Goal: Task Accomplishment & Management: Complete application form

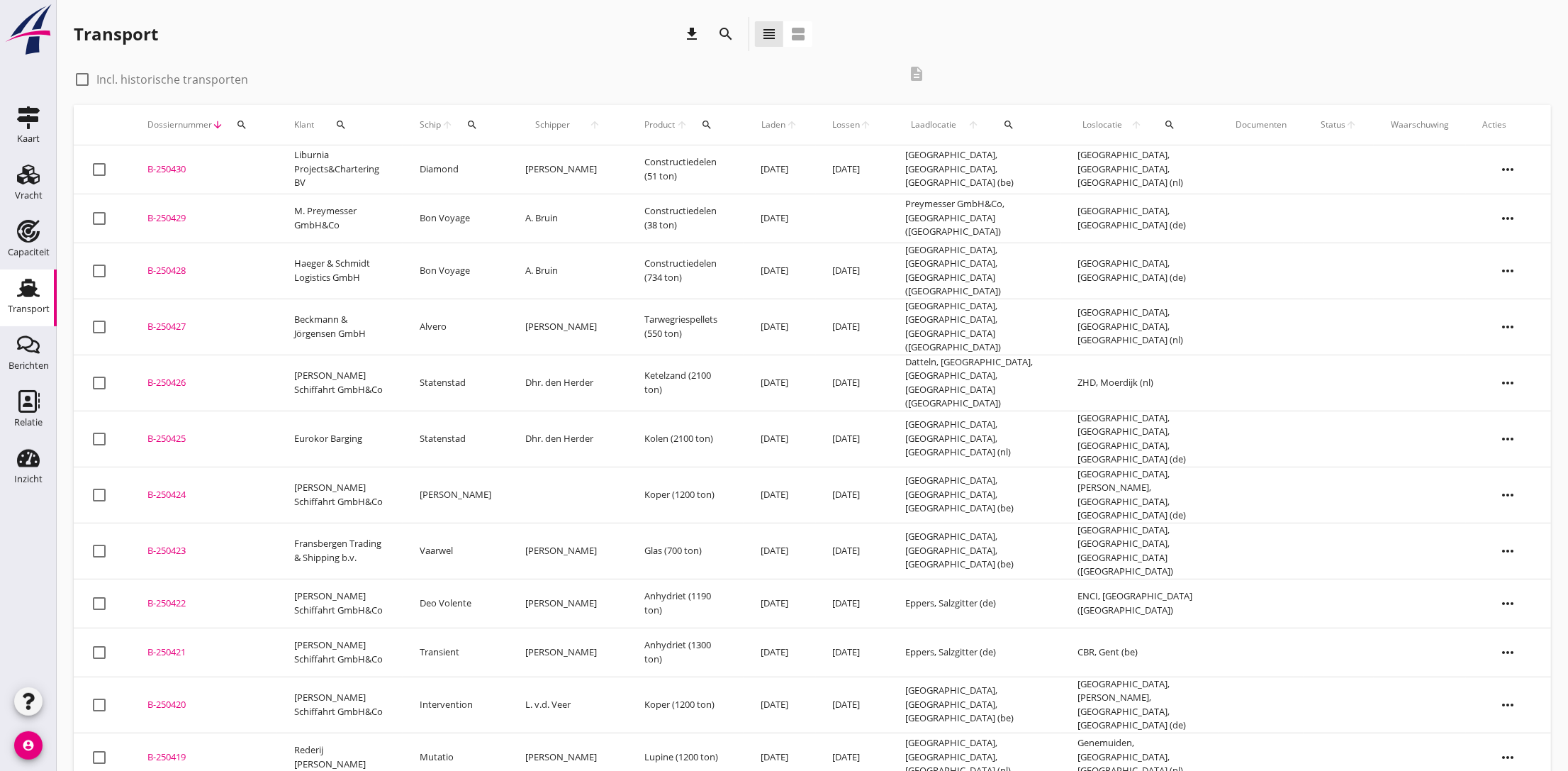
click at [11, 305] on div "Transport" at bounding box center [28, 309] width 42 height 9
click at [81, 77] on div at bounding box center [82, 80] width 24 height 24
checkbox input "true"
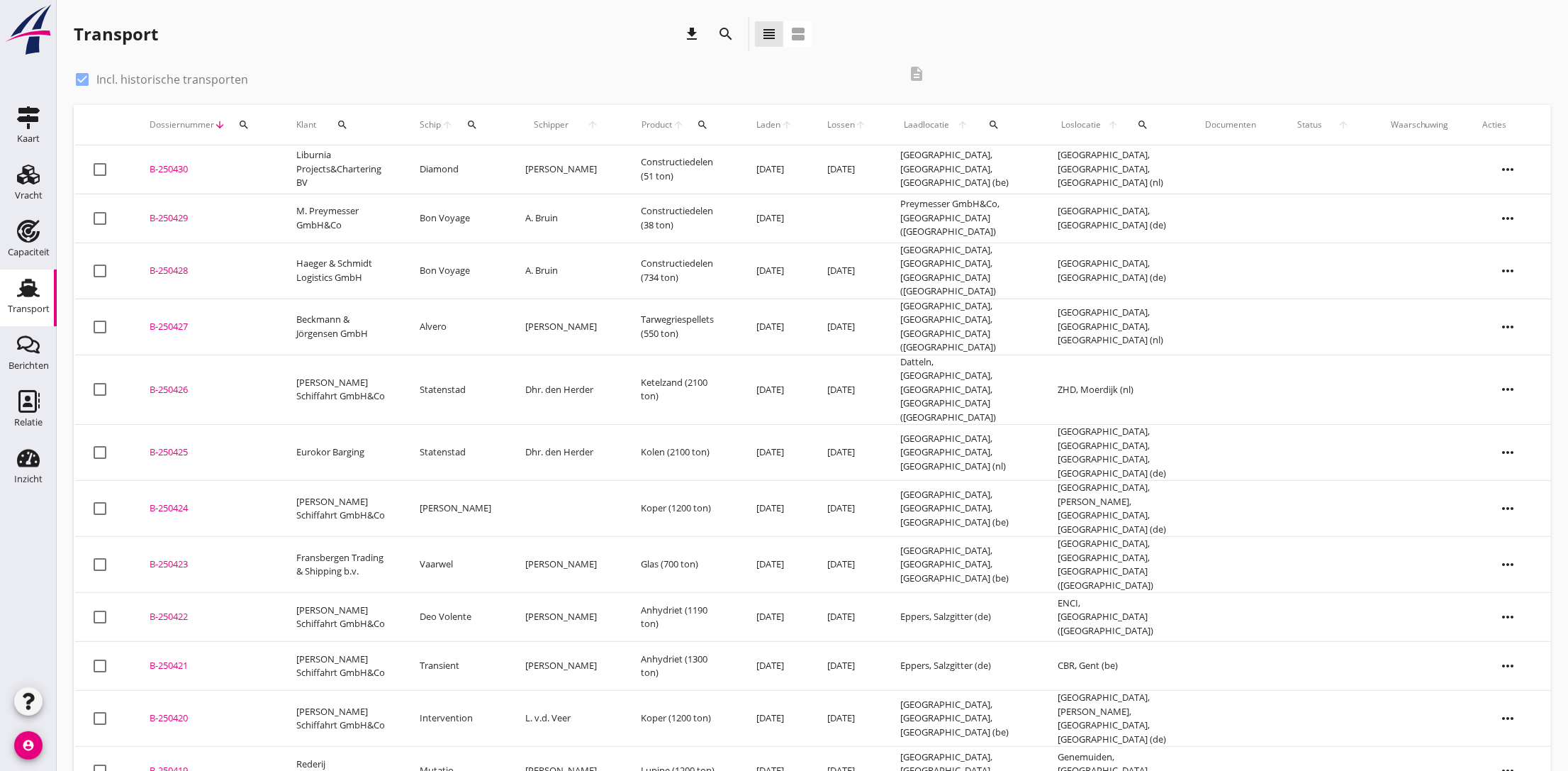
click at [1143, 122] on icon "search" at bounding box center [1143, 124] width 11 height 11
click at [1178, 169] on input "text" at bounding box center [1229, 166] width 147 height 22
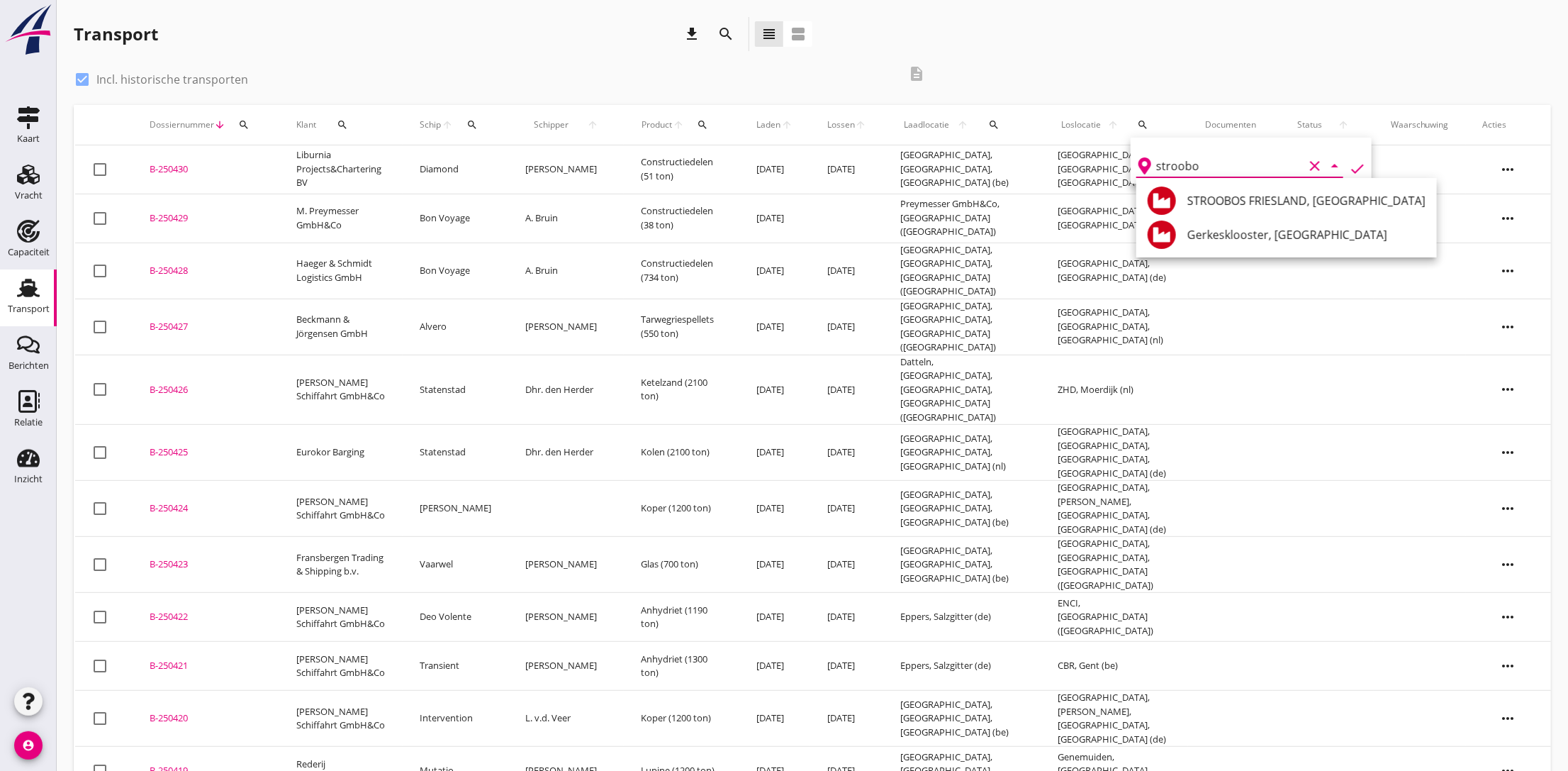
click at [1351, 169] on icon "check" at bounding box center [1357, 169] width 17 height 17
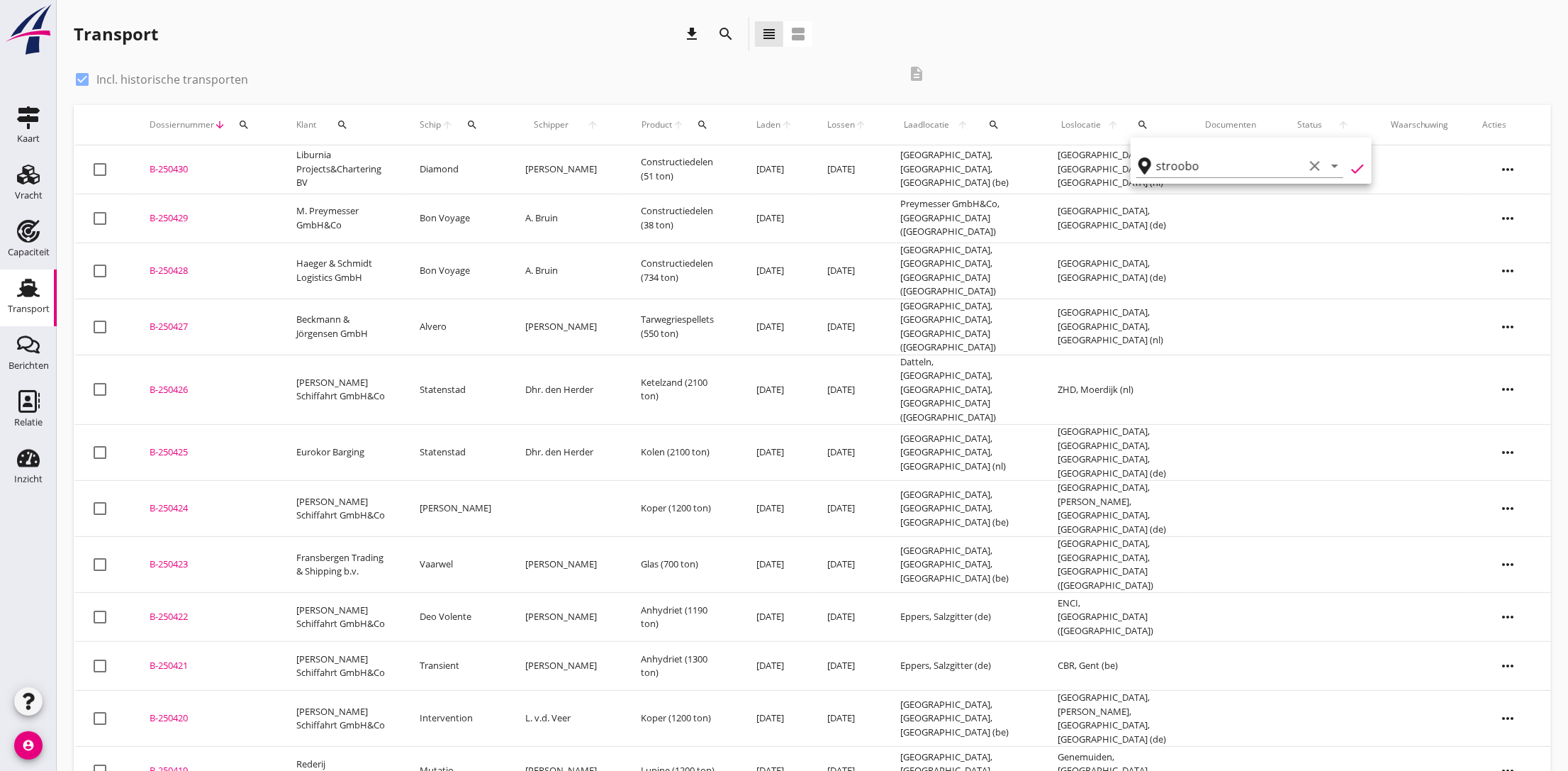
click at [1168, 81] on div "check_box Incl. historische transporten description" at bounding box center [812, 81] width 1477 height 48
click at [1143, 128] on icon "search" at bounding box center [1143, 124] width 11 height 11
click at [1258, 166] on input "stroobo" at bounding box center [1229, 166] width 147 height 22
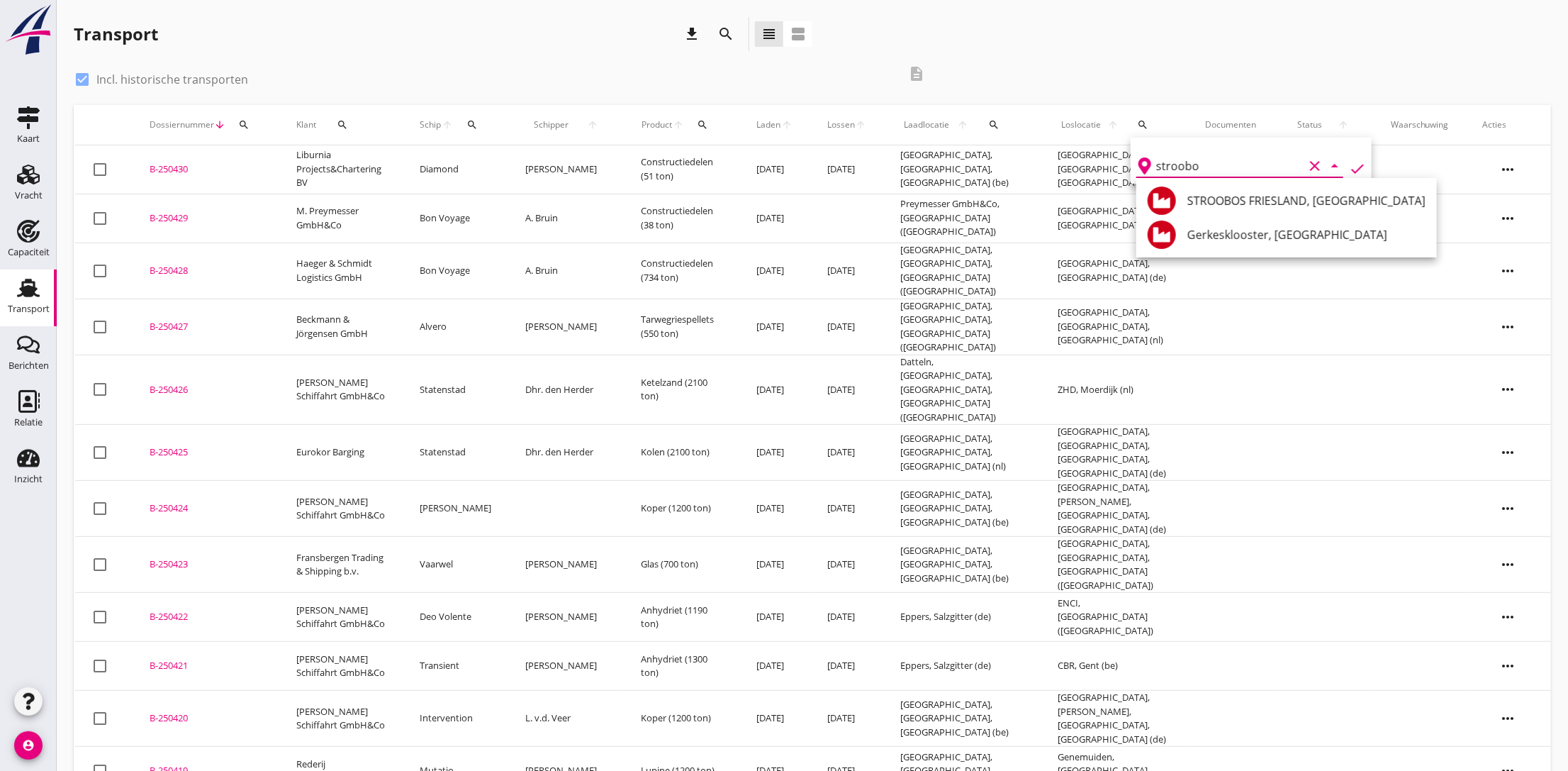
click at [1257, 166] on input "stroobo" at bounding box center [1229, 166] width 147 height 22
type input "stroobos"
click at [1349, 169] on icon "check" at bounding box center [1357, 169] width 17 height 17
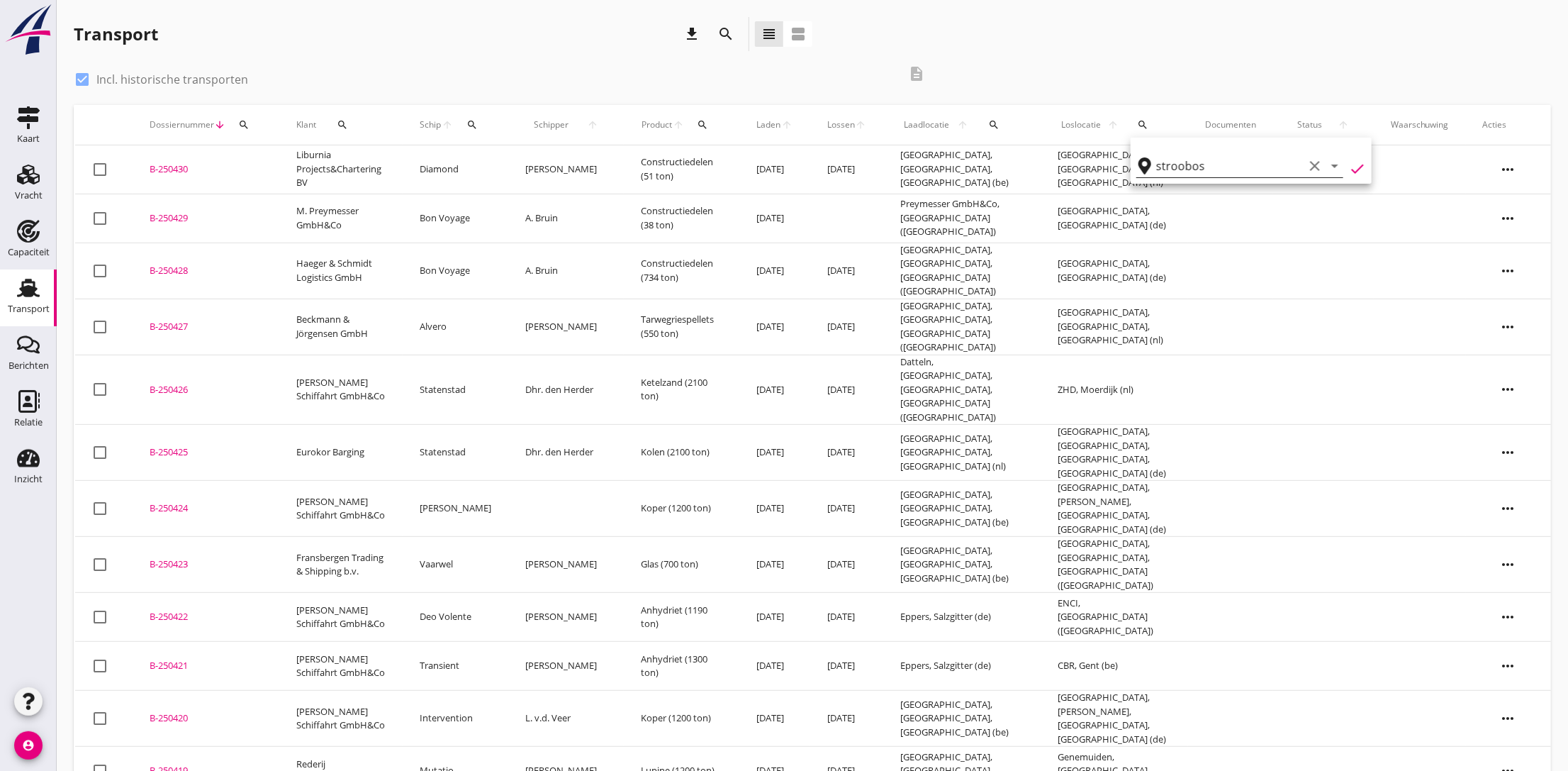
click at [1307, 166] on icon "clear" at bounding box center [1315, 166] width 17 height 17
click at [1146, 75] on div "check_box Incl. historische transporten description" at bounding box center [812, 81] width 1477 height 48
click at [27, 190] on div "Vracht" at bounding box center [28, 195] width 27 height 9
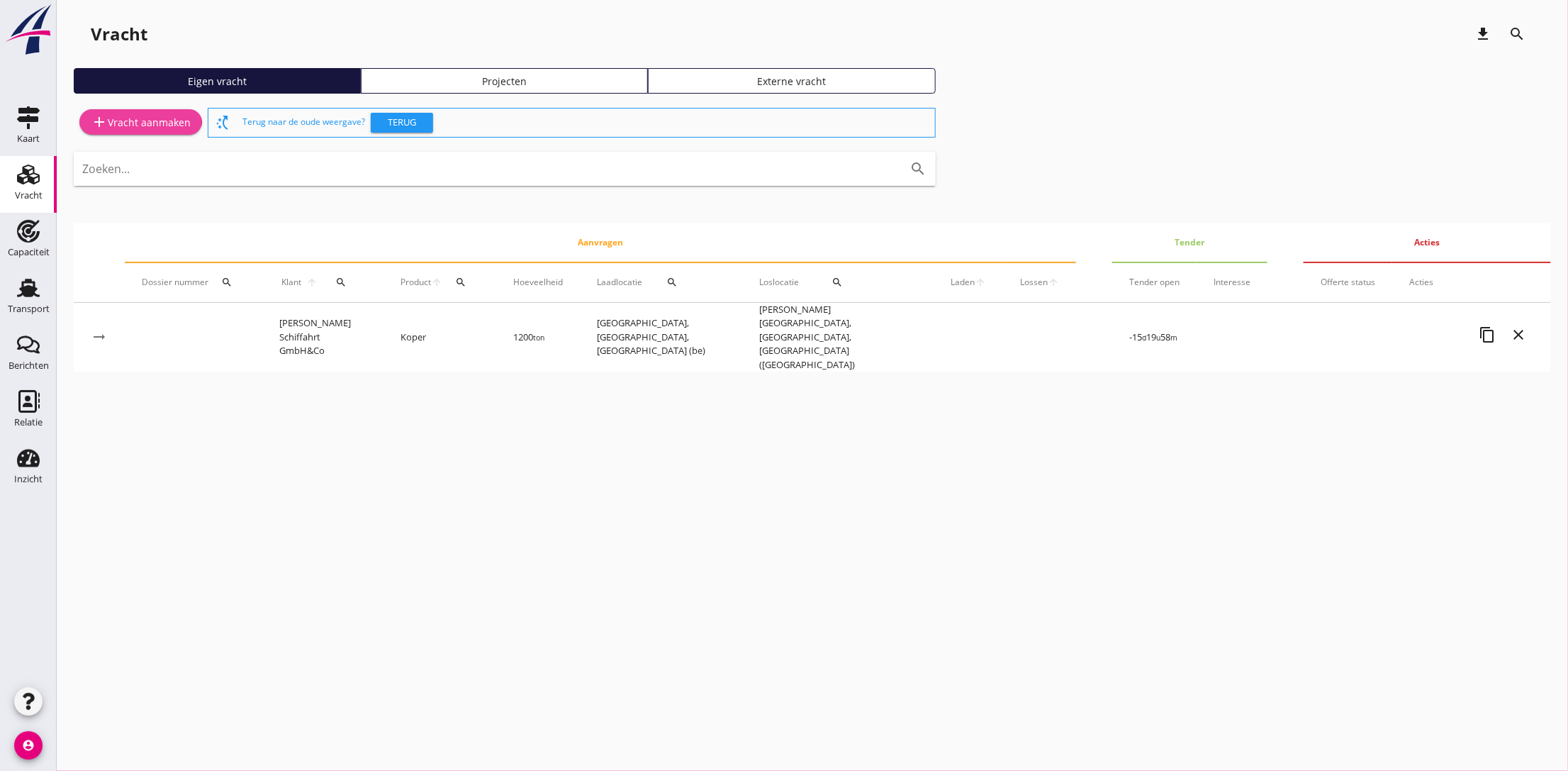
click at [145, 124] on div "add Vracht aanmaken" at bounding box center [141, 122] width 100 height 17
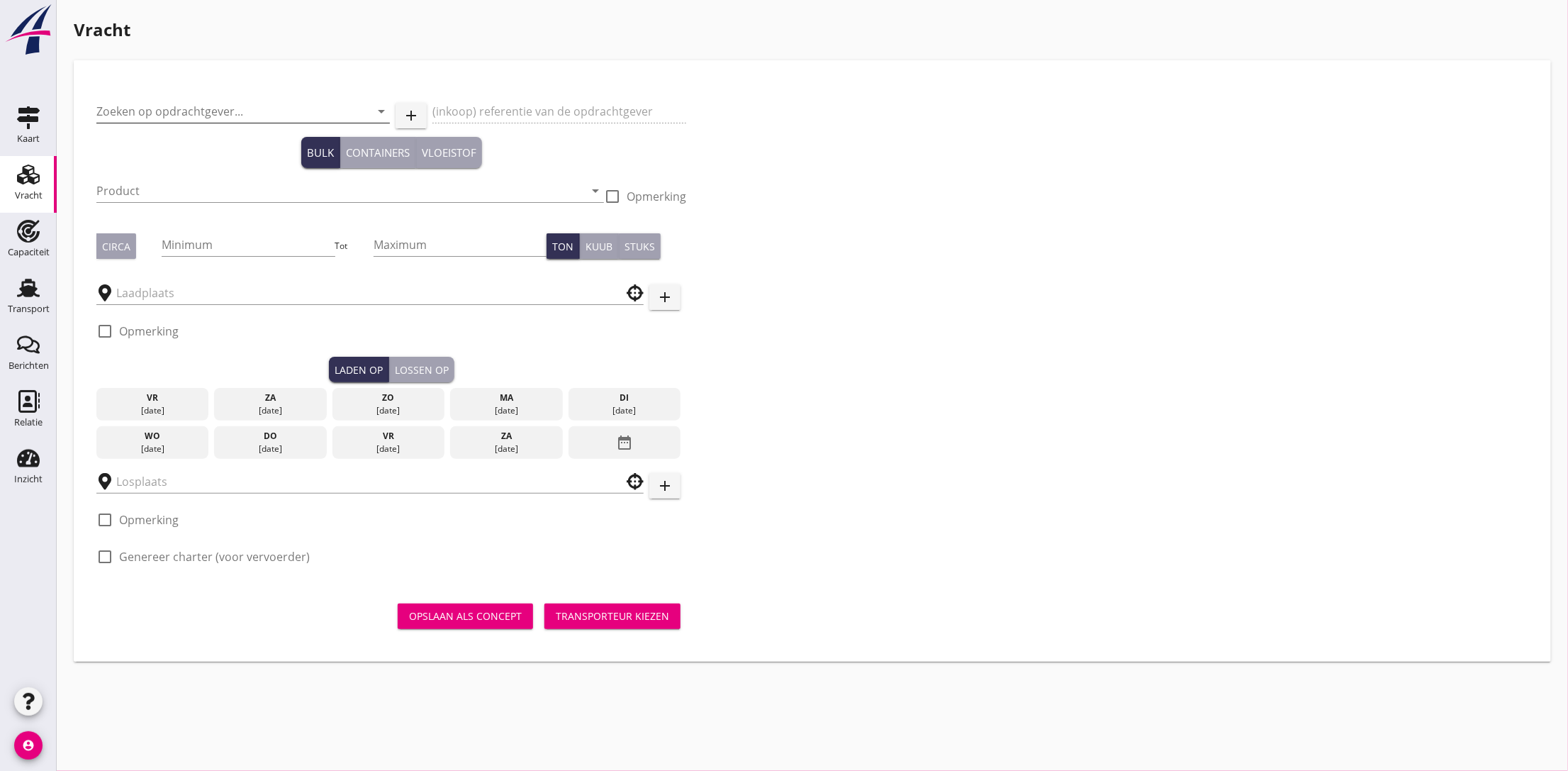
click at [158, 115] on input "Zoeken op opdrachtgever..." at bounding box center [223, 111] width 254 height 22
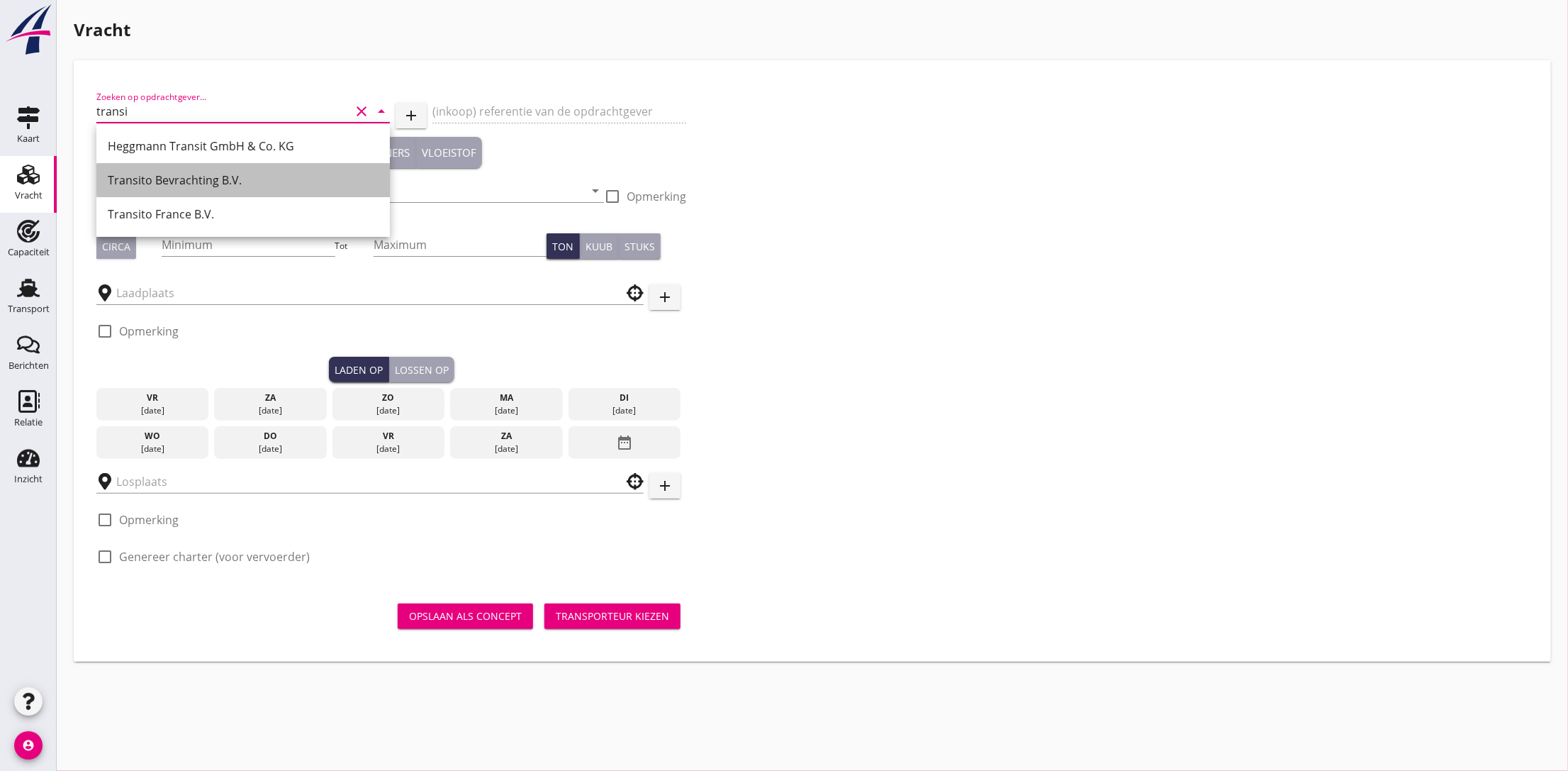
click at [177, 179] on div "Transito Bevrachting B.V." at bounding box center [243, 180] width 271 height 17
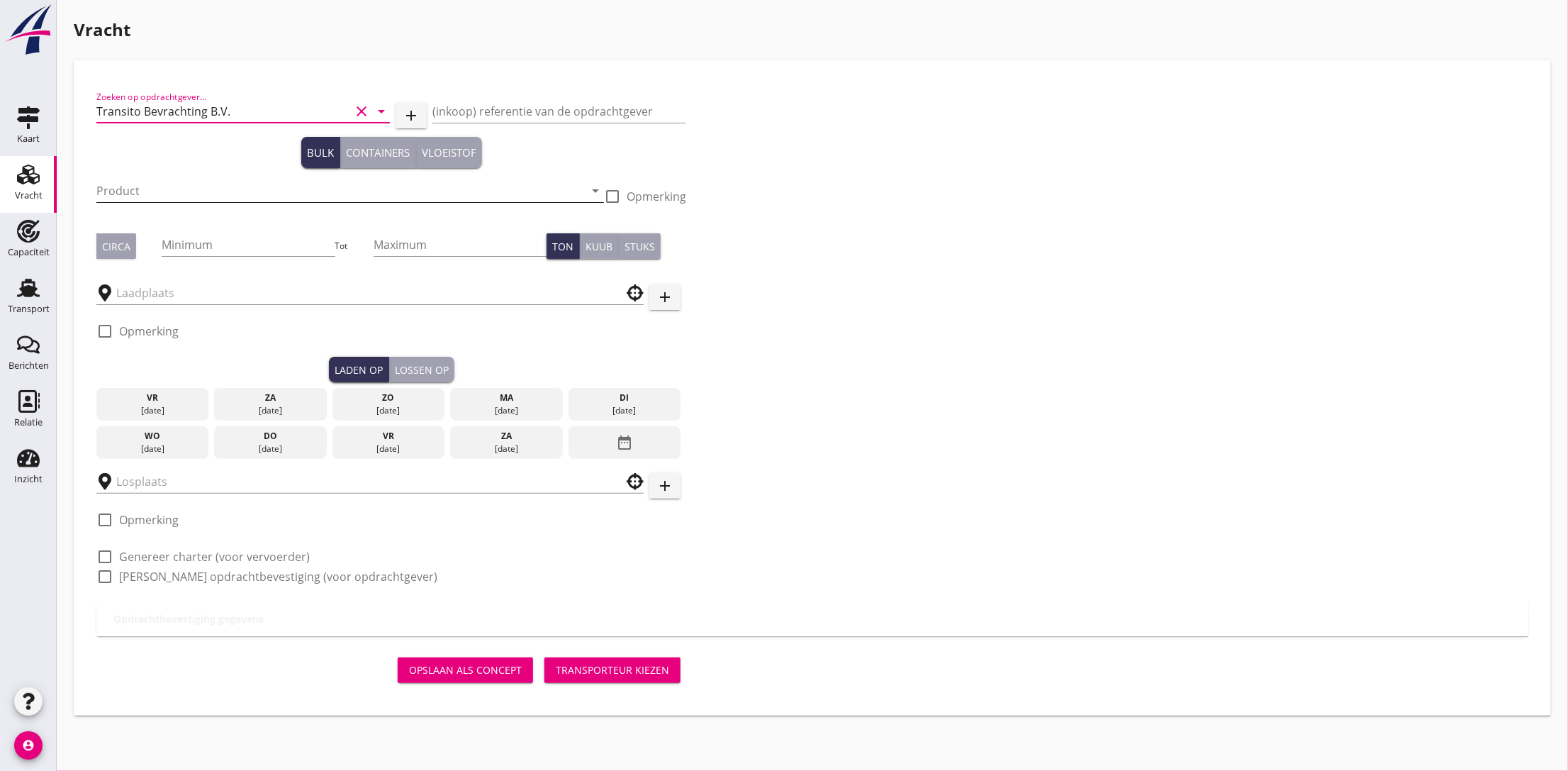
type input "Transito Bevrachting B.V."
click at [204, 188] on input "Product" at bounding box center [339, 190] width 488 height 22
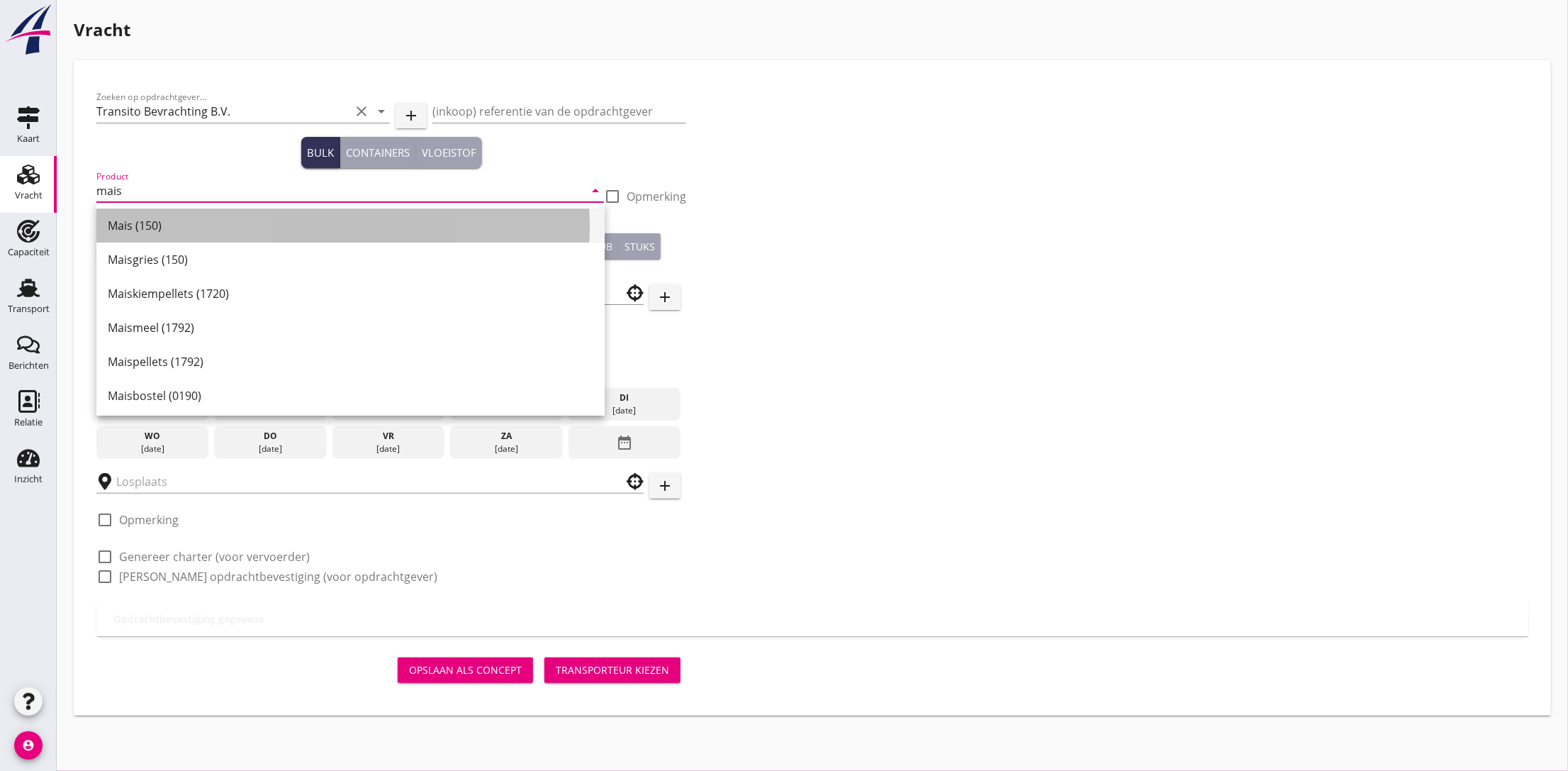
click at [207, 224] on div "Mais (150)" at bounding box center [351, 226] width 485 height 17
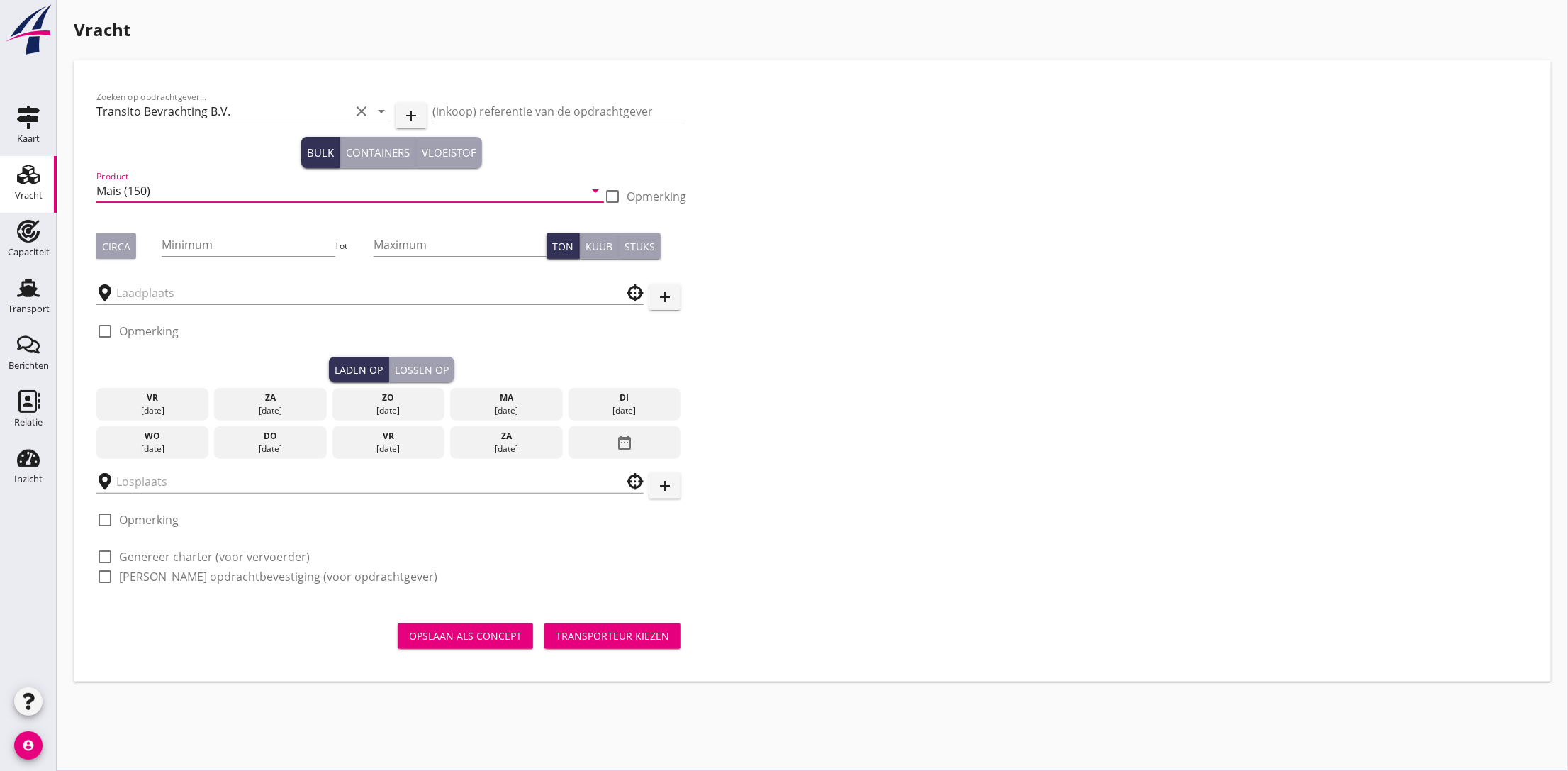
type input "Mais (150)"
click at [113, 254] on button "Circa" at bounding box center [116, 246] width 39 height 26
click at [221, 238] on input "Minimum" at bounding box center [249, 244] width 173 height 22
type input "900"
click at [922, 328] on div "Zoeken op opdrachtgever... Transito Bevrachting B.V. clear arrow_drop_down add …" at bounding box center [812, 342] width 1443 height 519
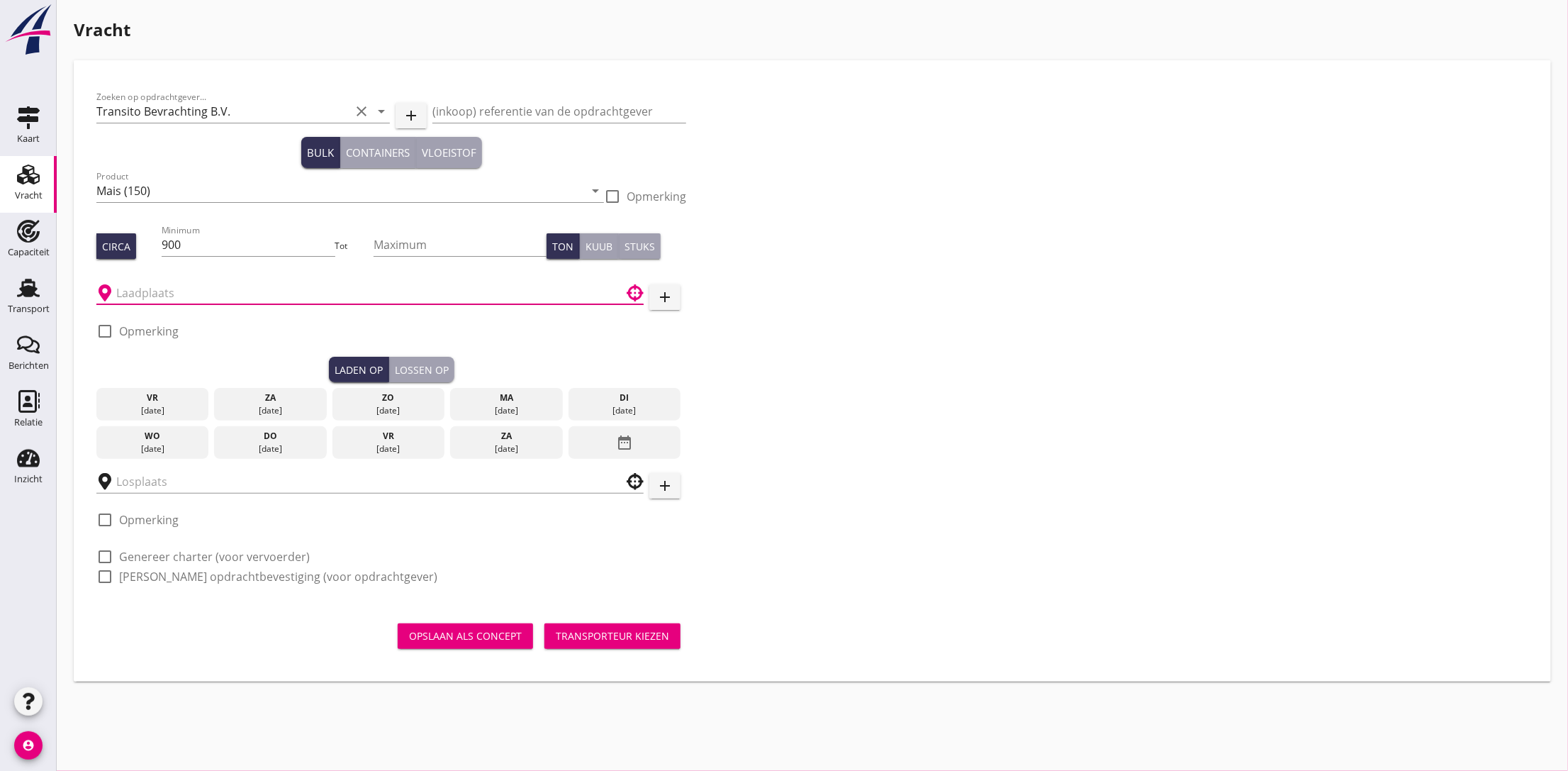
click at [225, 292] on input "text" at bounding box center [360, 292] width 488 height 22
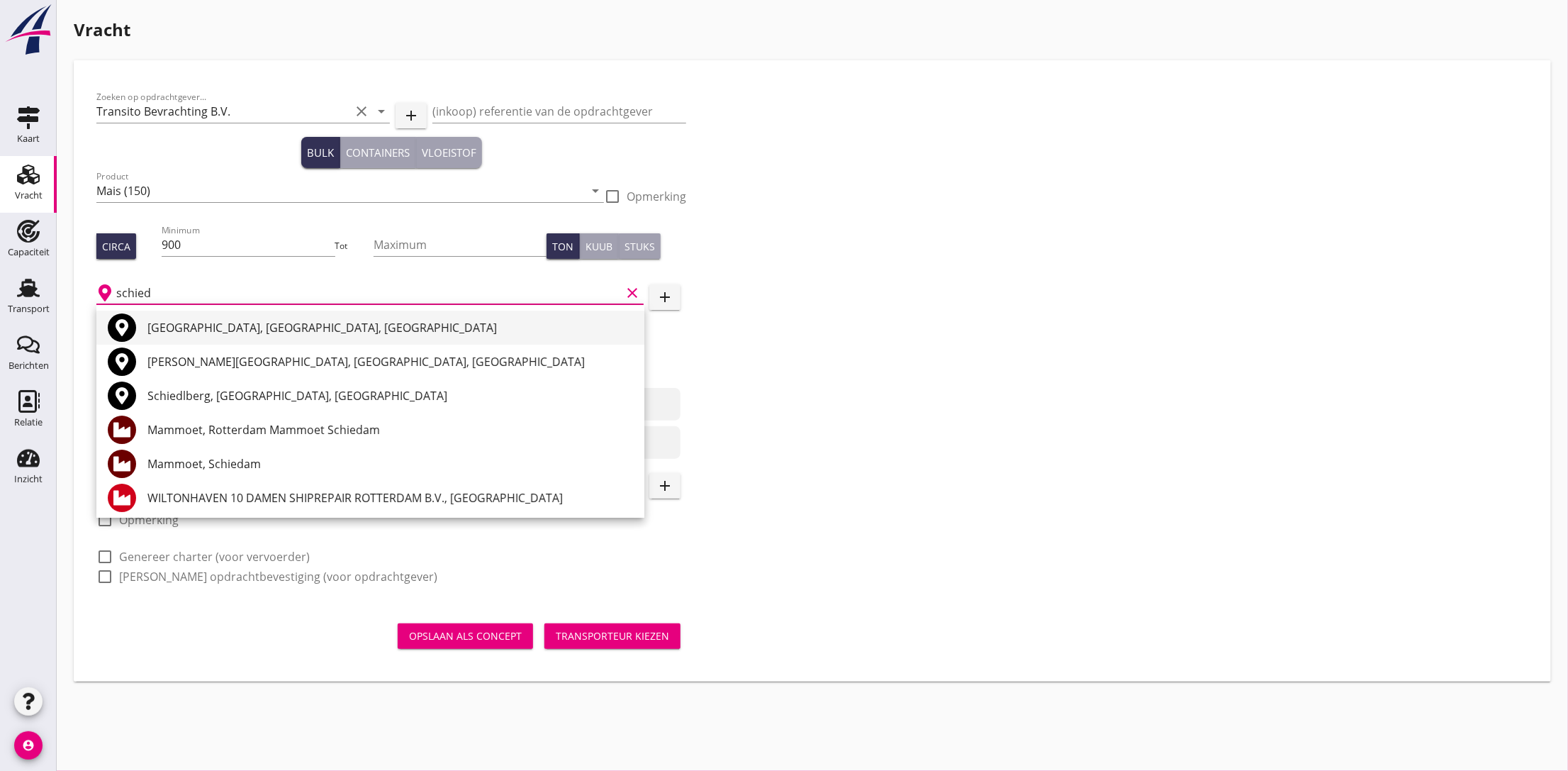
click at [213, 317] on div "[GEOGRAPHIC_DATA], [GEOGRAPHIC_DATA], [GEOGRAPHIC_DATA]" at bounding box center [390, 328] width 485 height 34
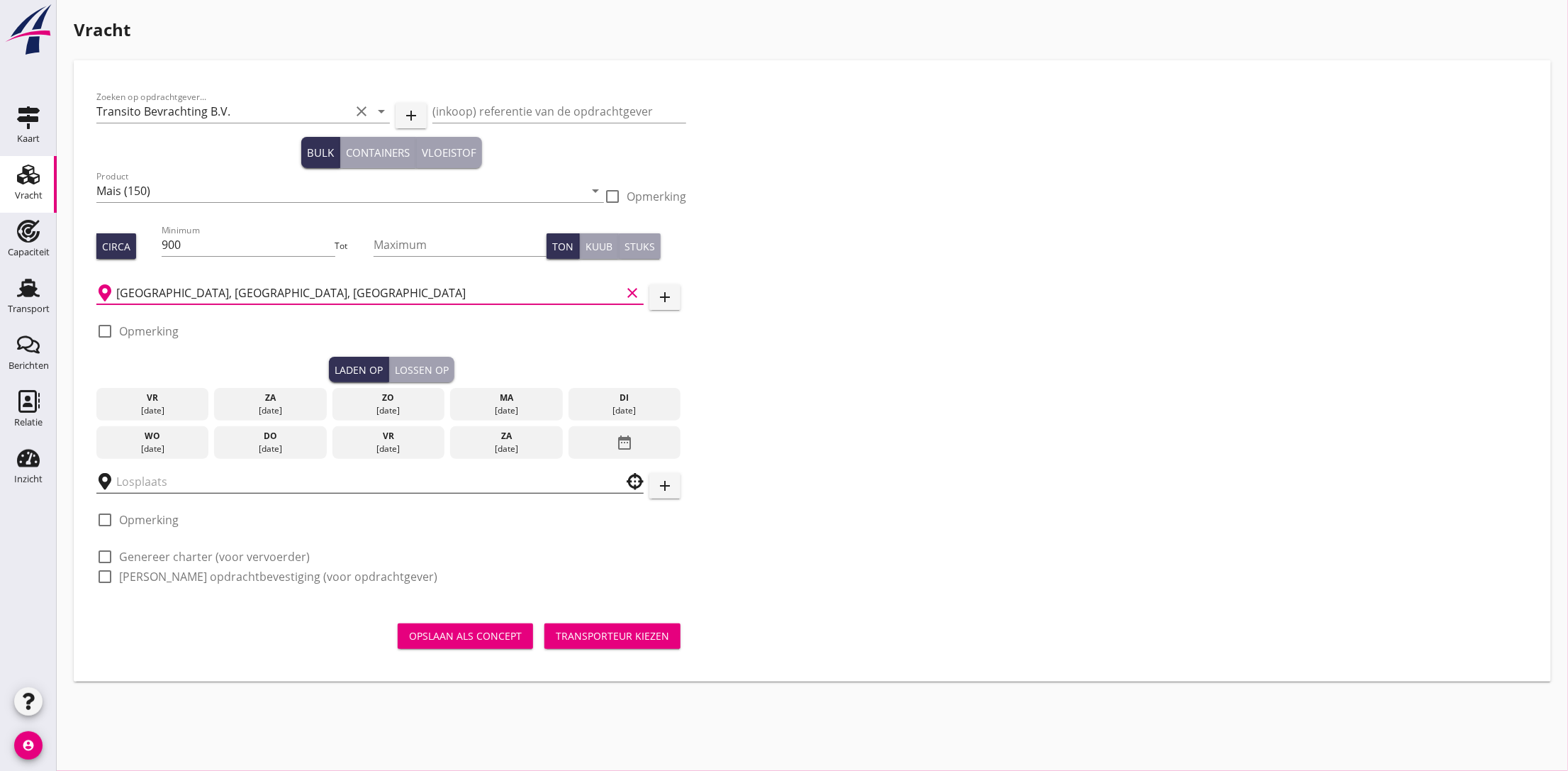
type input "[GEOGRAPHIC_DATA], [GEOGRAPHIC_DATA], [GEOGRAPHIC_DATA]"
click at [195, 487] on input "text" at bounding box center [360, 481] width 488 height 22
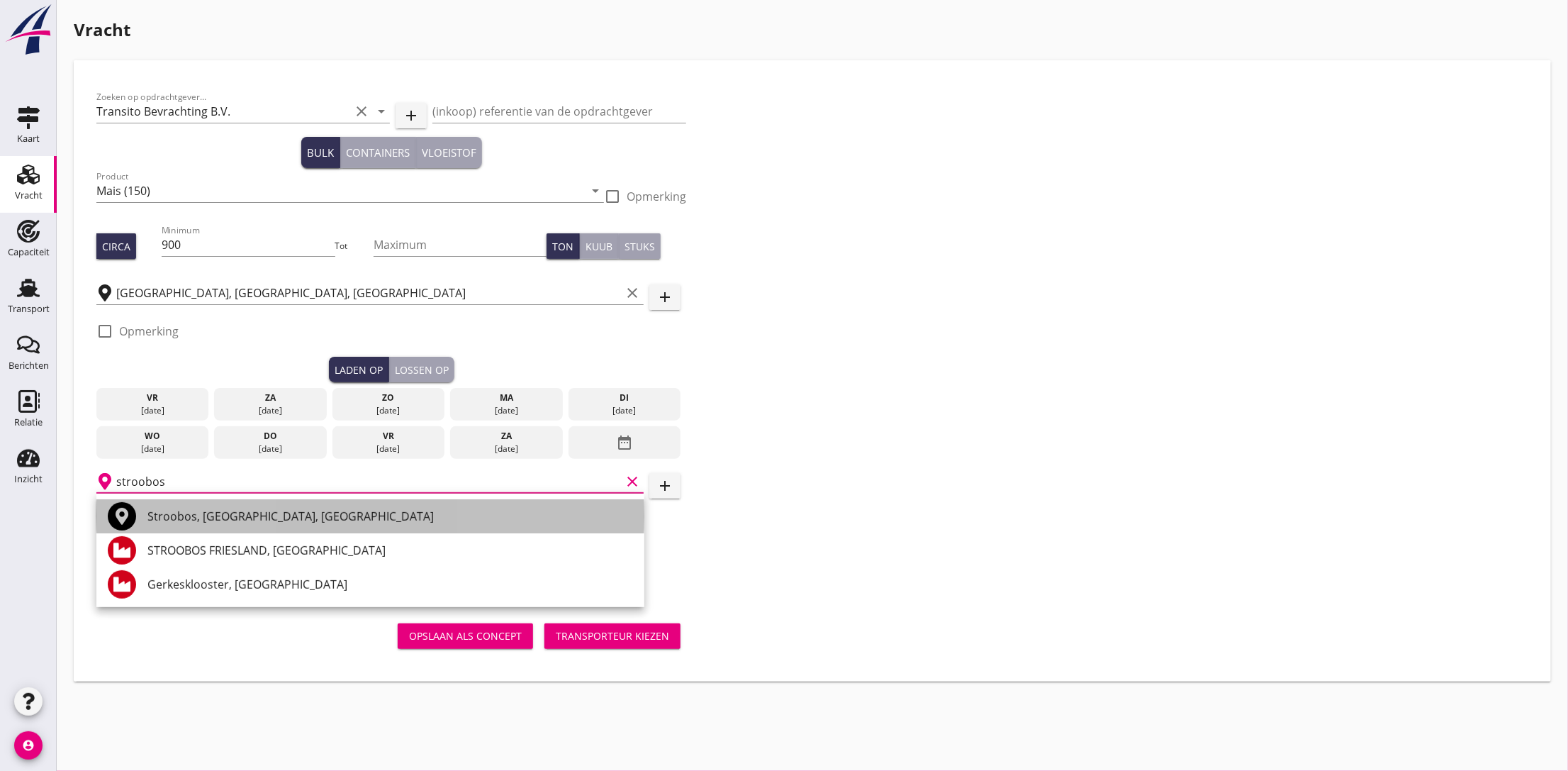
click at [292, 520] on div "Stroobos, [GEOGRAPHIC_DATA], [GEOGRAPHIC_DATA]" at bounding box center [390, 516] width 485 height 17
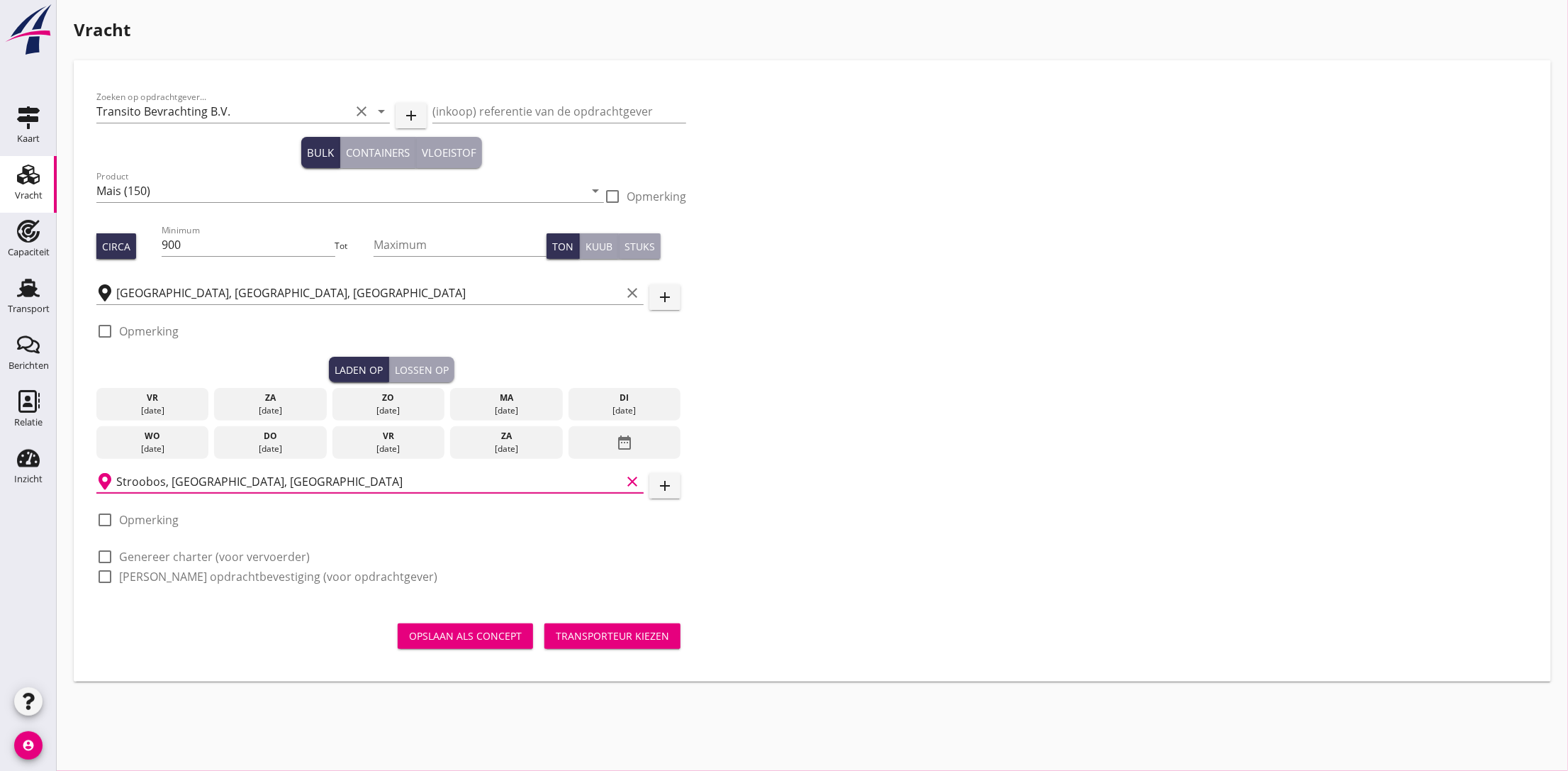
type input "Stroobos, [GEOGRAPHIC_DATA], [GEOGRAPHIC_DATA]"
click at [485, 407] on div "[DATE]" at bounding box center [506, 410] width 105 height 13
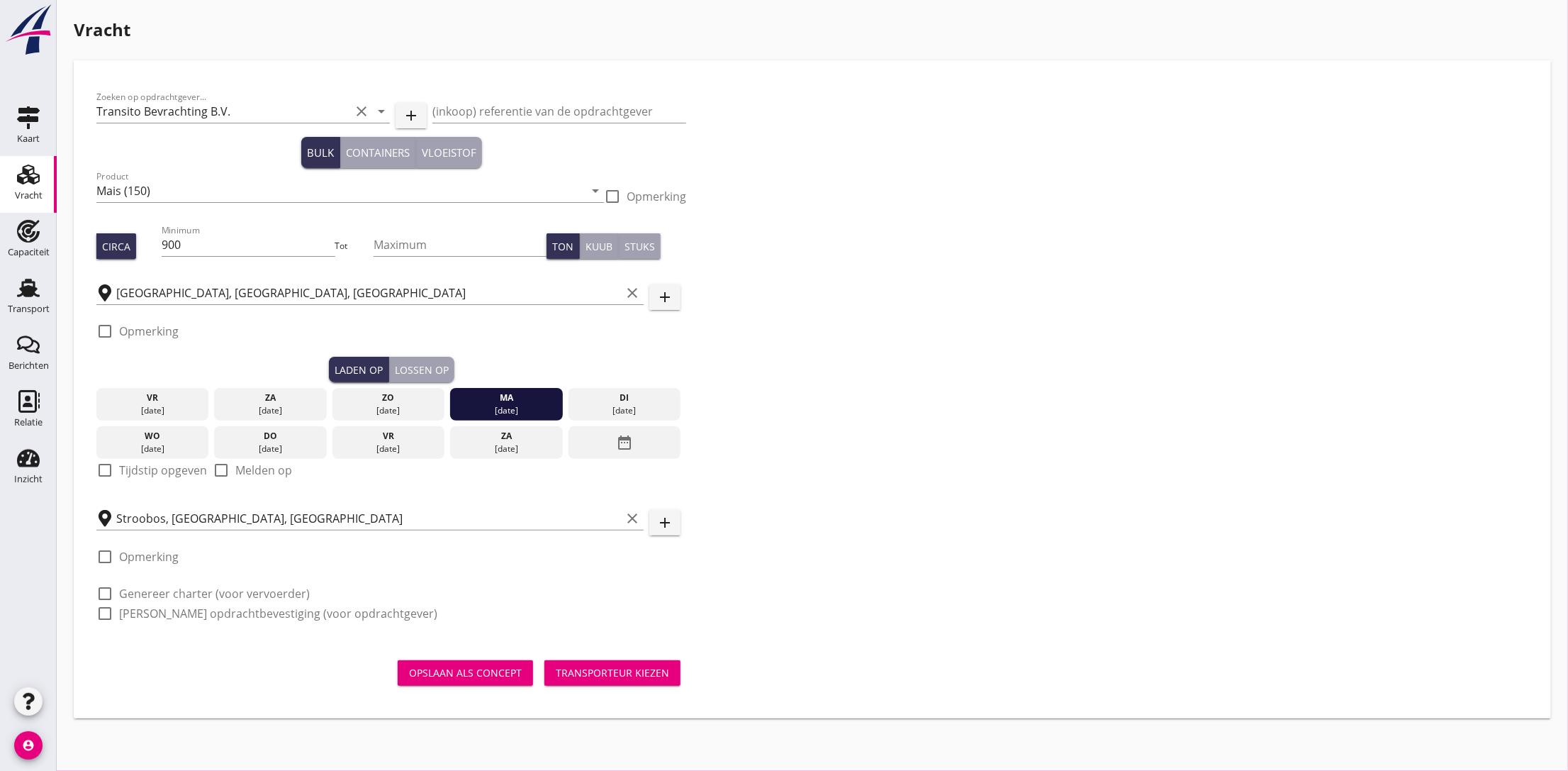
click at [132, 474] on label "Tijdstip opgeven" at bounding box center [163, 470] width 88 height 15
checkbox input "true"
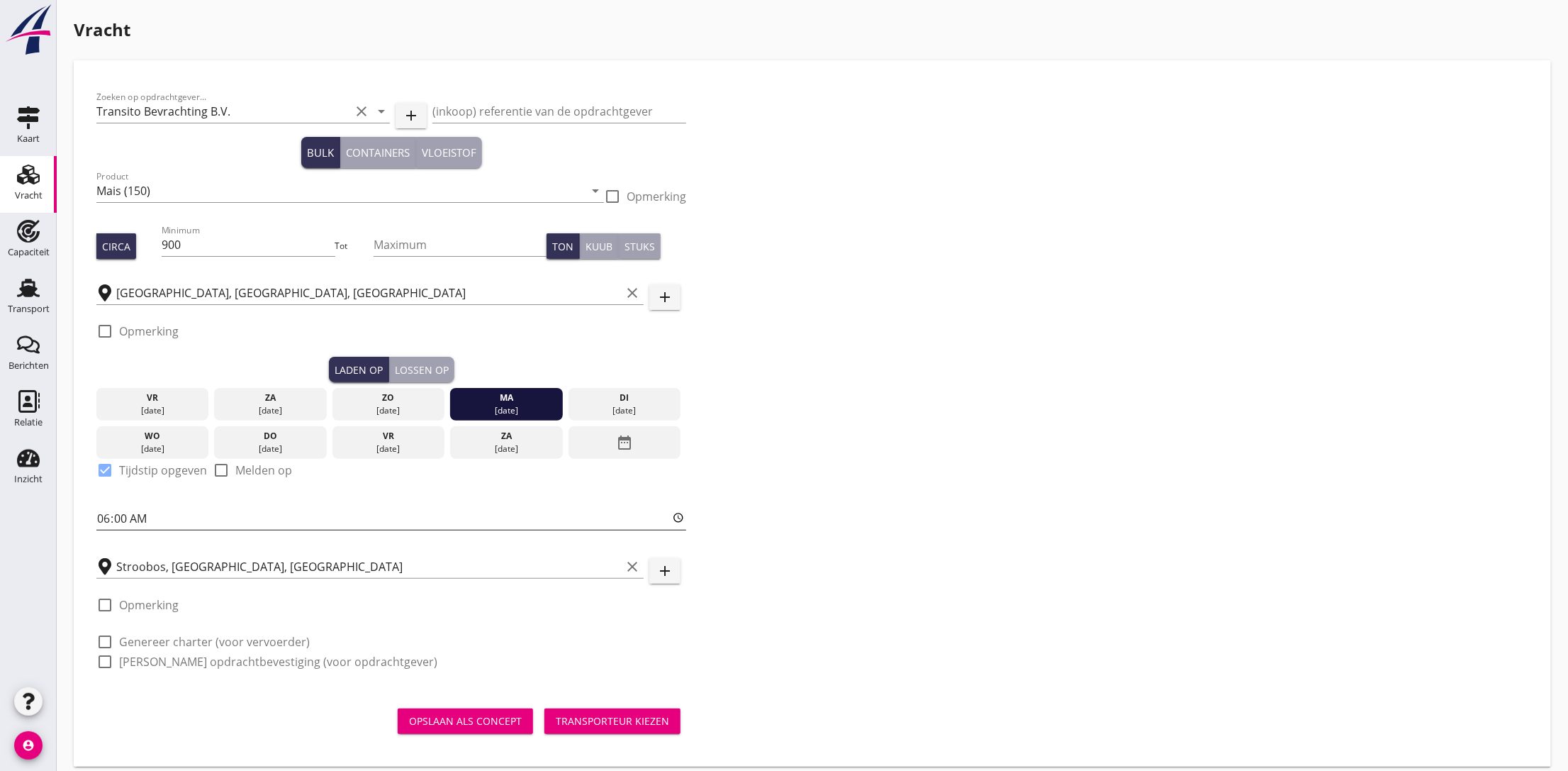
click at [102, 510] on input "06:00" at bounding box center [391, 518] width 590 height 22
type input "12:00"
click at [881, 461] on div "Zoeken op opdrachtgever... Transito Bevrachting B.V. clear arrow_drop_down add …" at bounding box center [812, 385] width 1443 height 604
click at [139, 641] on label "Genereer charter (voor vervoerder)" at bounding box center [214, 641] width 190 height 15
checkbox input "true"
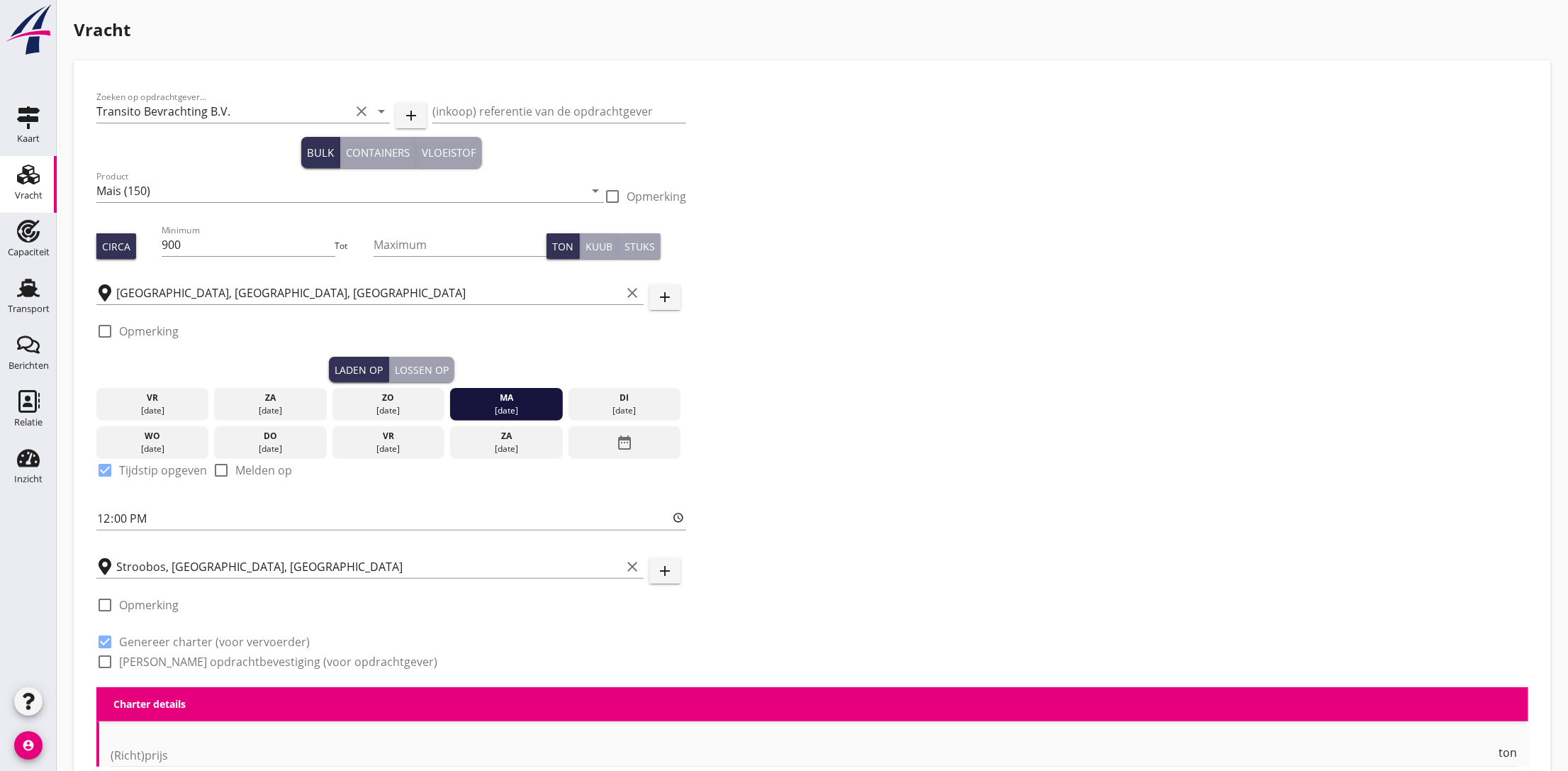
click at [112, 662] on div at bounding box center [105, 661] width 24 height 24
checkbox input "true"
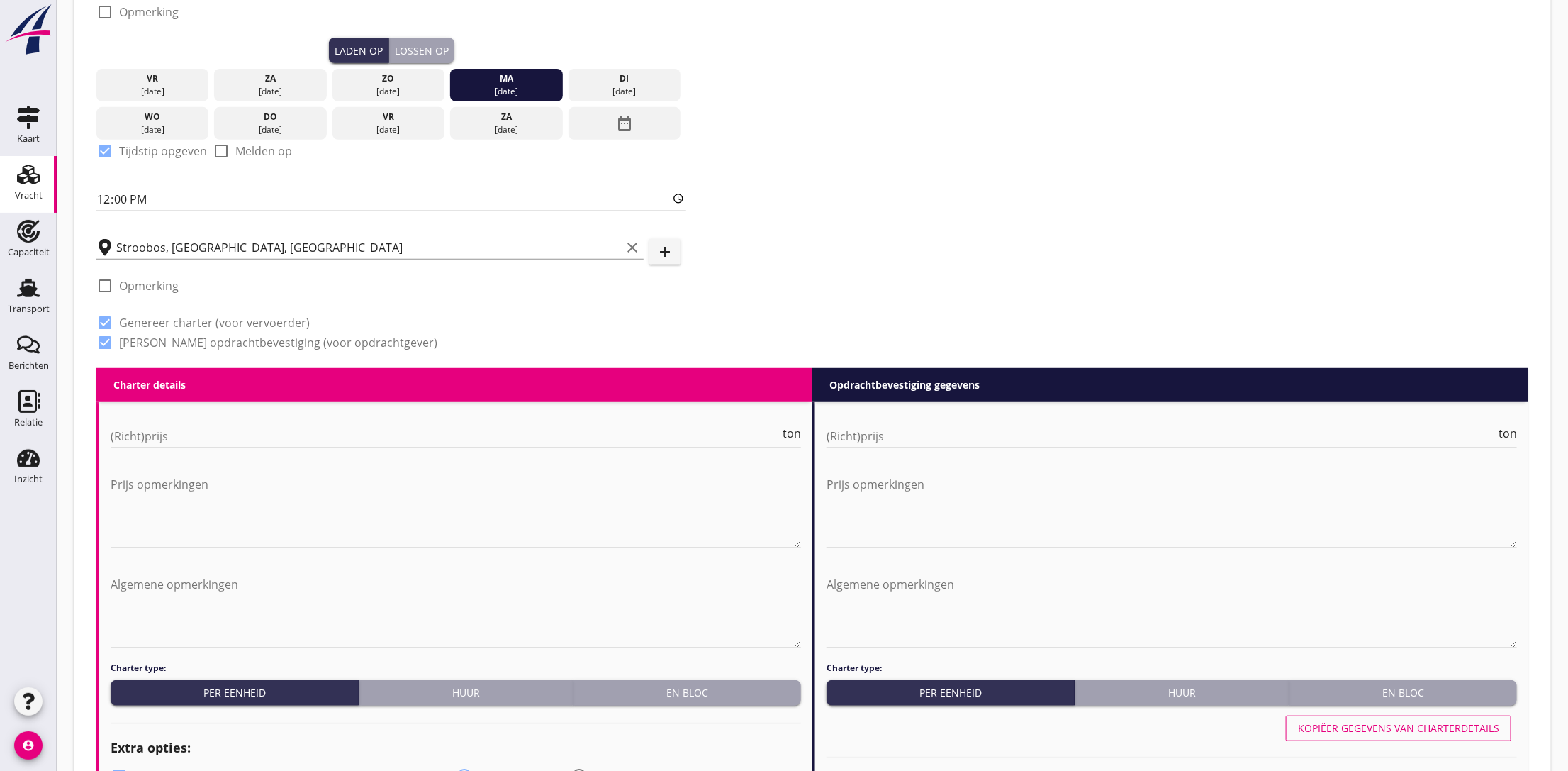
scroll to position [425, 0]
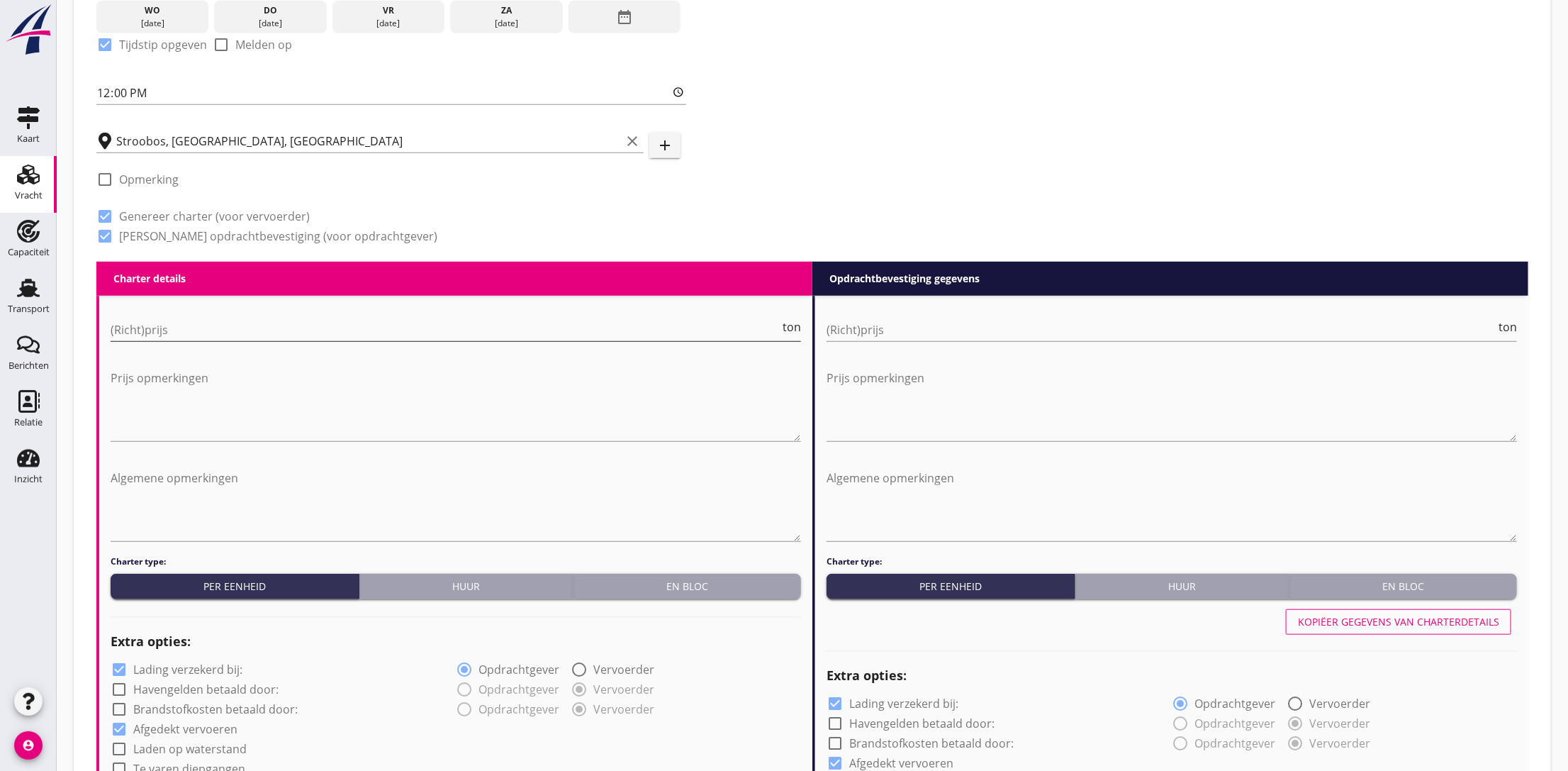
click at [211, 332] on input "(Richt)prijs" at bounding box center [445, 329] width 669 height 22
drag, startPoint x: 687, startPoint y: 581, endPoint x: 1413, endPoint y: 570, distance: 726.1
click at [694, 581] on div "En bloc" at bounding box center [687, 586] width 216 height 15
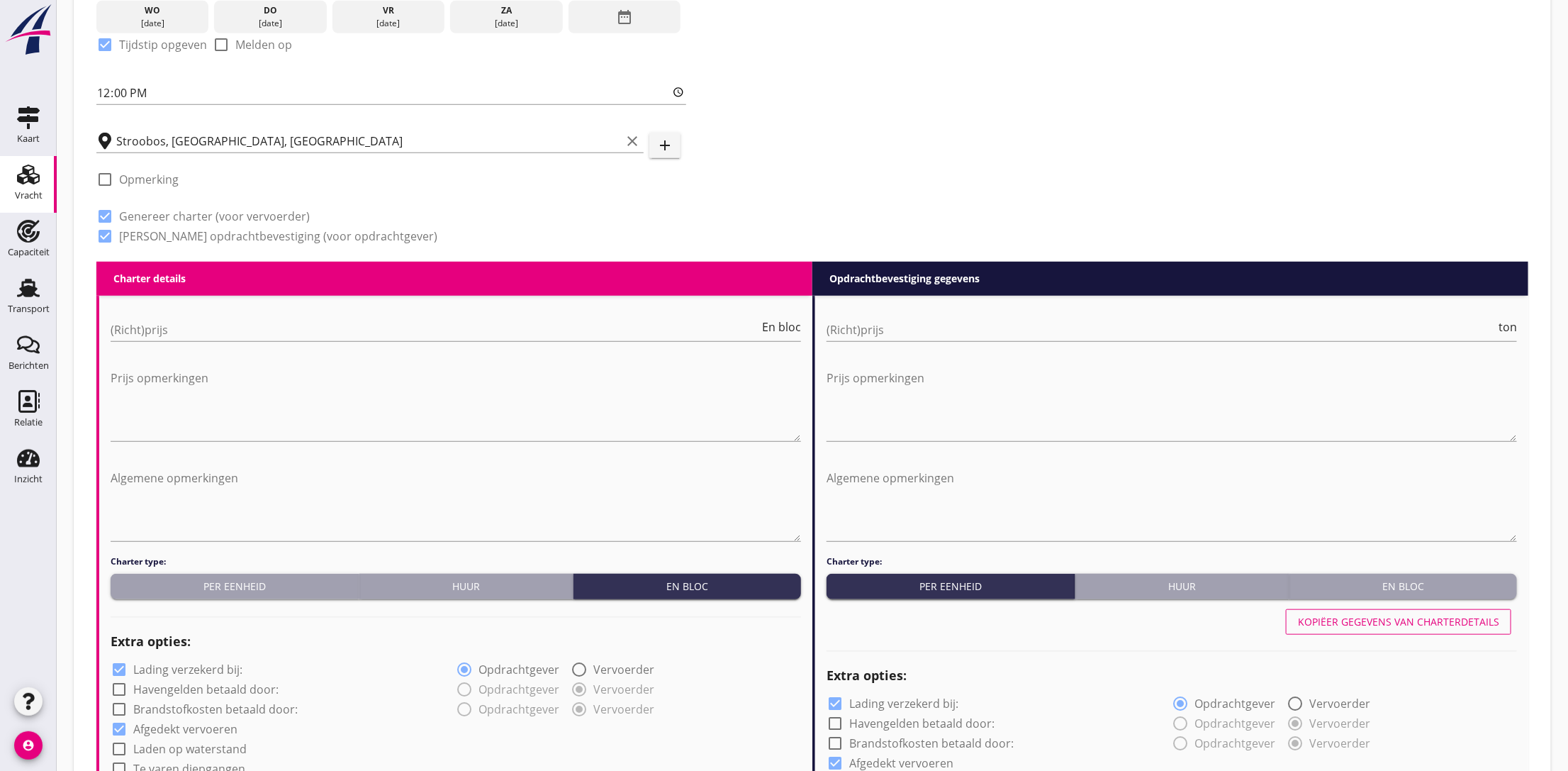
click at [1419, 568] on div "Charter type: Per eenheid Huur En bloc" at bounding box center [1171, 576] width 690 height 44
click at [1399, 583] on div "En bloc" at bounding box center [1403, 586] width 216 height 15
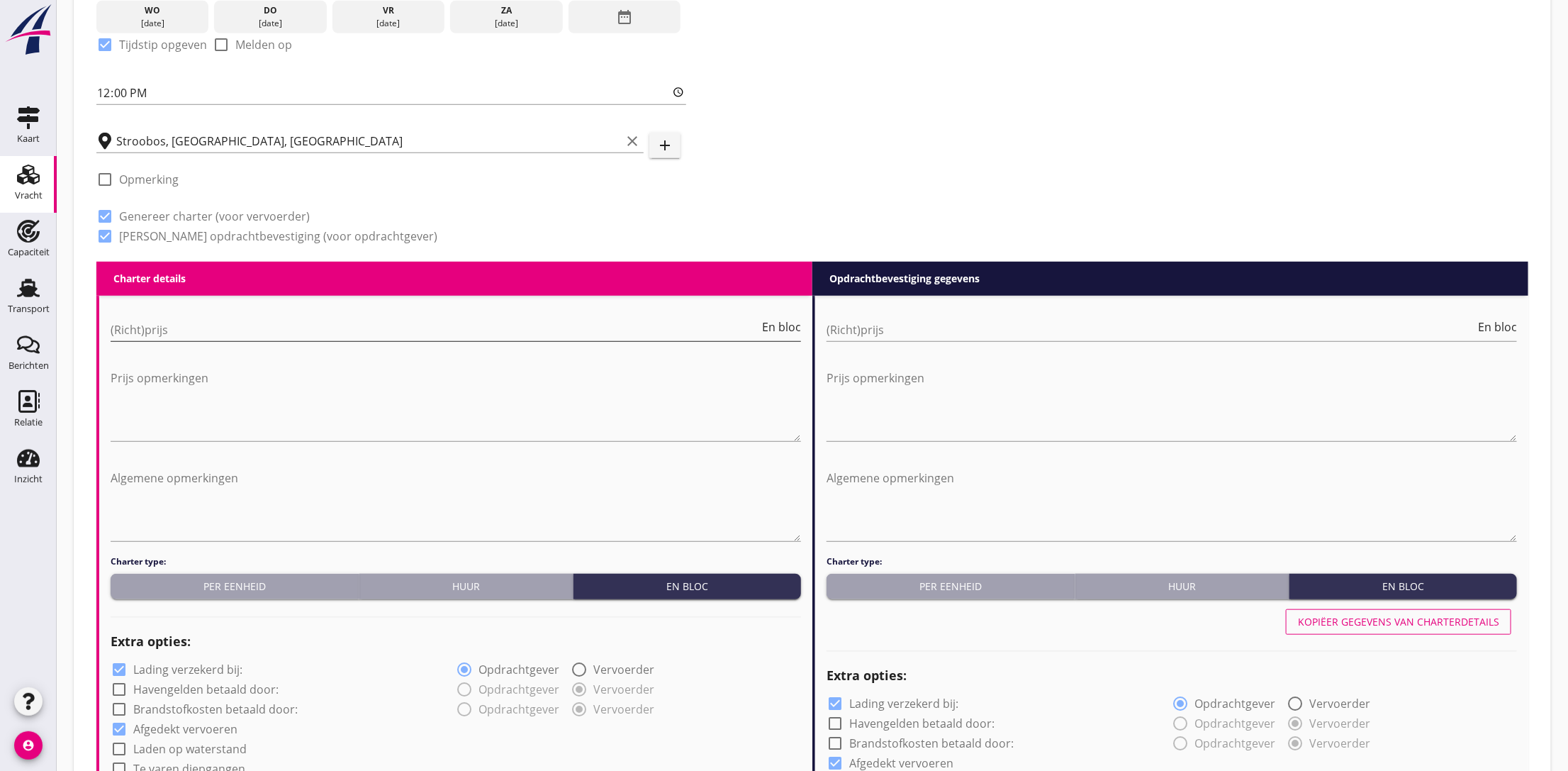
click at [288, 325] on input "(Richt)prijs" at bounding box center [435, 329] width 648 height 22
type input "7000"
click at [889, 333] on input "(Richt)prijs" at bounding box center [1150, 329] width 648 height 22
type input "7000"
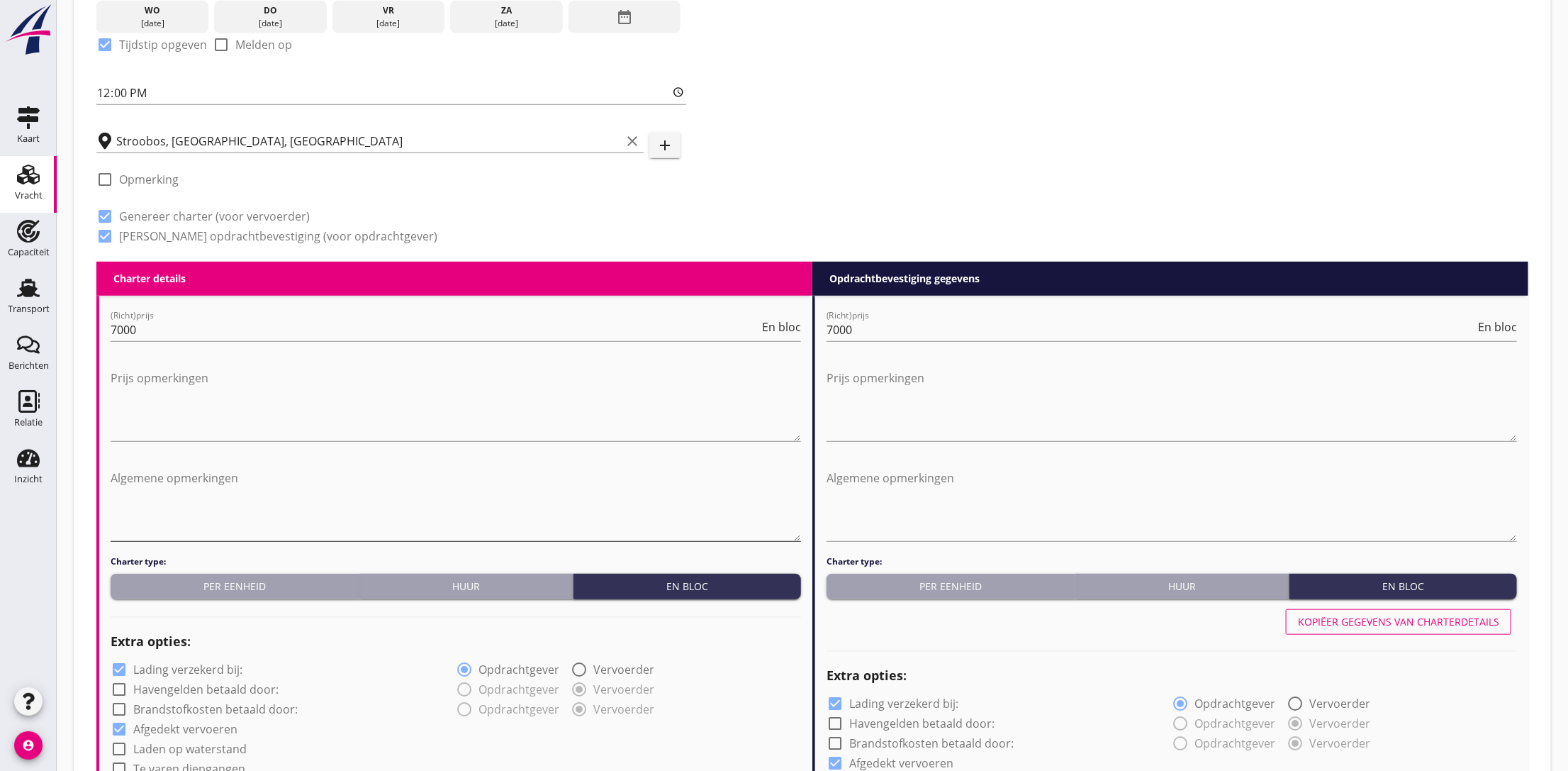
scroll to position [851, 0]
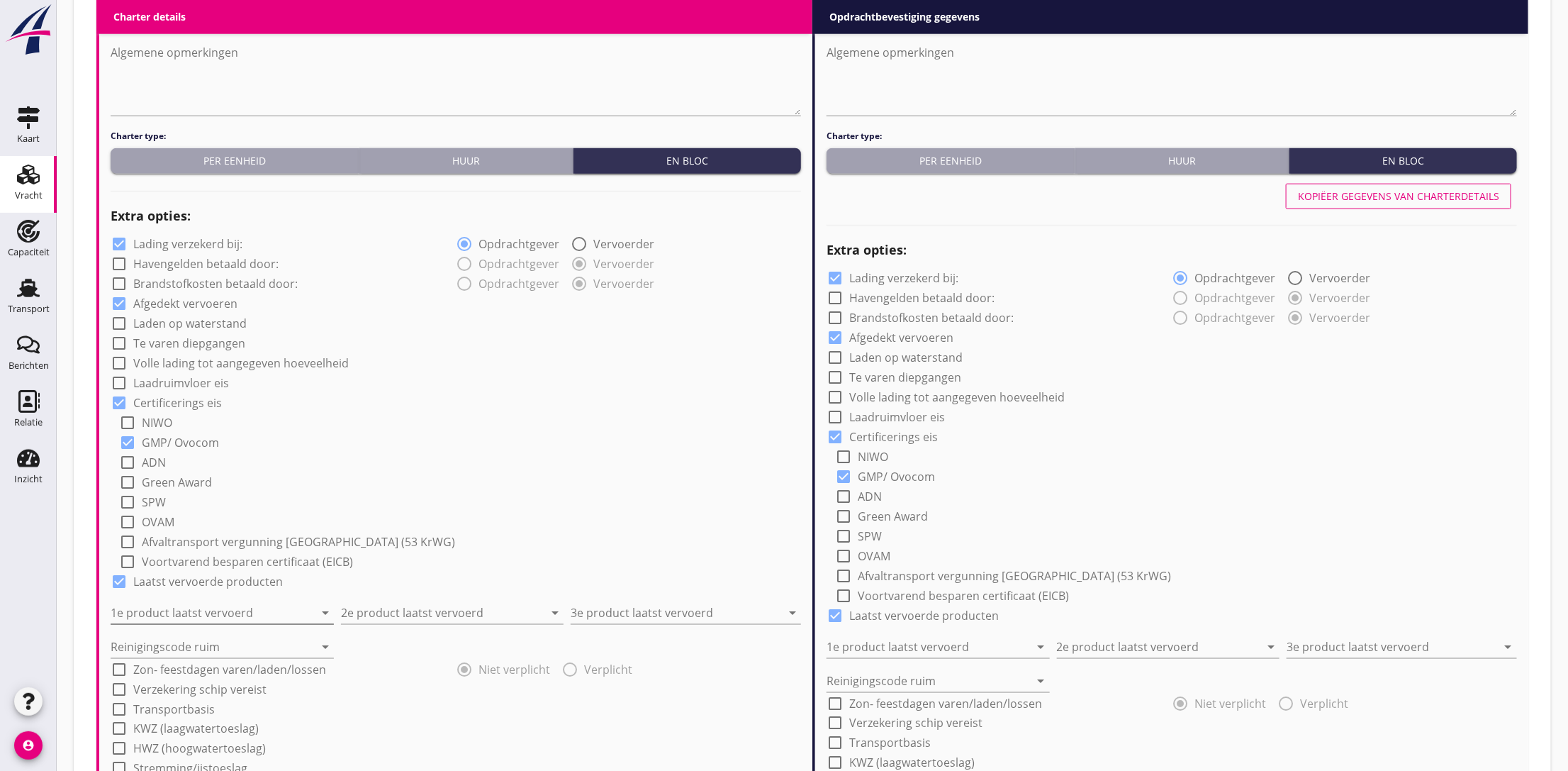
click at [166, 607] on input "1e product laatst vervoerd" at bounding box center [212, 612] width 203 height 22
click at [196, 447] on div "Sojaschroot (1720)" at bounding box center [221, 443] width 201 height 17
type input "Sojaschroot (1720)"
click at [387, 611] on input "2e product laatst vervoerd" at bounding box center [442, 612] width 203 height 22
click at [386, 645] on div "Coils (5412)" at bounding box center [452, 648] width 201 height 17
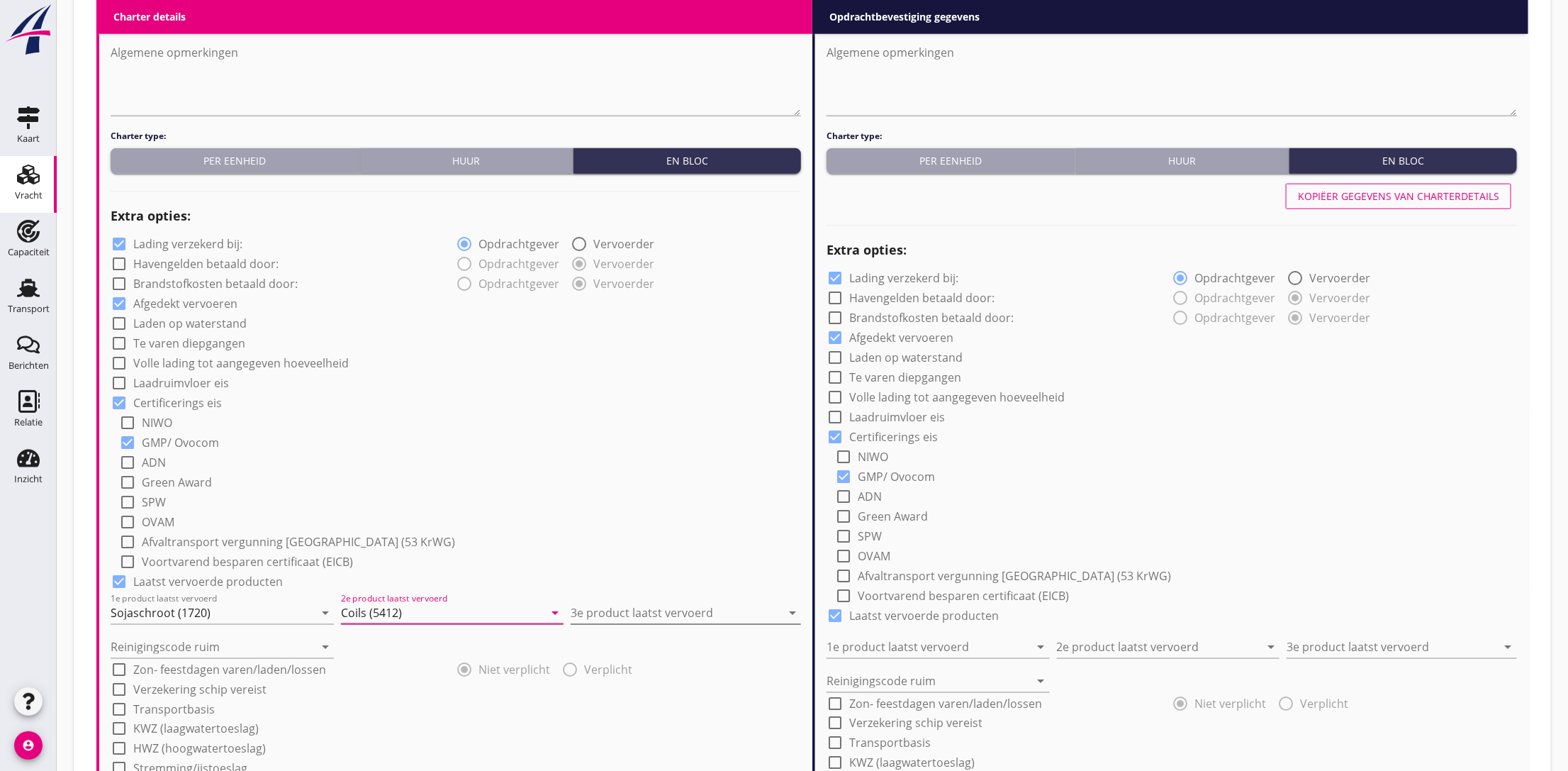
type input "Coils (5412)"
click at [691, 605] on input "3e product laatst vervoerd" at bounding box center [676, 612] width 211 height 22
click at [649, 654] on div "Grind (6120)" at bounding box center [686, 648] width 207 height 17
type input "Grind (6120)"
click at [268, 654] on input "Reinigingscode ruim" at bounding box center [212, 647] width 203 height 22
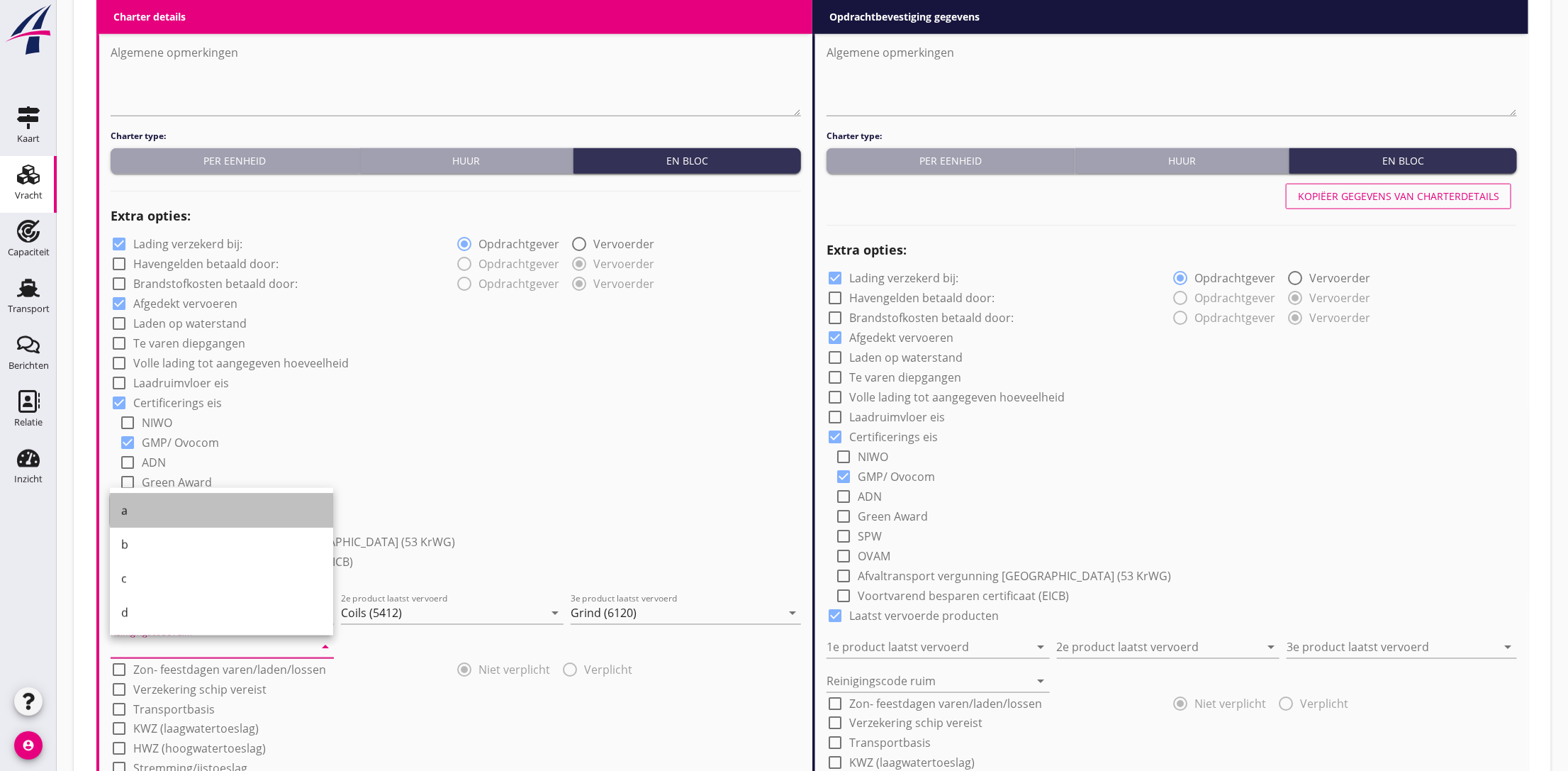
click at [156, 513] on div "a" at bounding box center [221, 510] width 201 height 17
type input "a"
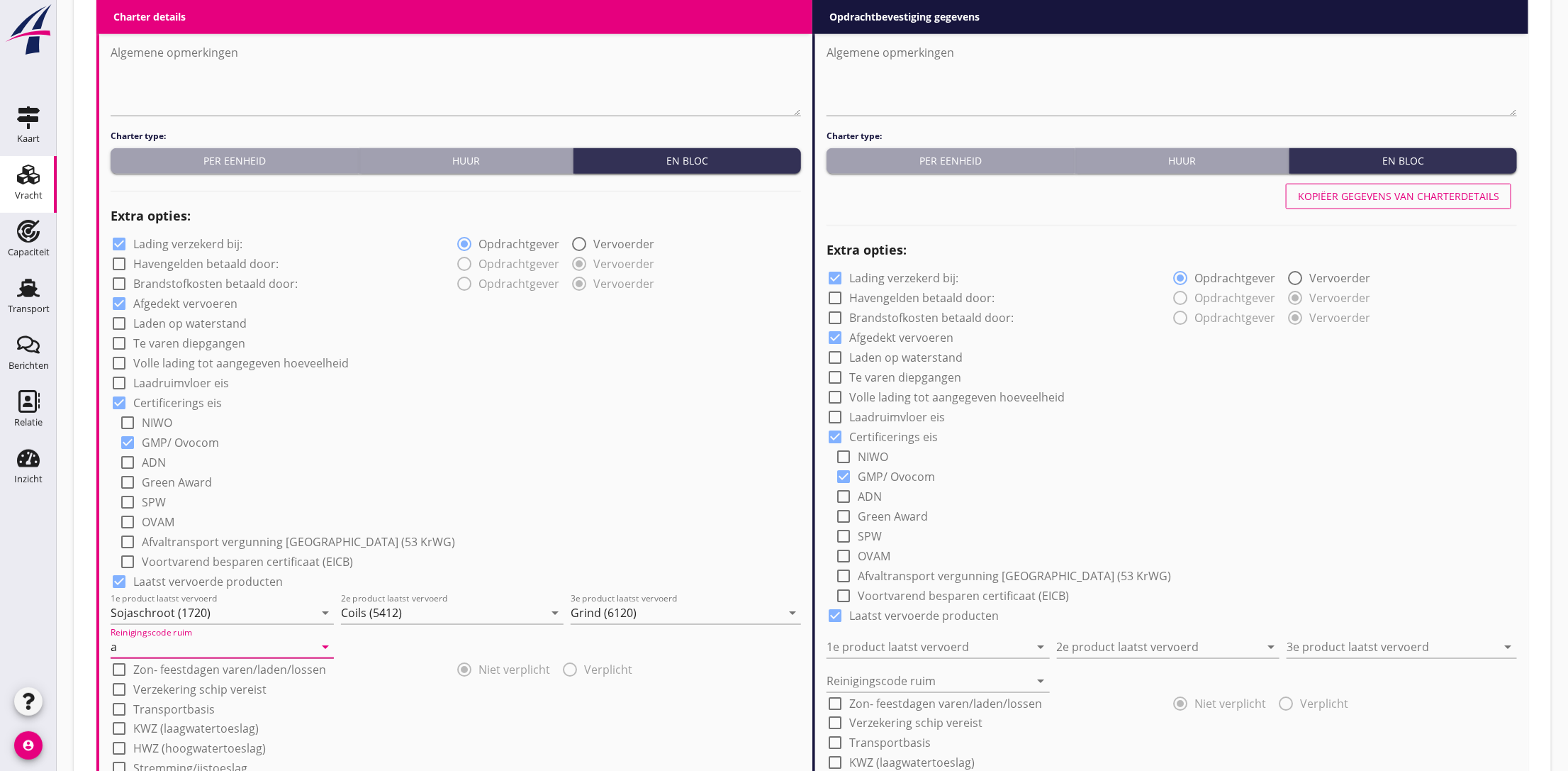
click at [519, 443] on div "check_box GMP/ Ovocom" at bounding box center [460, 441] width 682 height 20
click at [264, 648] on input "a" at bounding box center [212, 647] width 203 height 22
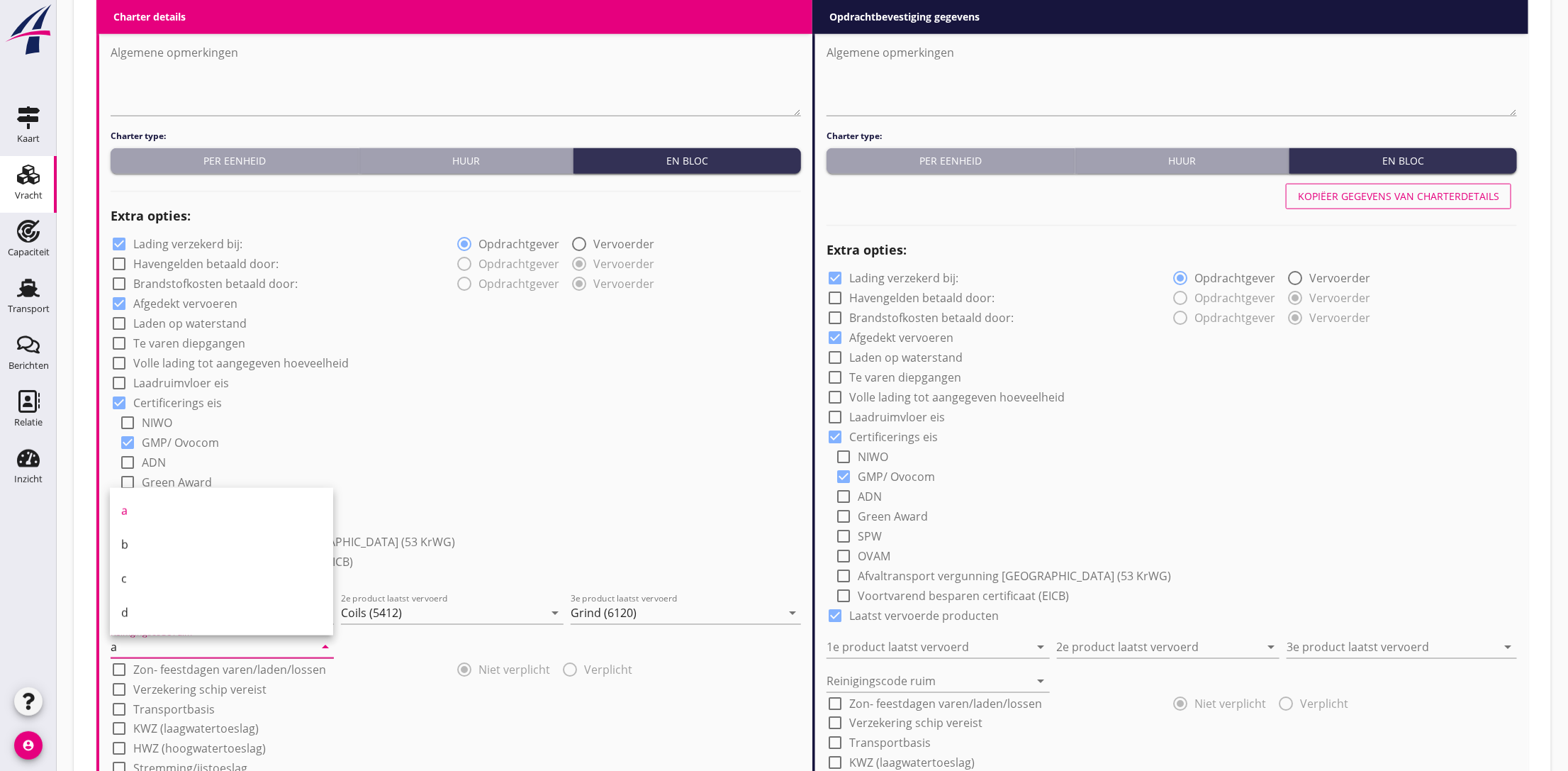
click at [620, 509] on div "check_box_outline_blank SPW" at bounding box center [460, 500] width 682 height 20
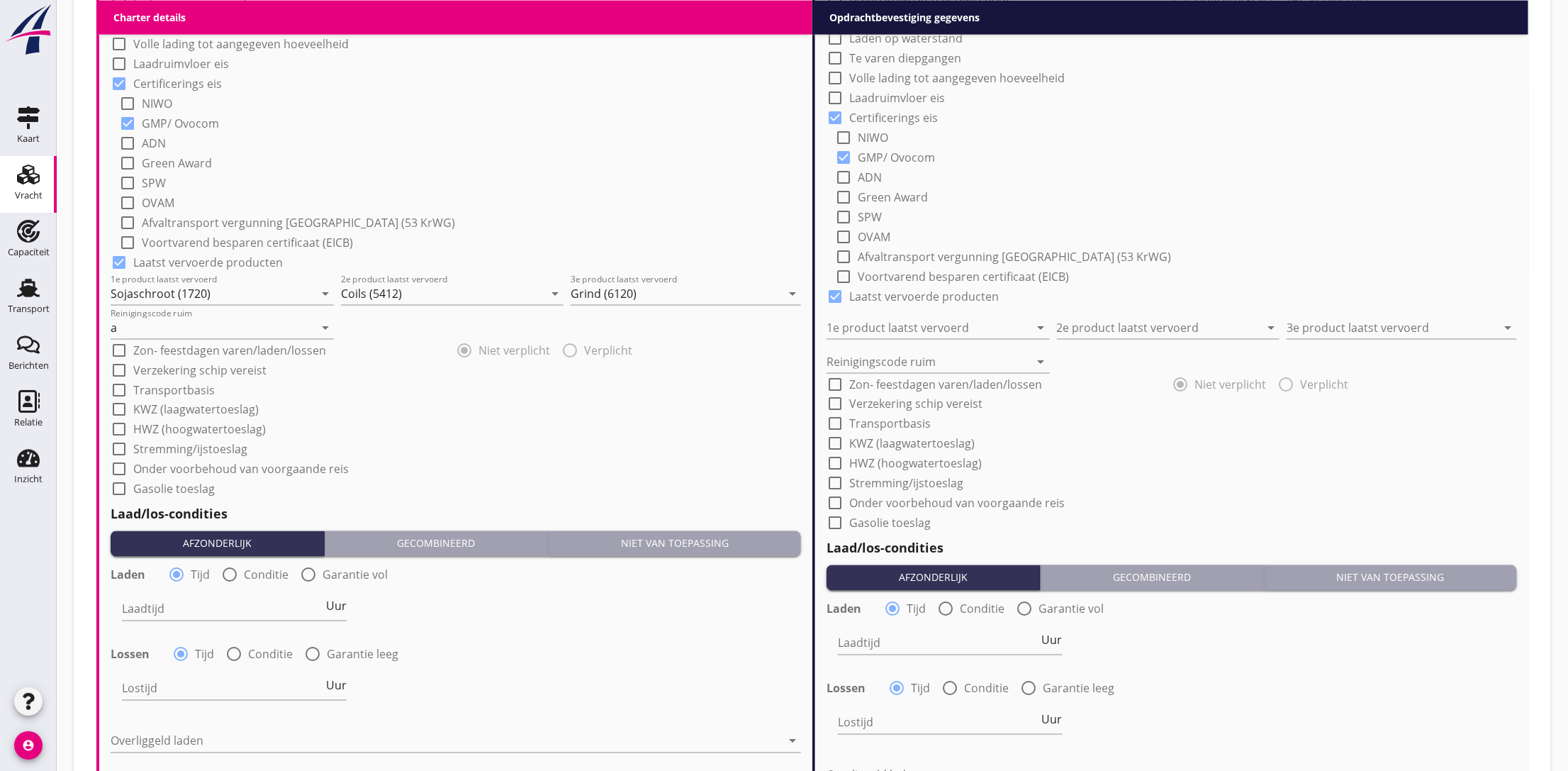
scroll to position [1276, 0]
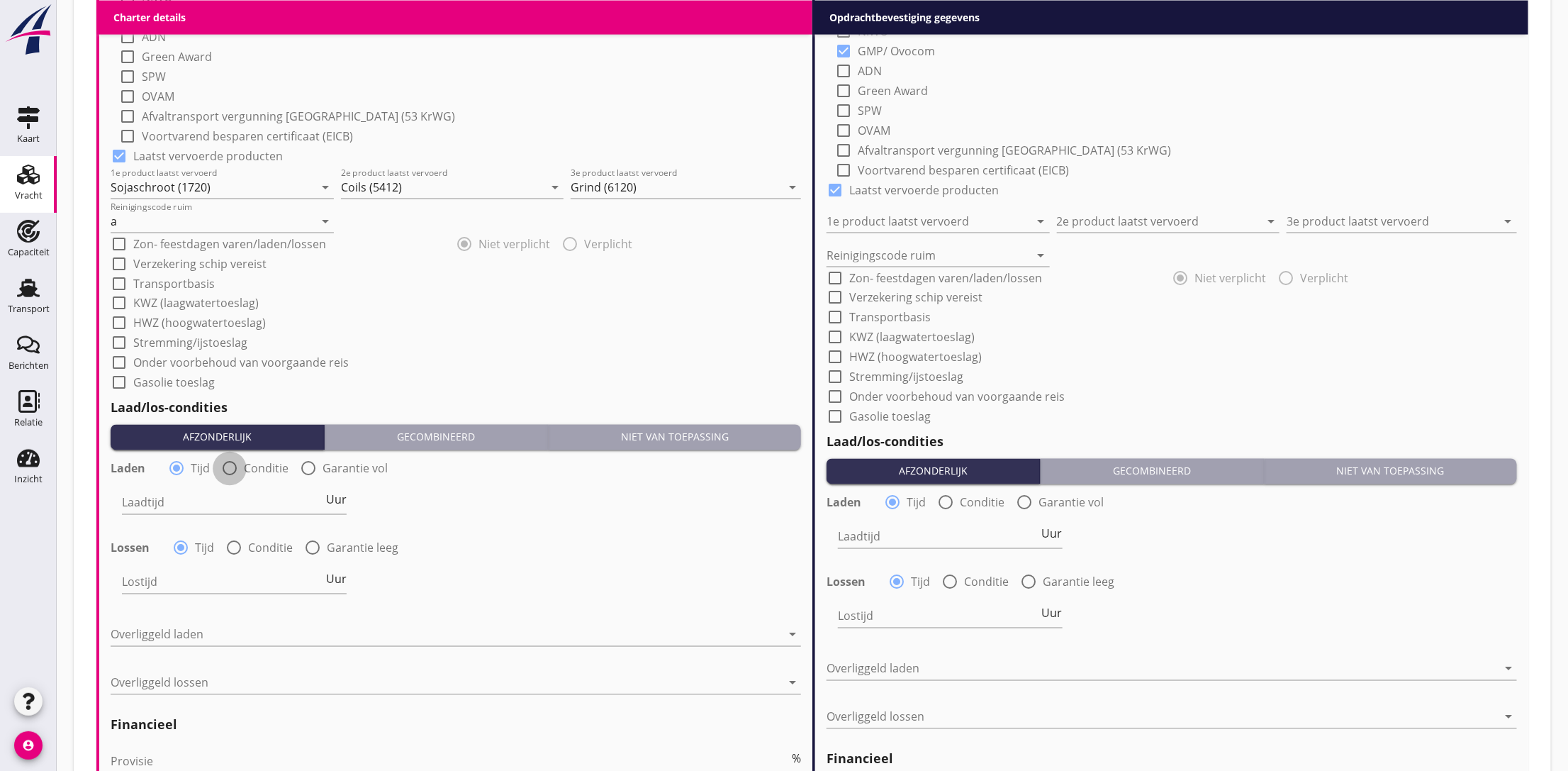
click at [230, 466] on div at bounding box center [230, 468] width 24 height 24
radio input "false"
radio input "true"
click at [227, 546] on div at bounding box center [234, 548] width 24 height 24
radio input "false"
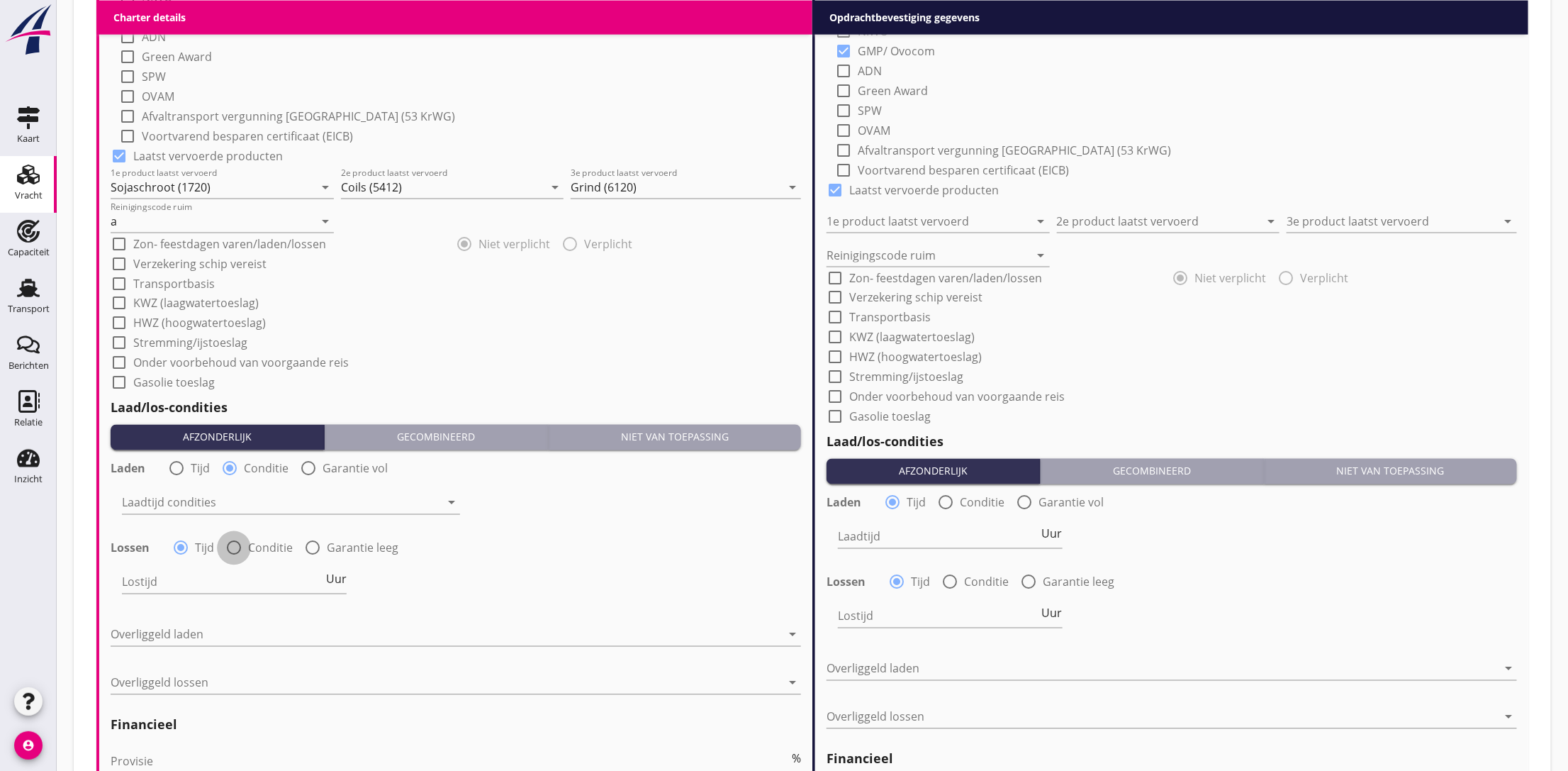
radio input "true"
click at [243, 511] on div at bounding box center [280, 503] width 318 height 22
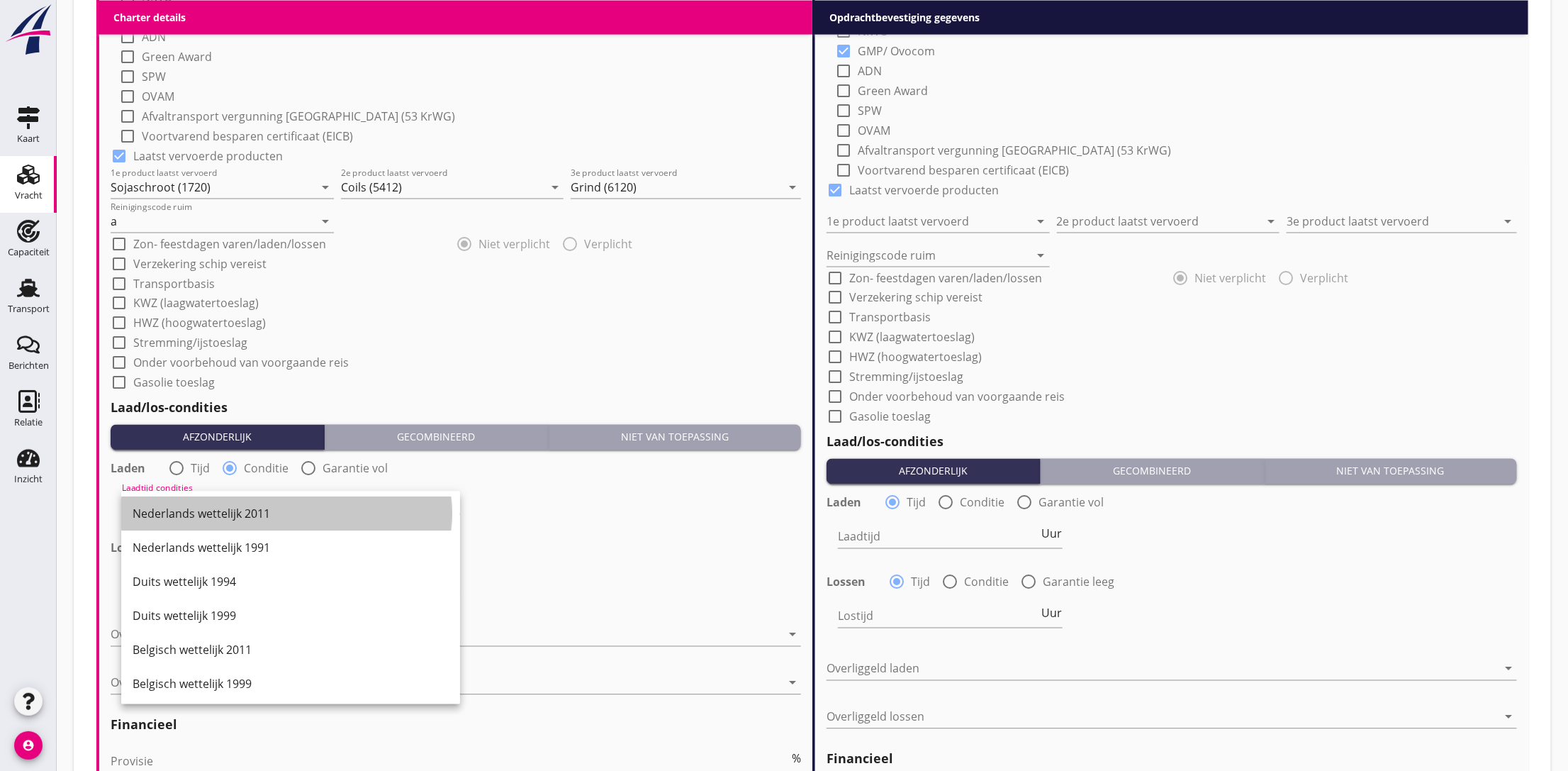
click at [243, 511] on div "Nederlands wettelijk 2011" at bounding box center [291, 514] width 316 height 17
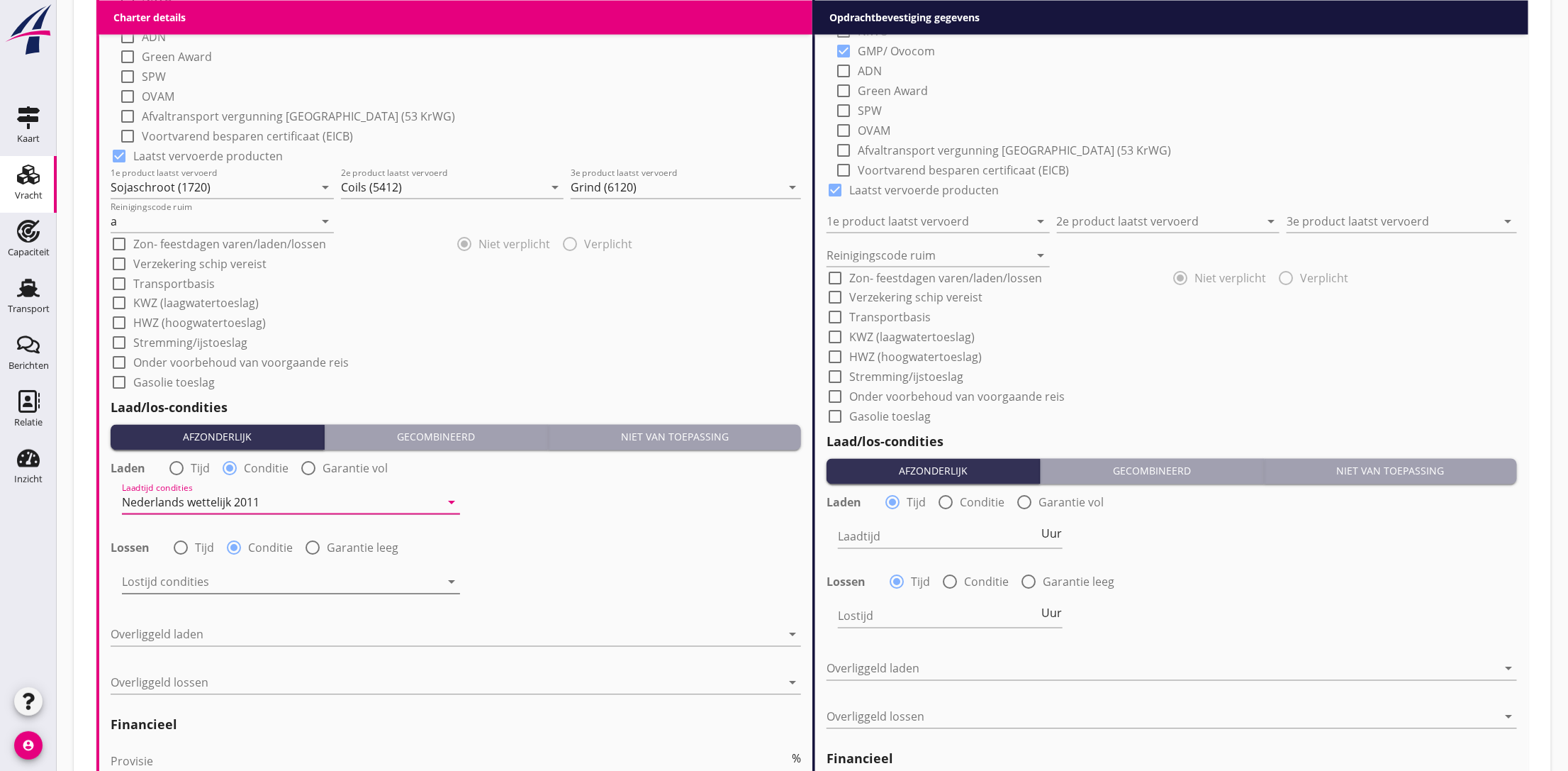
click at [205, 590] on div at bounding box center [280, 582] width 318 height 22
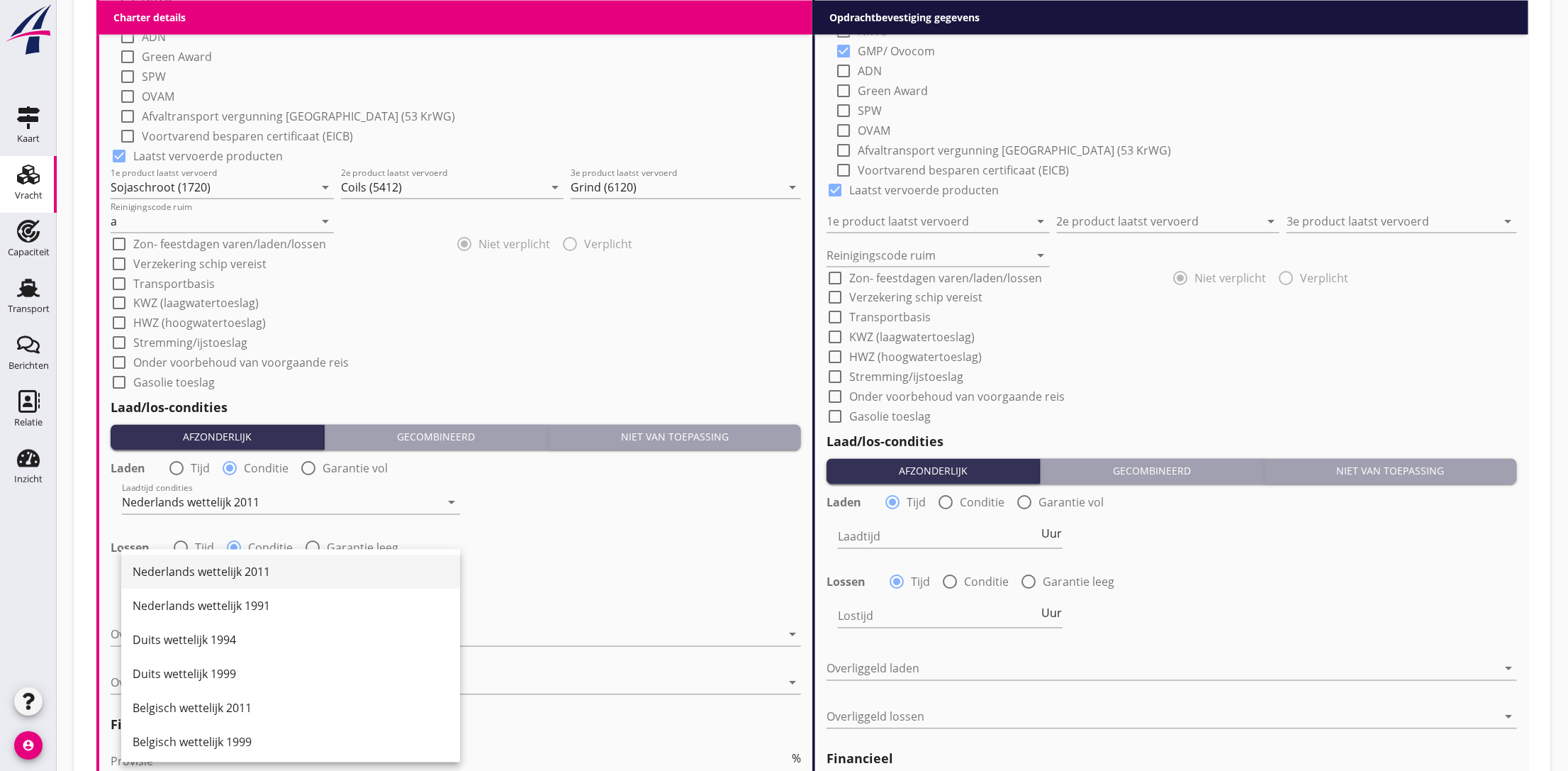
click at [227, 571] on div "Nederlands wettelijk 2011" at bounding box center [291, 572] width 316 height 17
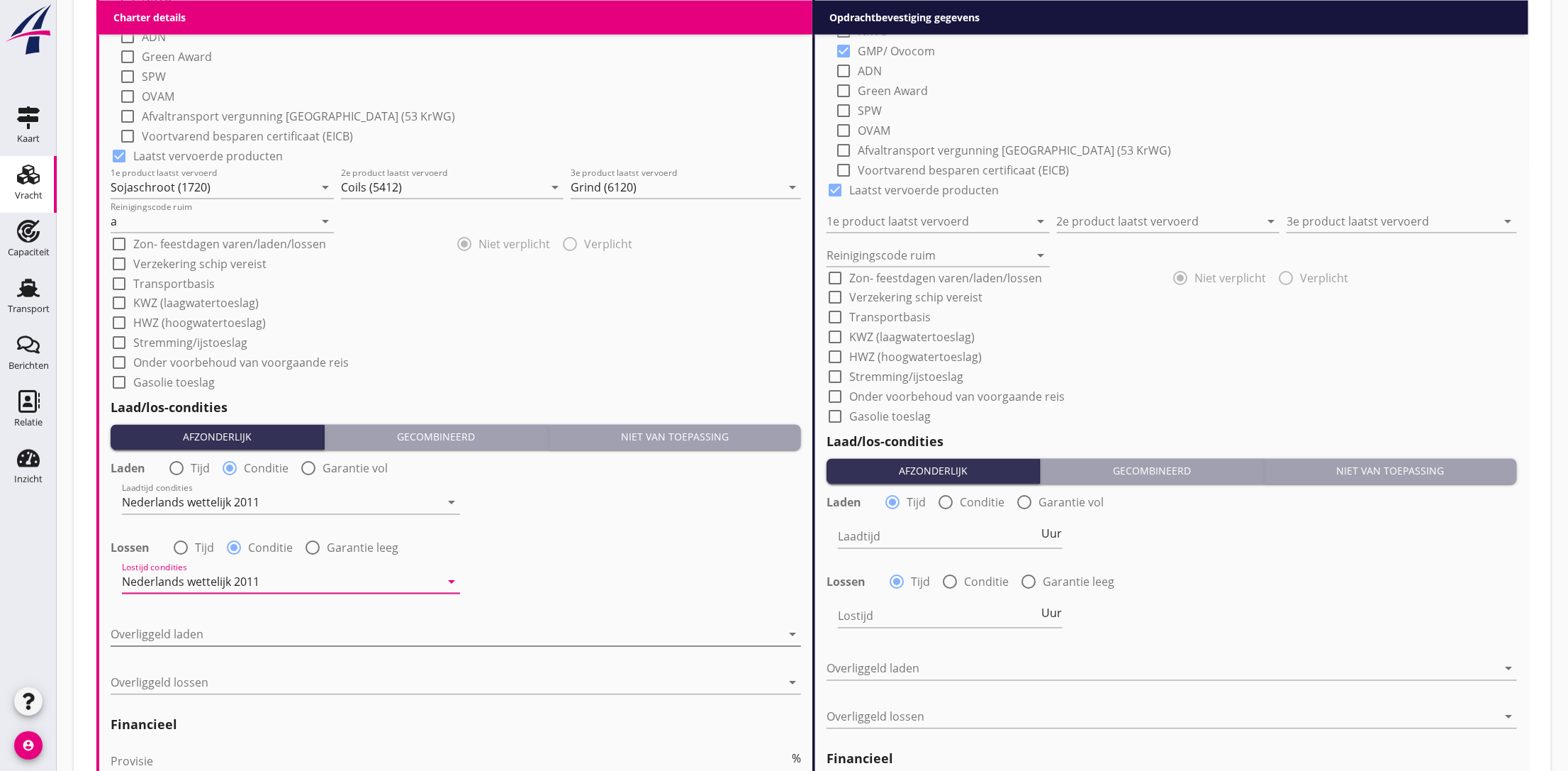
click at [205, 641] on div at bounding box center [446, 635] width 670 height 22
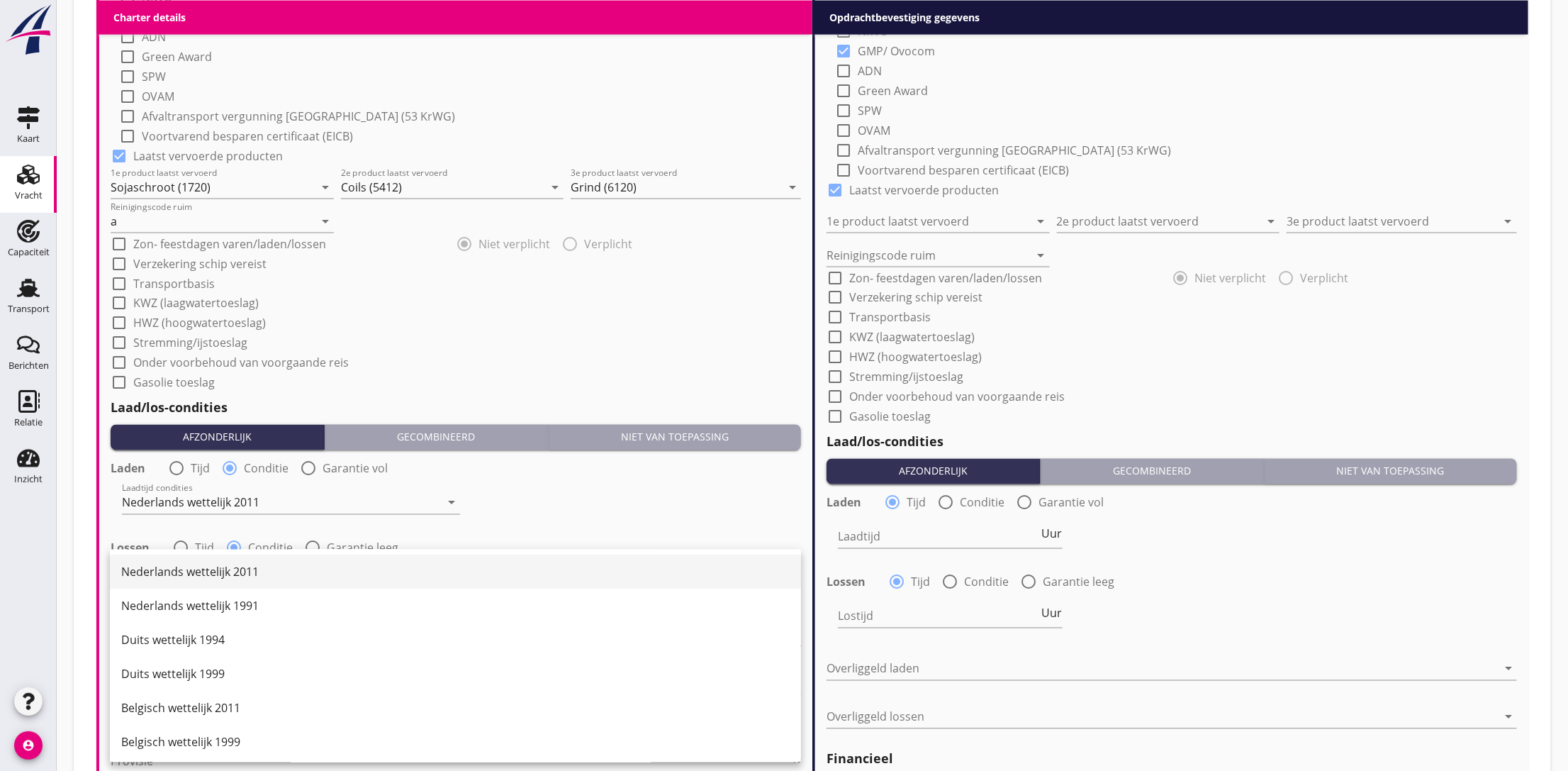
click at [232, 576] on div "Nederlands wettelijk 2011" at bounding box center [455, 572] width 669 height 17
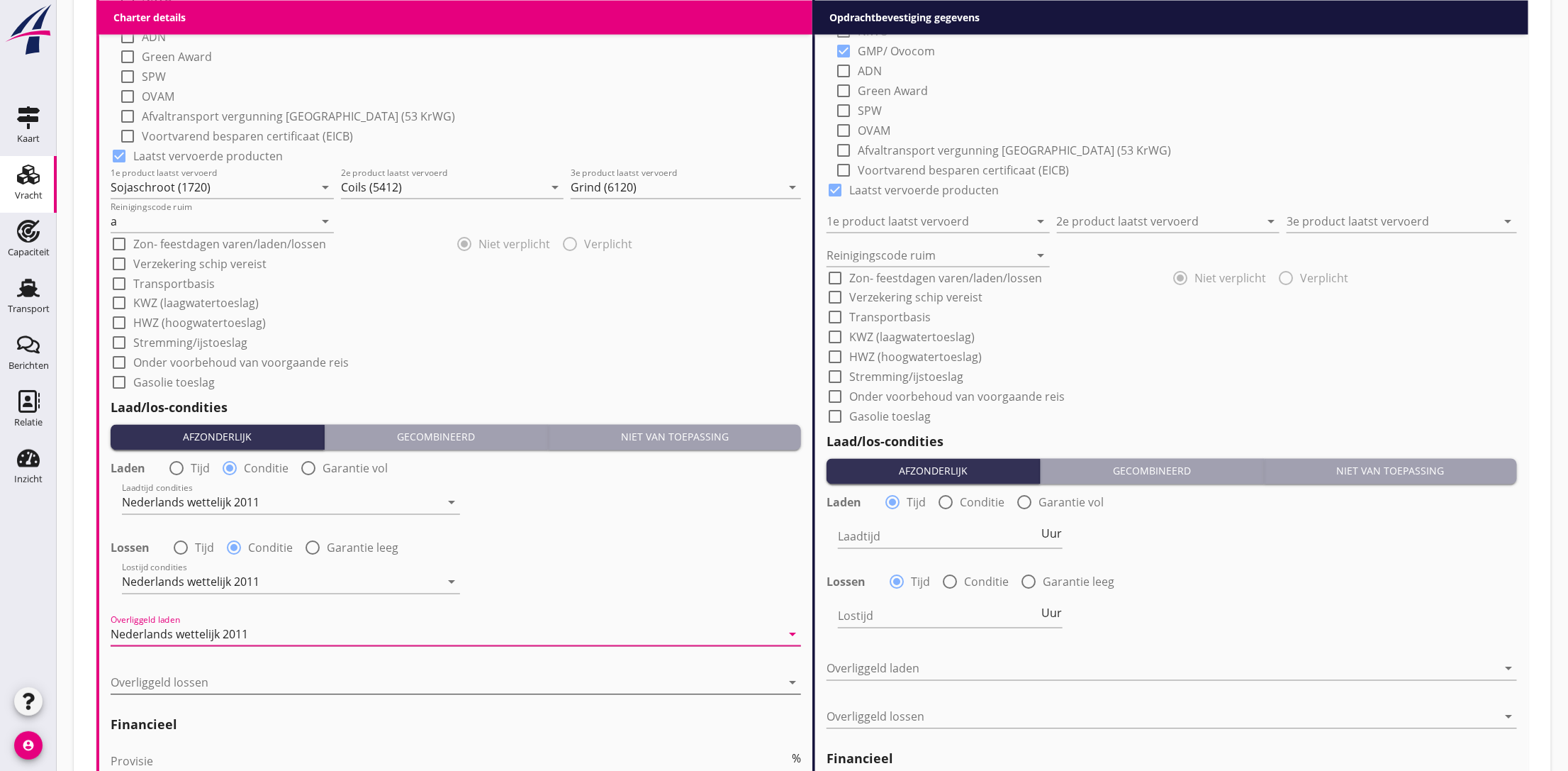
click at [213, 672] on div at bounding box center [446, 683] width 670 height 22
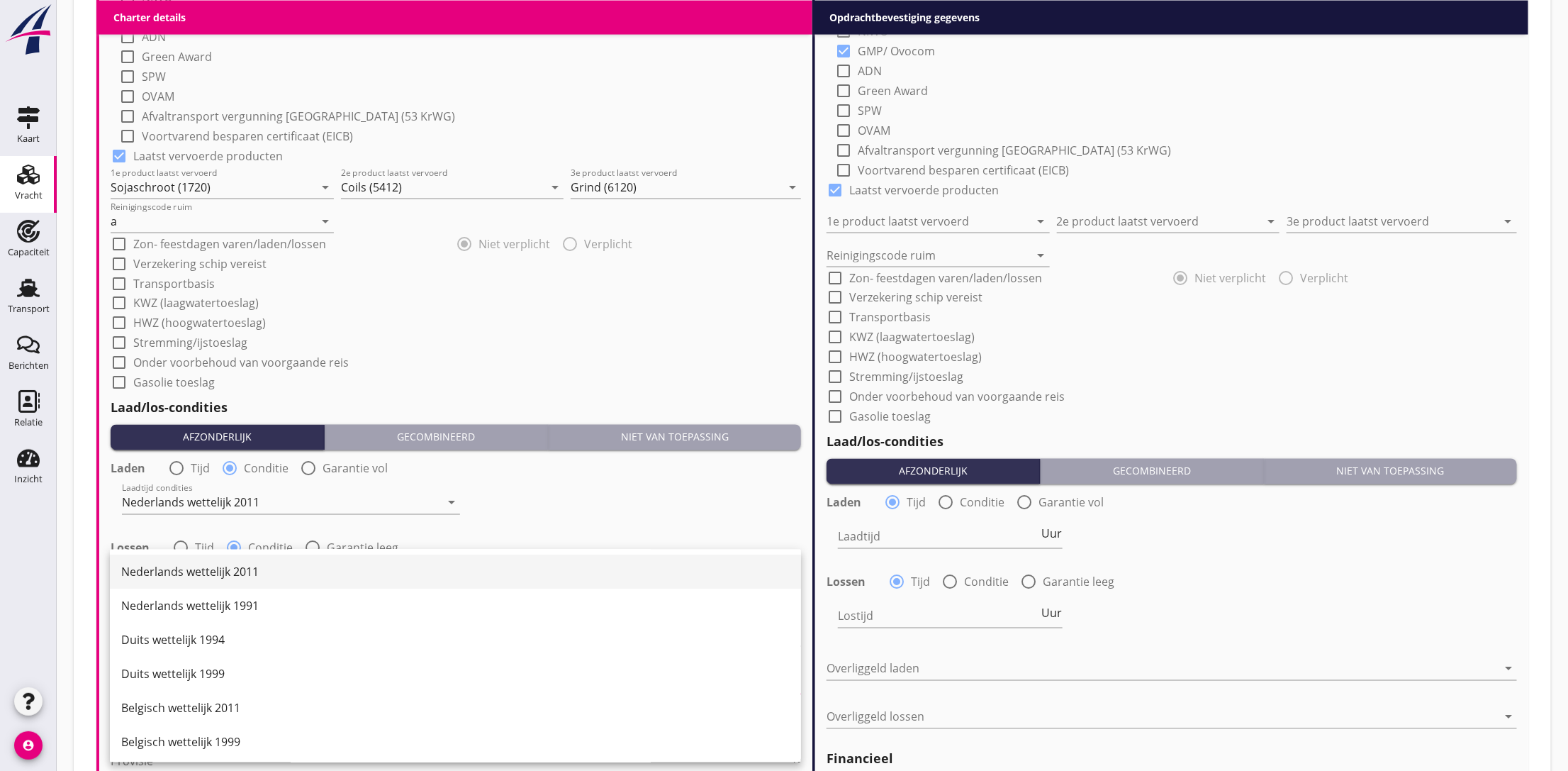
click at [231, 583] on div "Nederlands wettelijk 2011" at bounding box center [455, 572] width 669 height 34
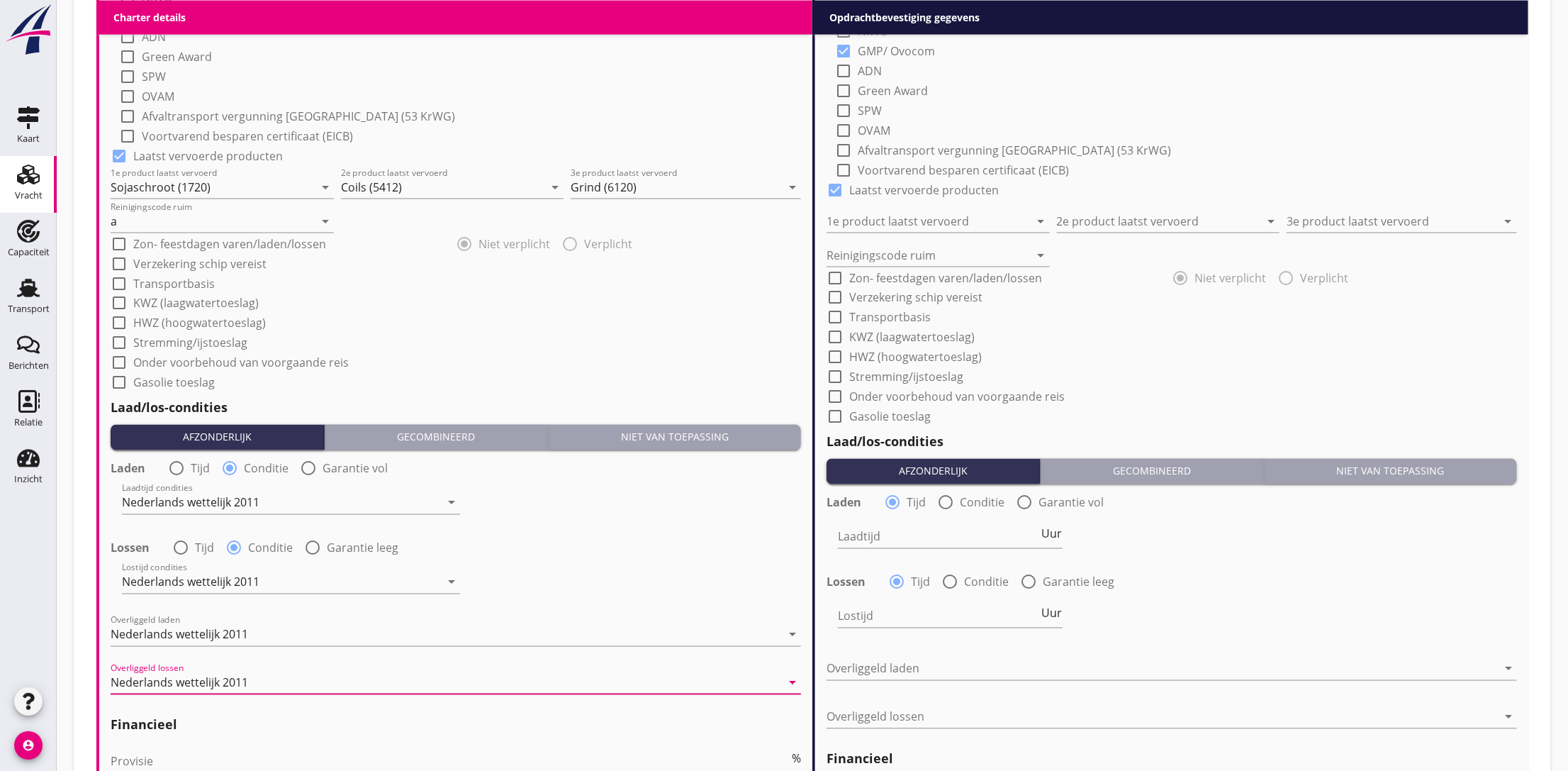
click at [553, 541] on div "Lossen radio_button_unchecked Tijd radio_button_checked Conditie radio_button_u…" at bounding box center [455, 546] width 690 height 20
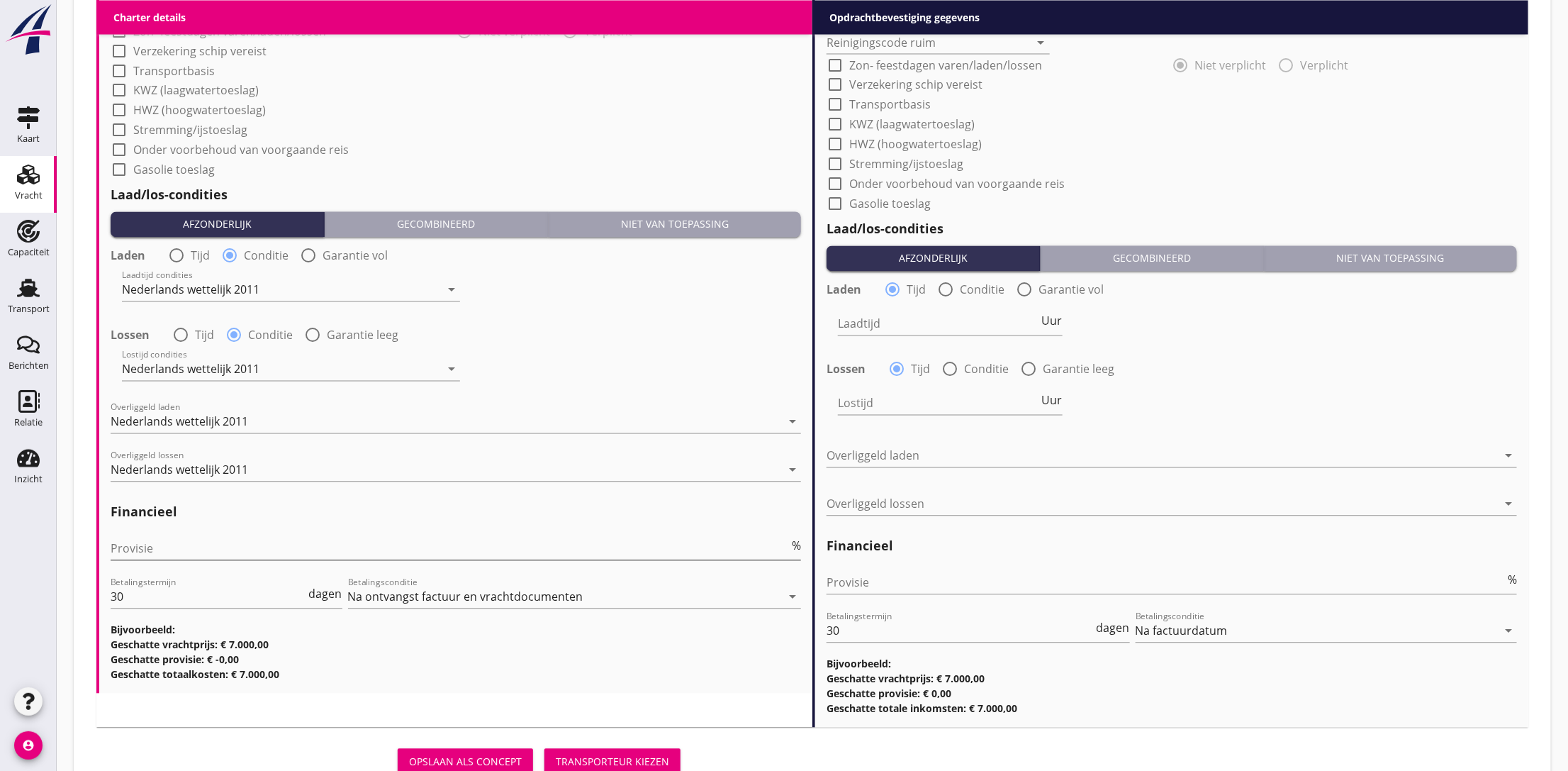
click at [135, 545] on input "Provisie" at bounding box center [449, 549] width 678 height 22
type input "5"
click at [645, 354] on div "Lostijd condities Nederlands wettelijk 2011 arrow_drop_down" at bounding box center [455, 371] width 694 height 51
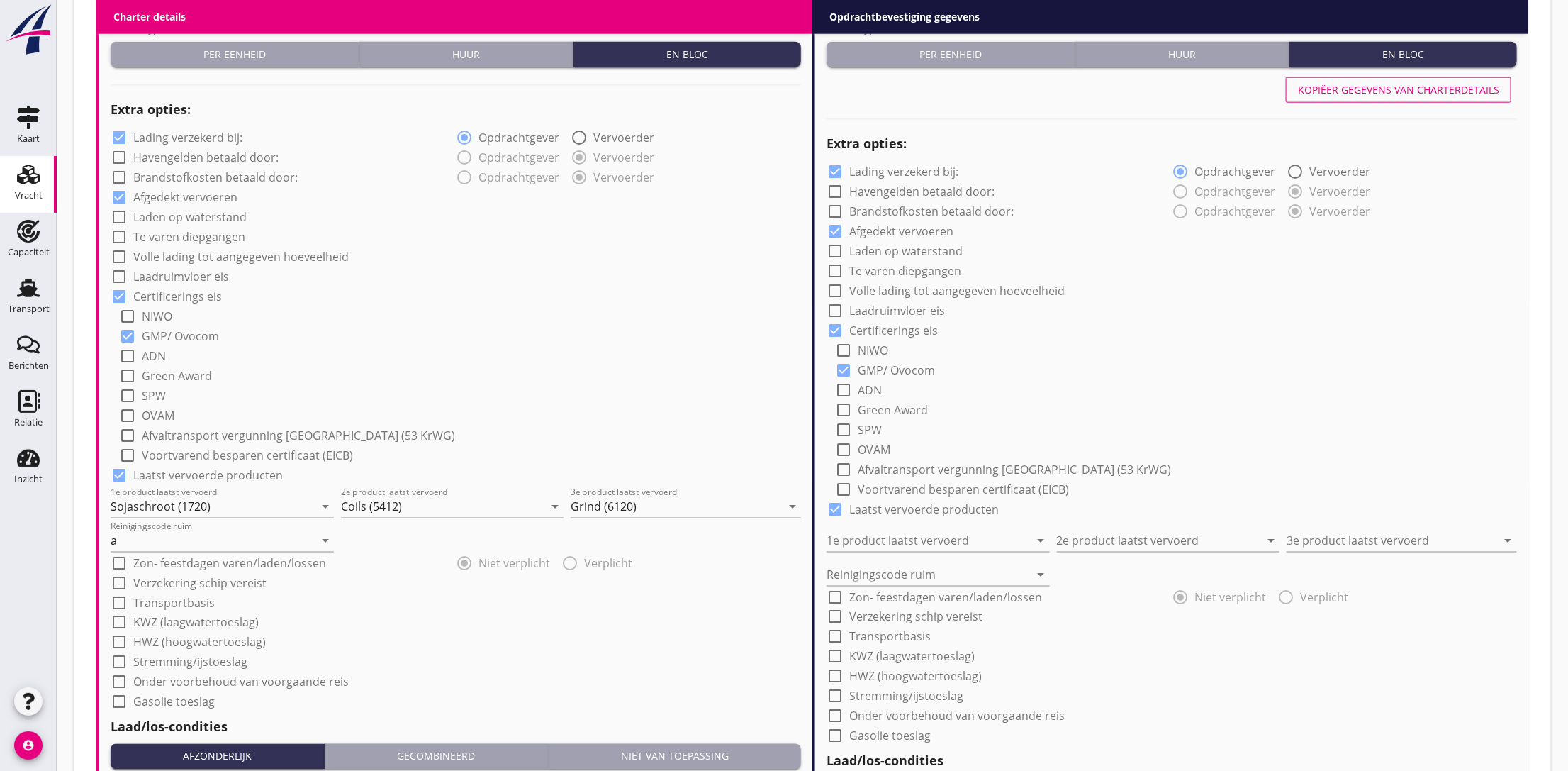
scroll to position [638, 0]
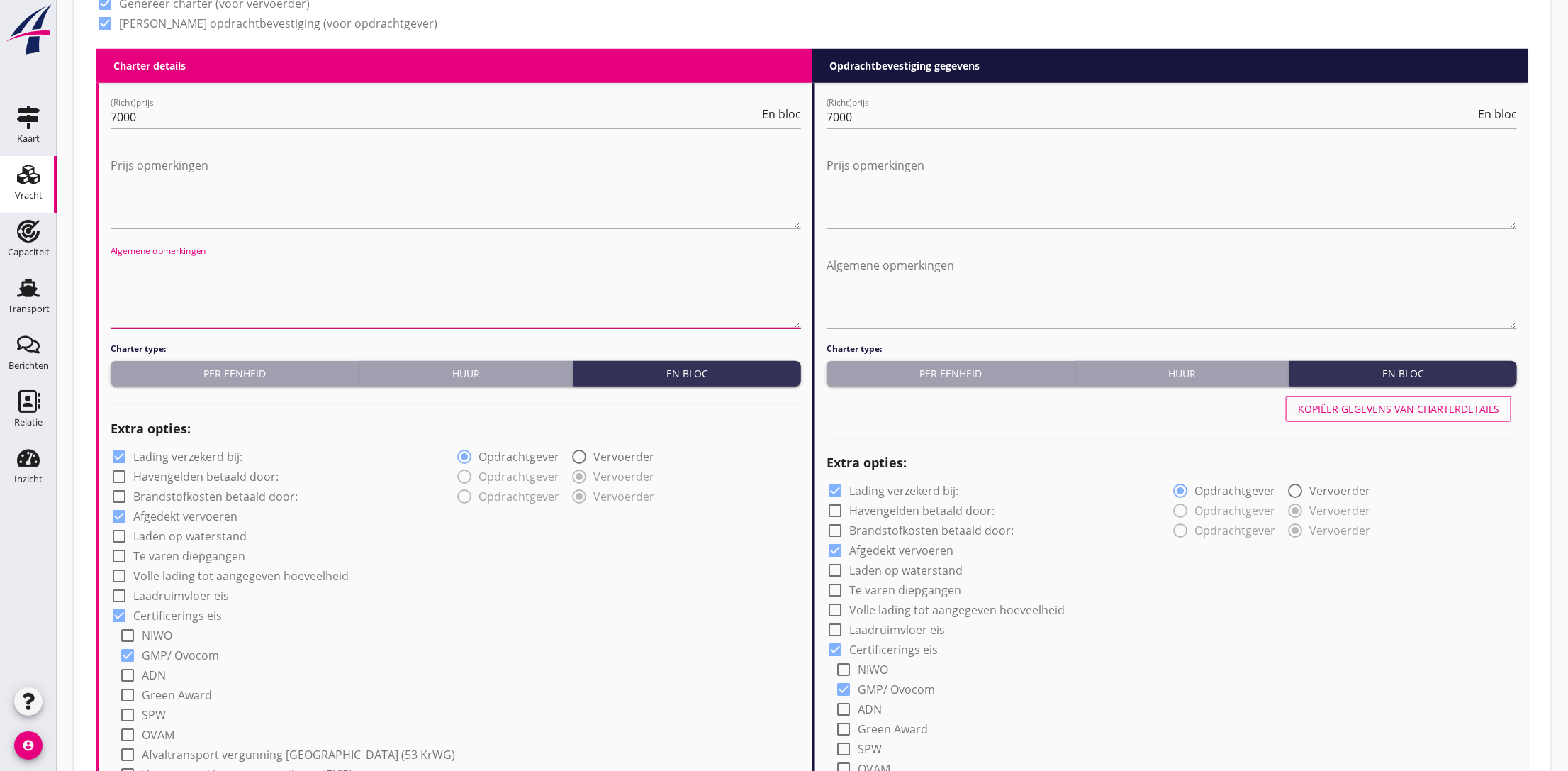
click at [145, 267] on textarea "Algemene opmerkingen" at bounding box center [455, 291] width 690 height 75
paste textarea "Schipper mag niet laden indien er geen controleur aanwezig is Na belading mag d…"
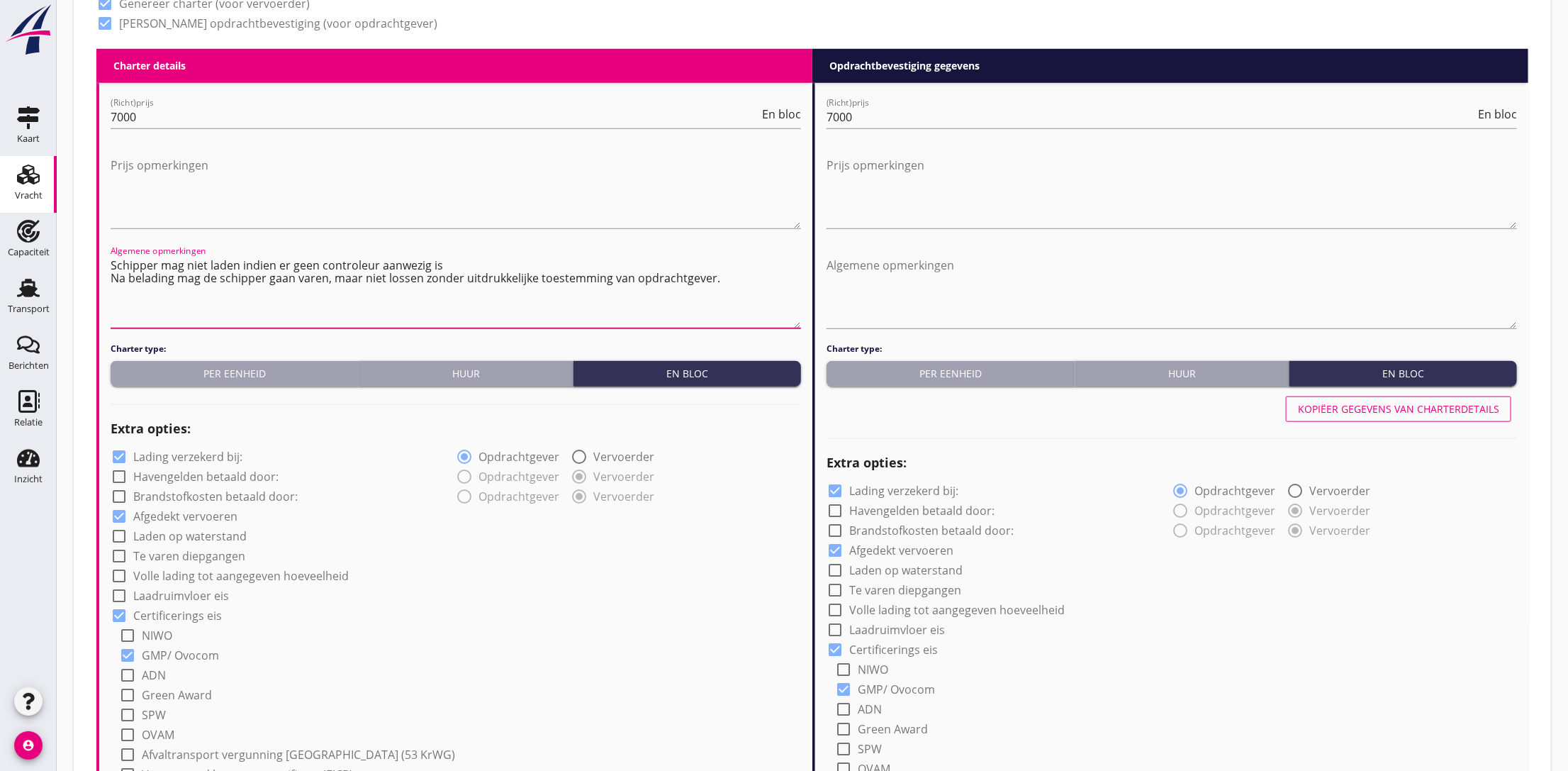
type textarea "Schipper mag niet laden indien er geen controleur aanwezig is Na belading mag d…"
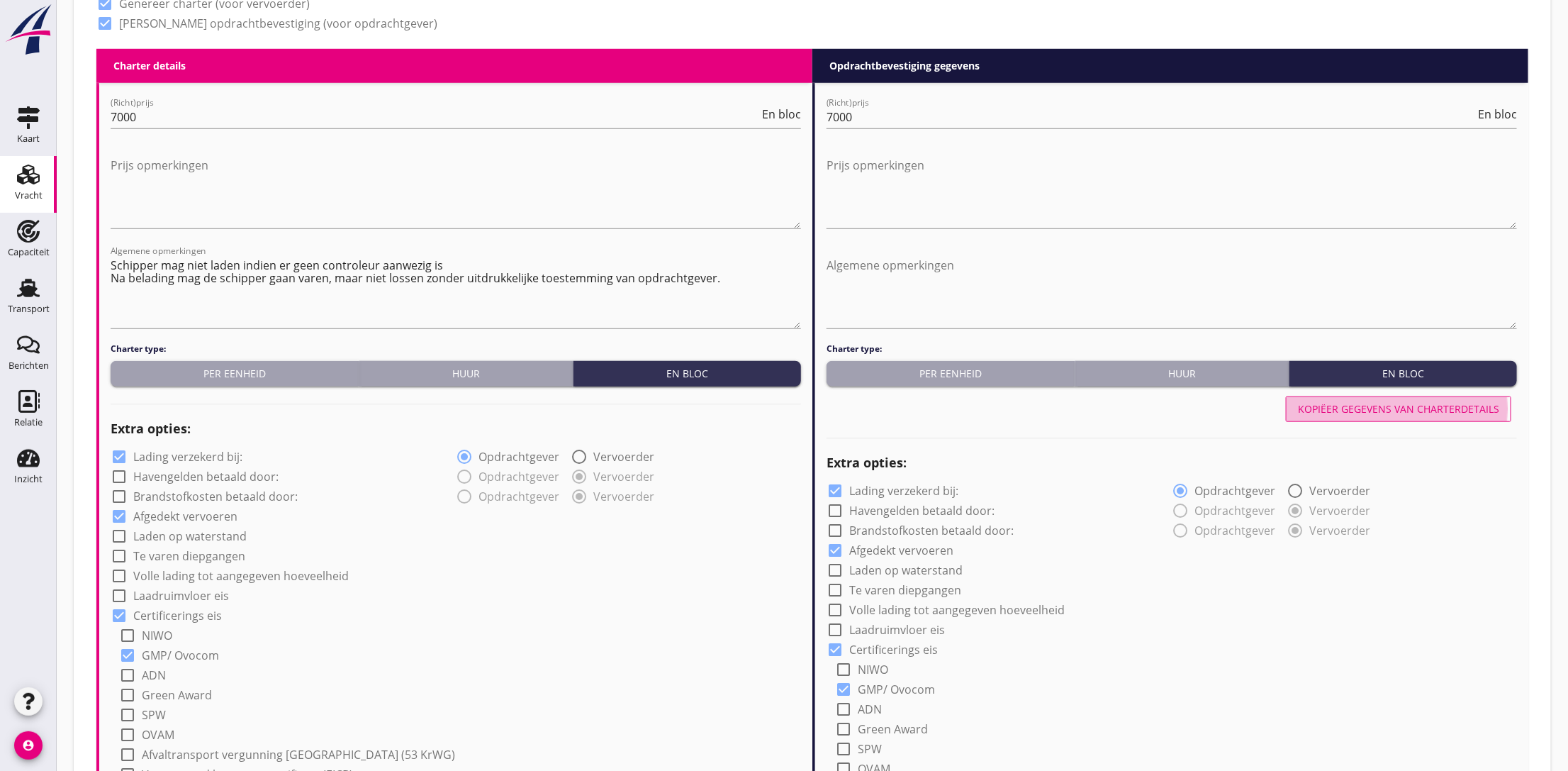
click at [1403, 411] on div "Kopiëer gegevens van charterdetails" at bounding box center [1398, 408] width 201 height 15
type input "Sojaschroot (1720)"
type input "Coils (5412)"
type input "Grind (6120)"
type input "a"
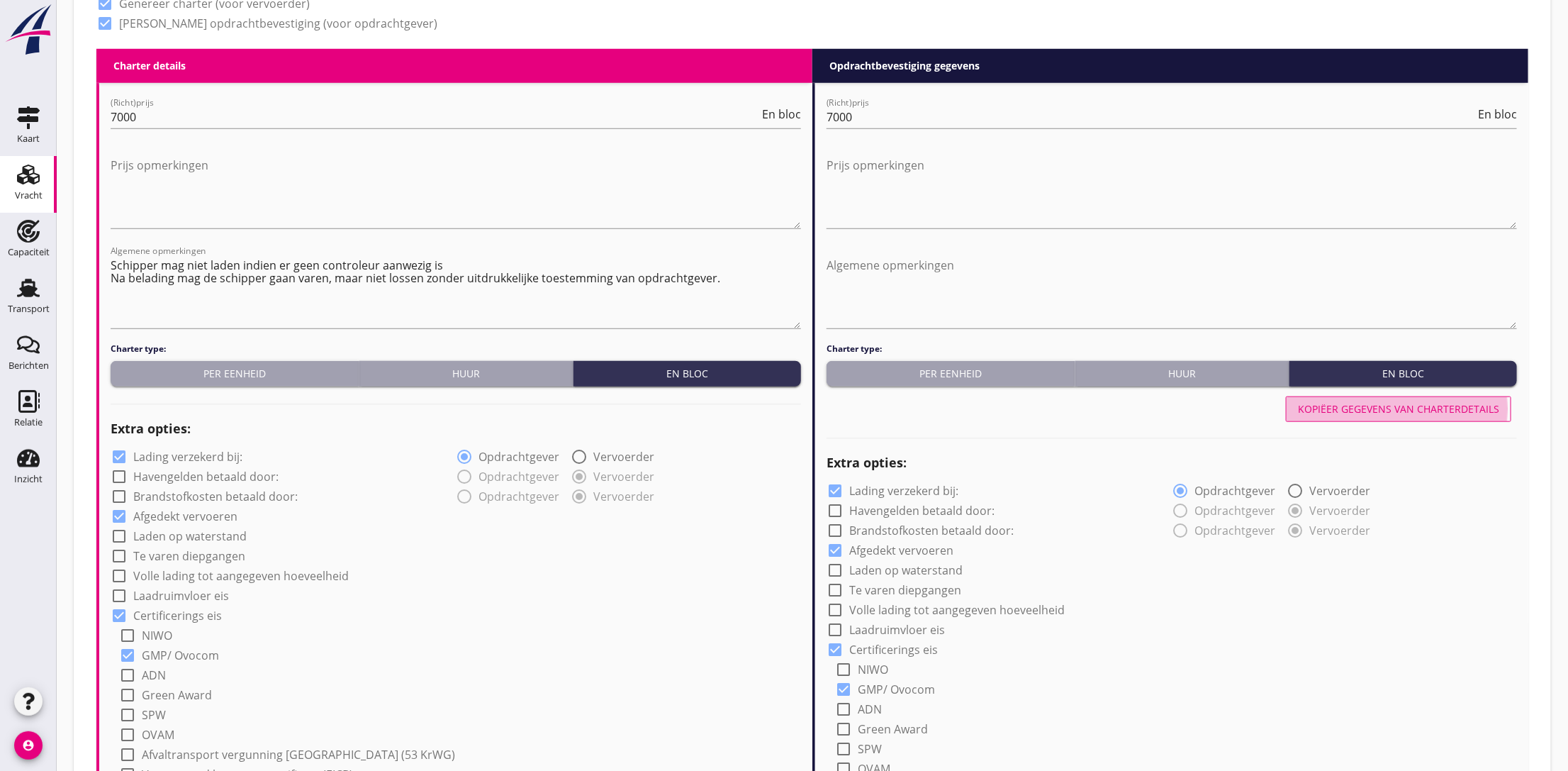
radio input "false"
radio input "true"
radio input "false"
radio input "true"
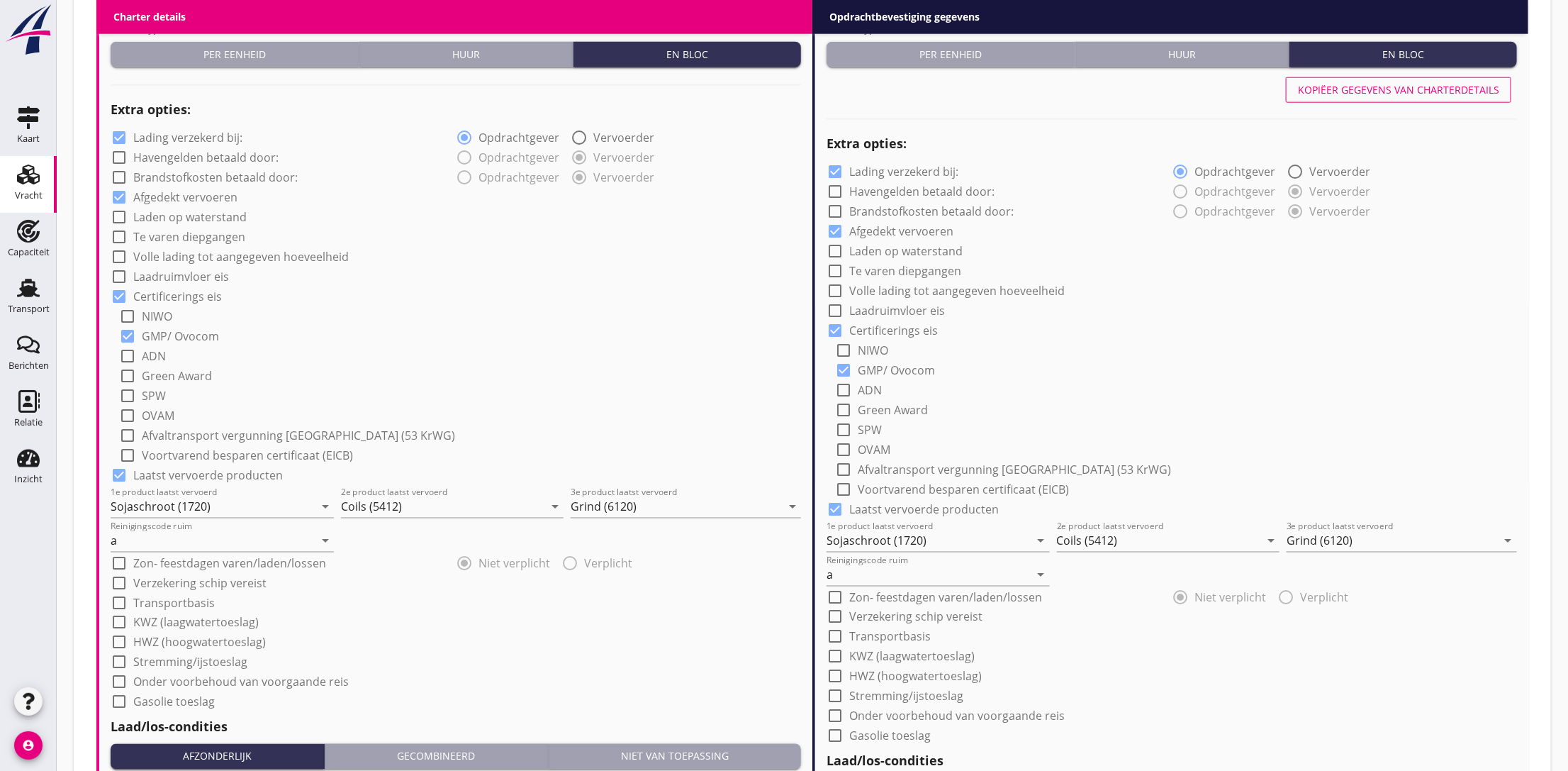
click at [117, 139] on div at bounding box center [119, 137] width 24 height 24
checkbox input "false"
click at [117, 581] on div at bounding box center [119, 583] width 24 height 24
checkbox input "true"
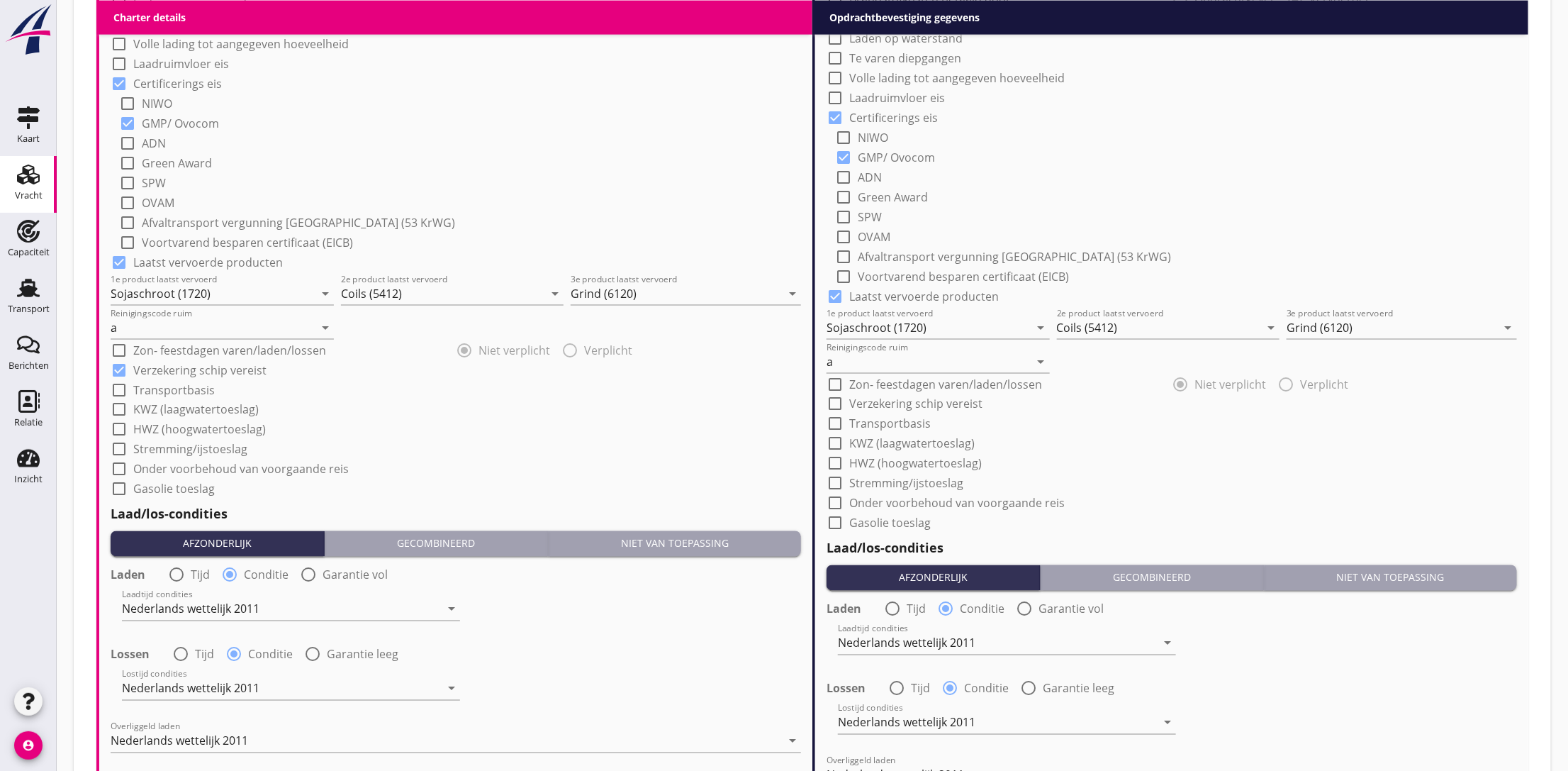
click at [119, 392] on div at bounding box center [119, 390] width 24 height 24
checkbox input "true"
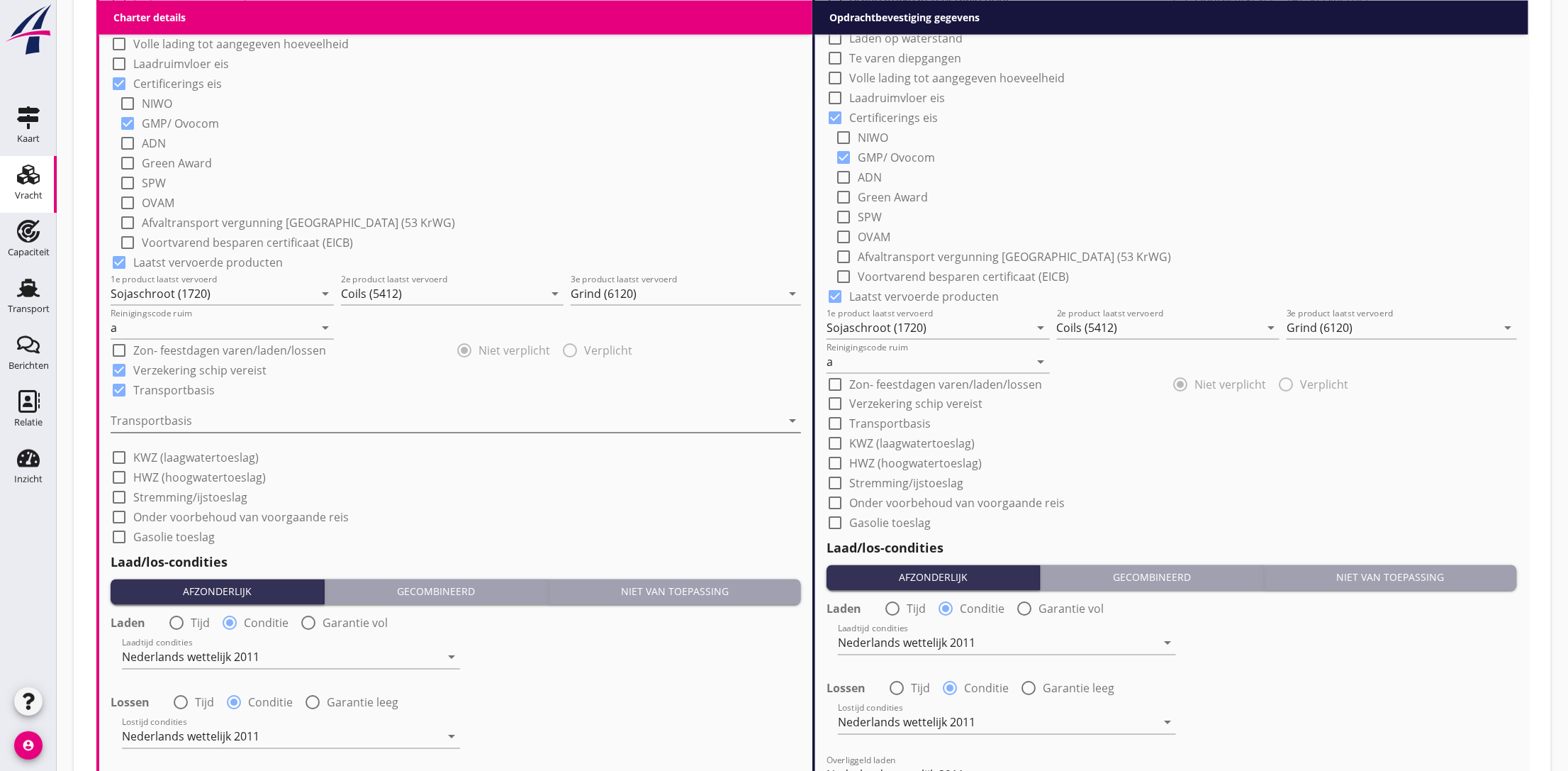
click at [174, 419] on div at bounding box center [446, 421] width 670 height 22
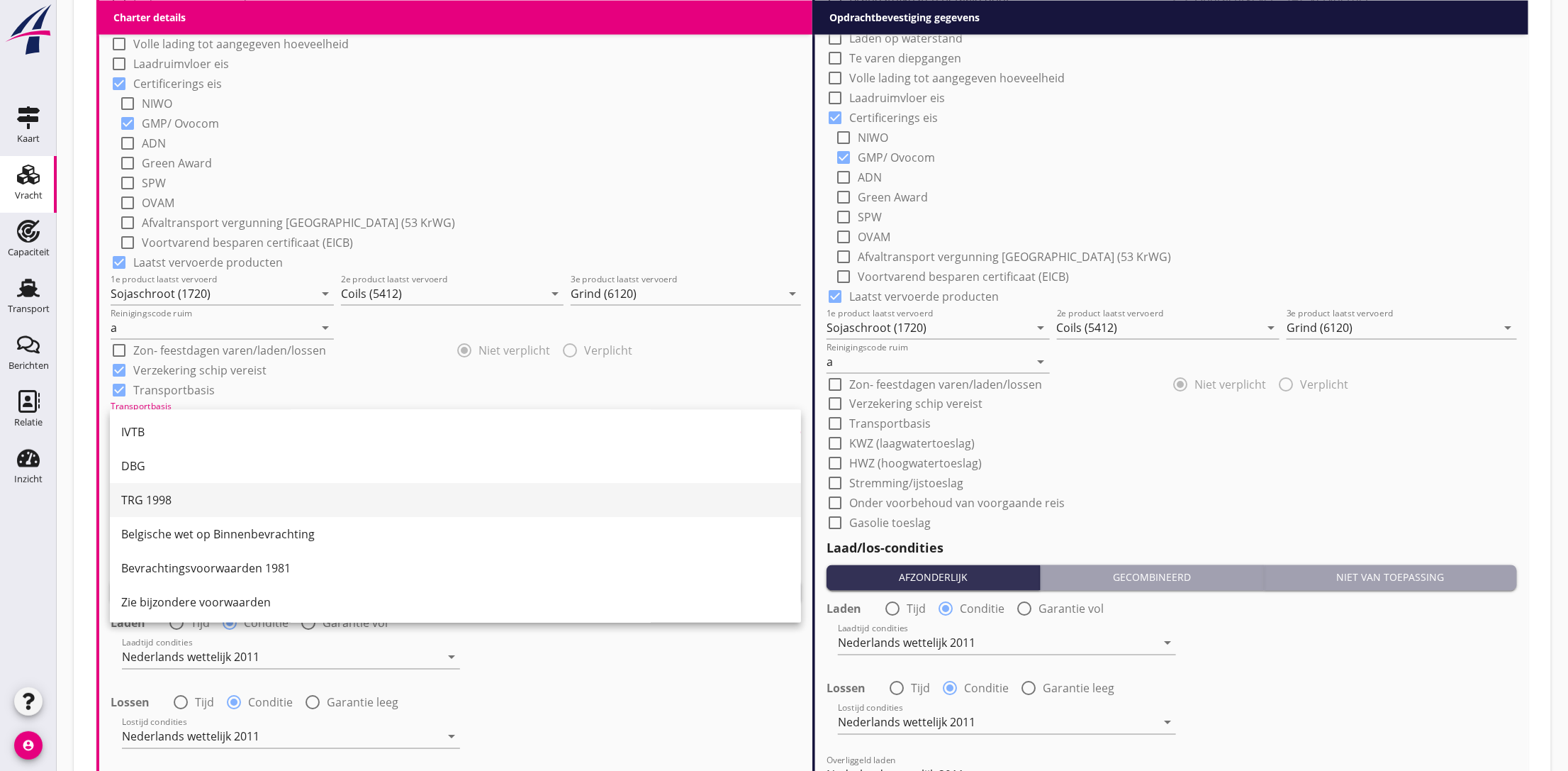
scroll to position [37, 0]
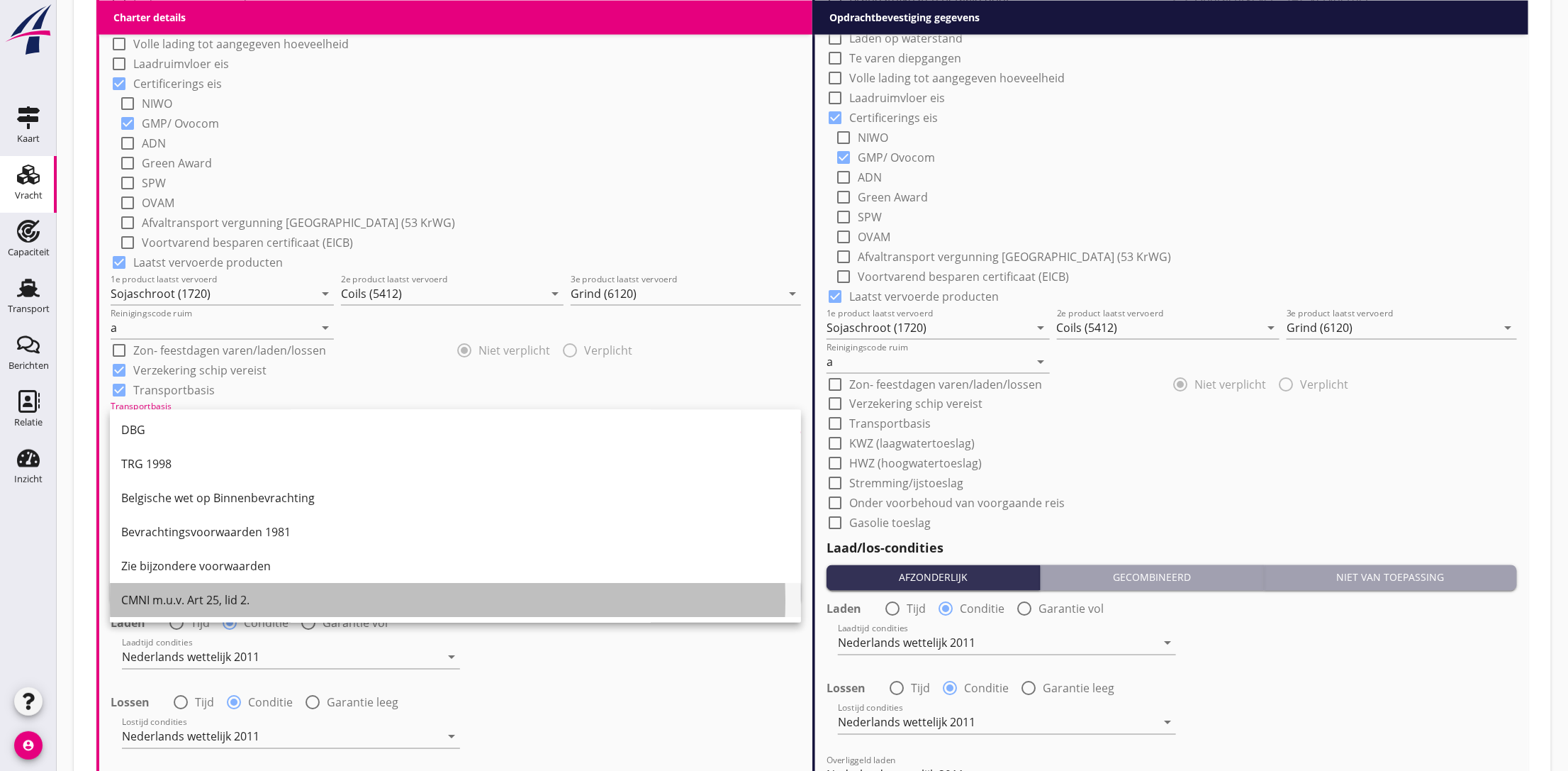
click at [222, 593] on div "CMNI m.u.v. Art 25, lid 2." at bounding box center [455, 600] width 669 height 17
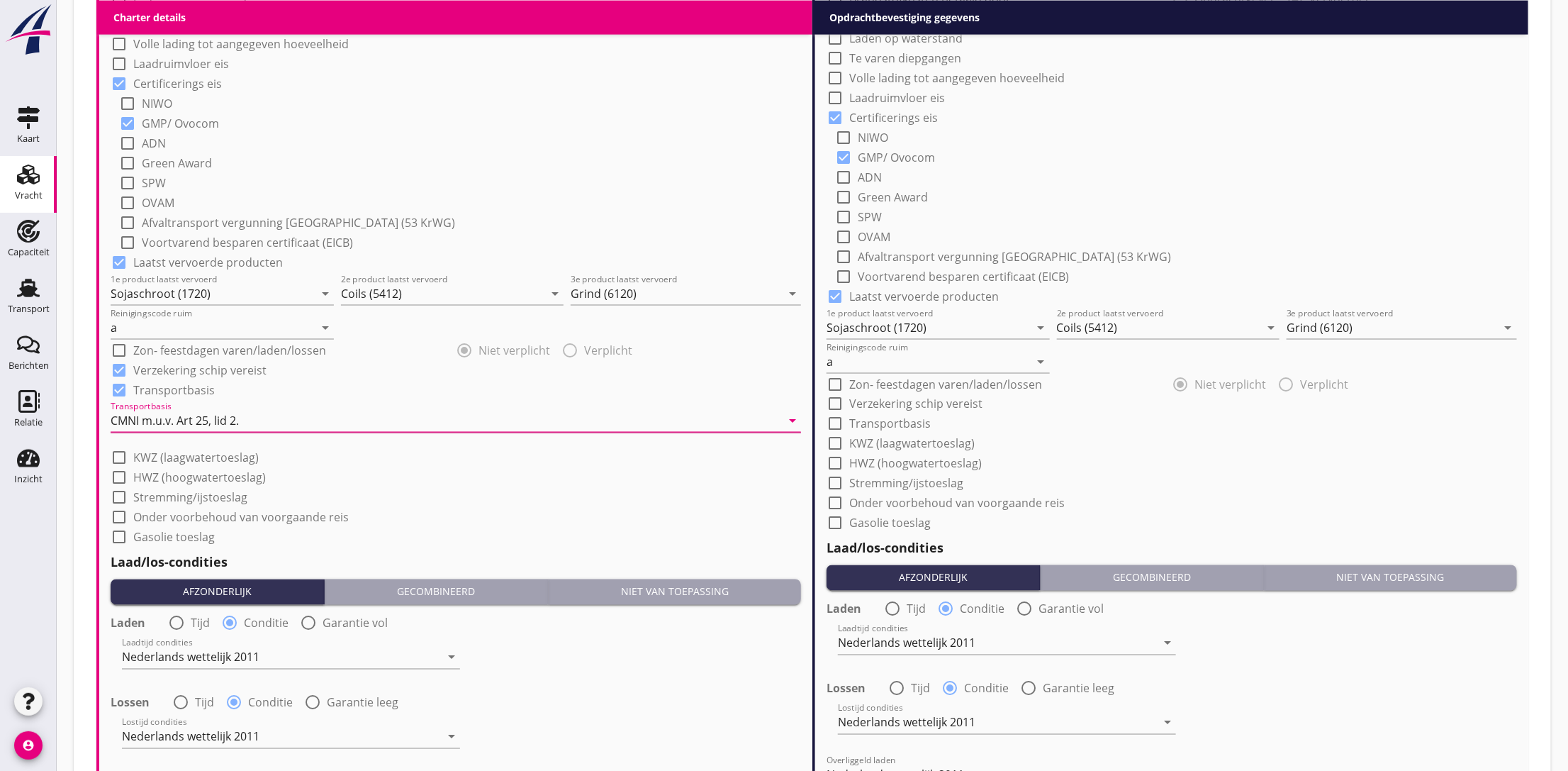
scroll to position [957, 0]
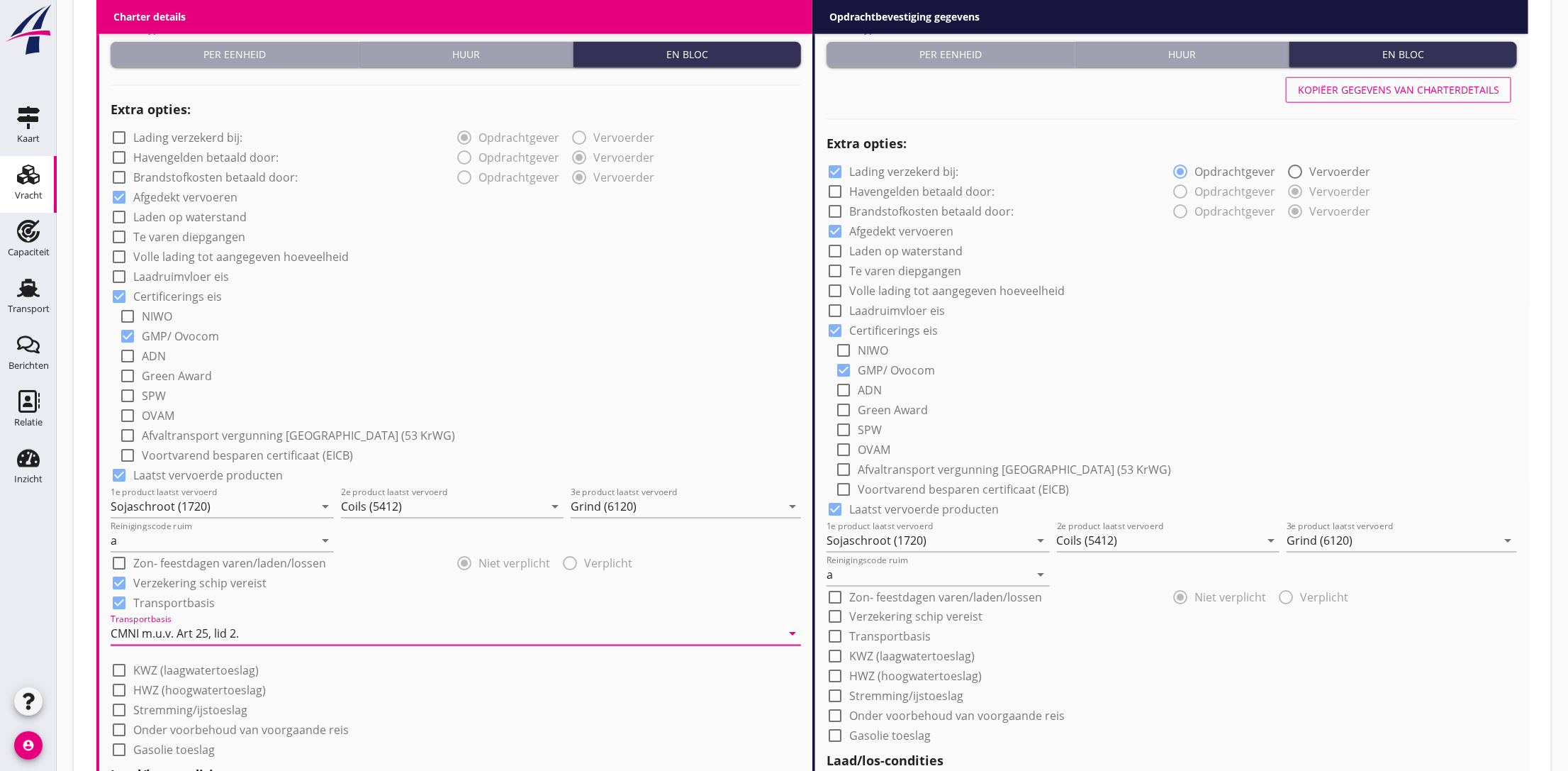
click at [1329, 96] on div "Kopiëer gegevens van charterdetails" at bounding box center [1398, 89] width 201 height 15
checkbox input "false"
checkbox input "true"
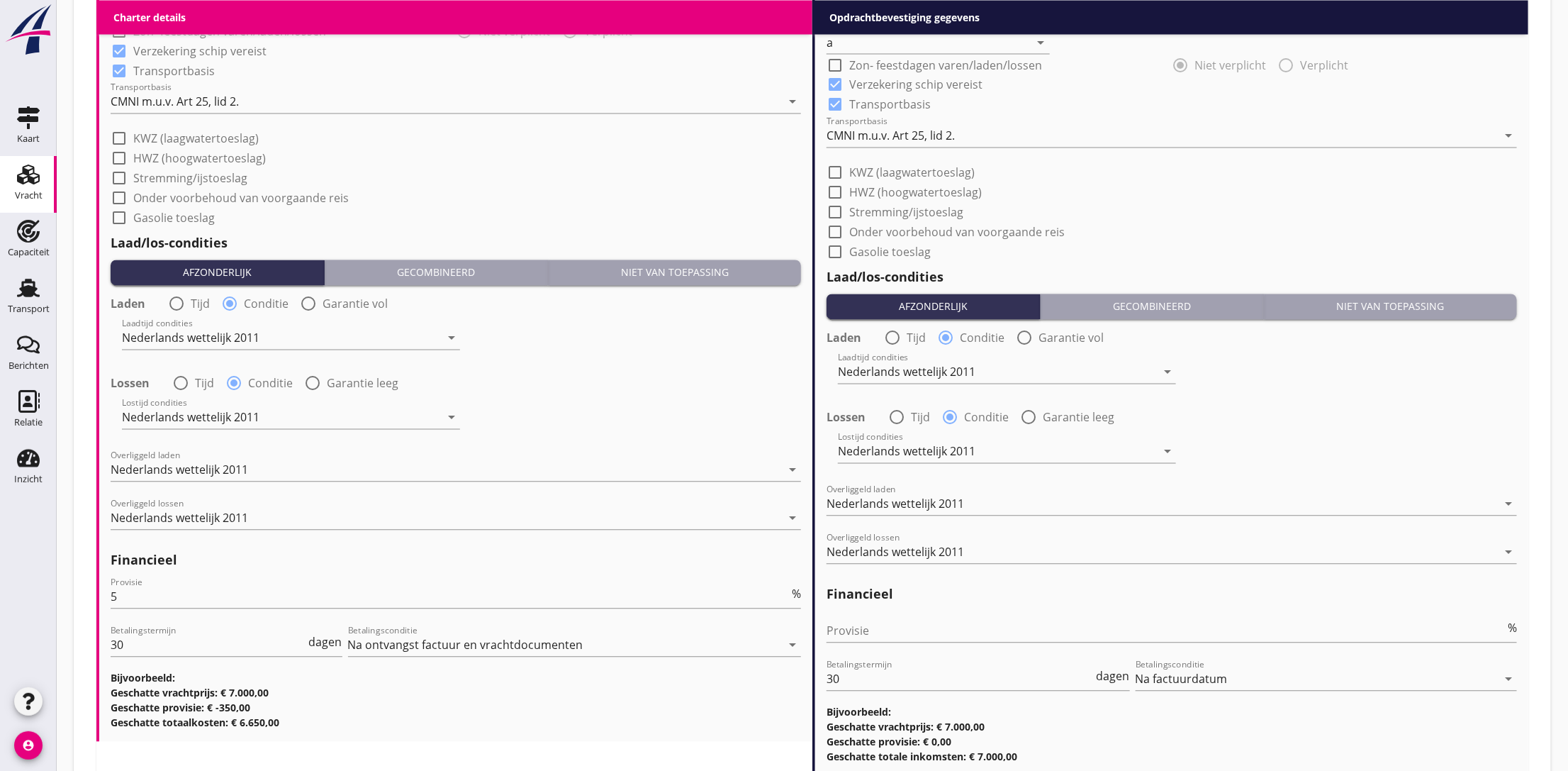
scroll to position [1590, 0]
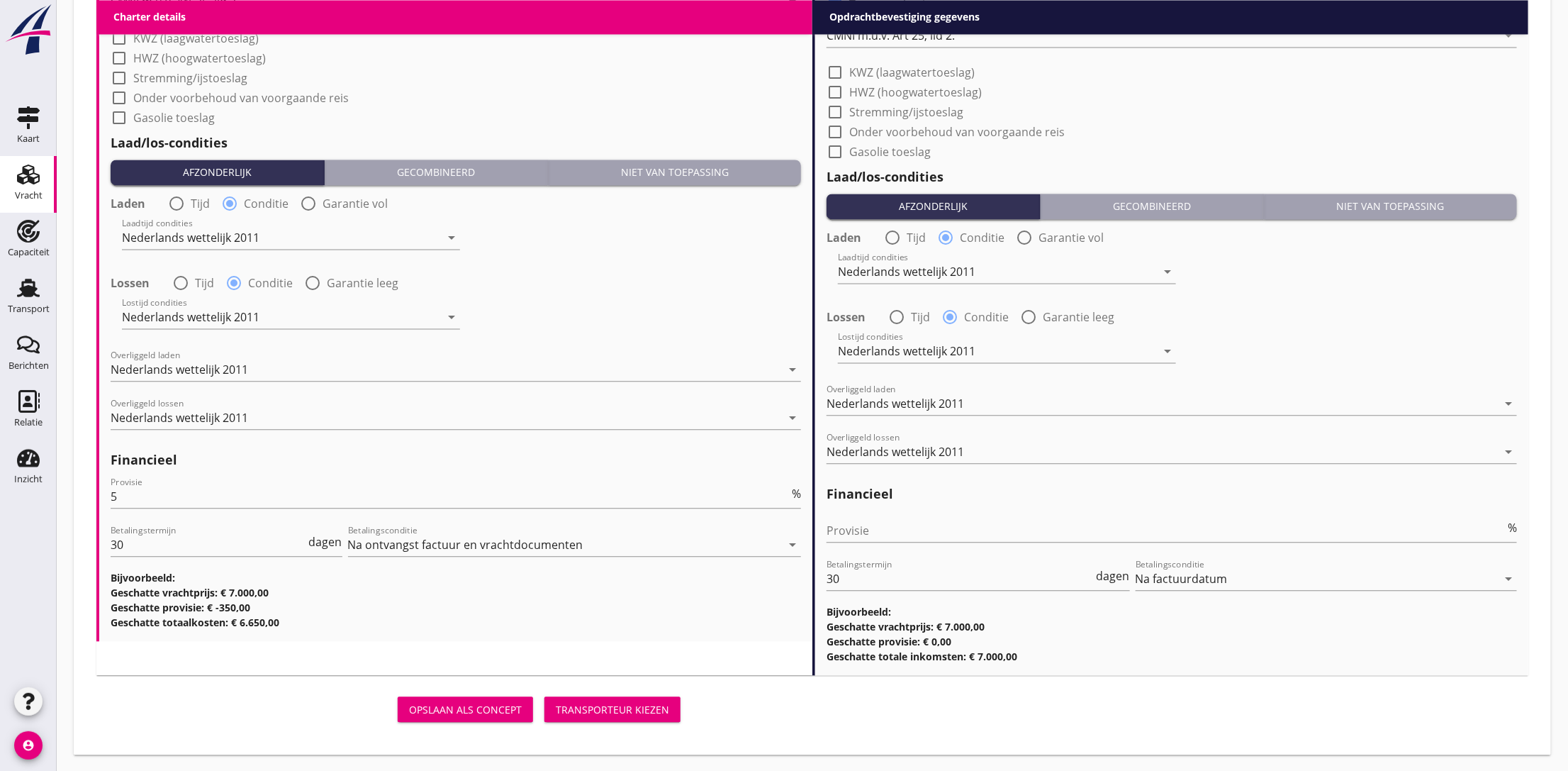
click at [621, 702] on div "Transporteur kiezen" at bounding box center [612, 708] width 113 height 15
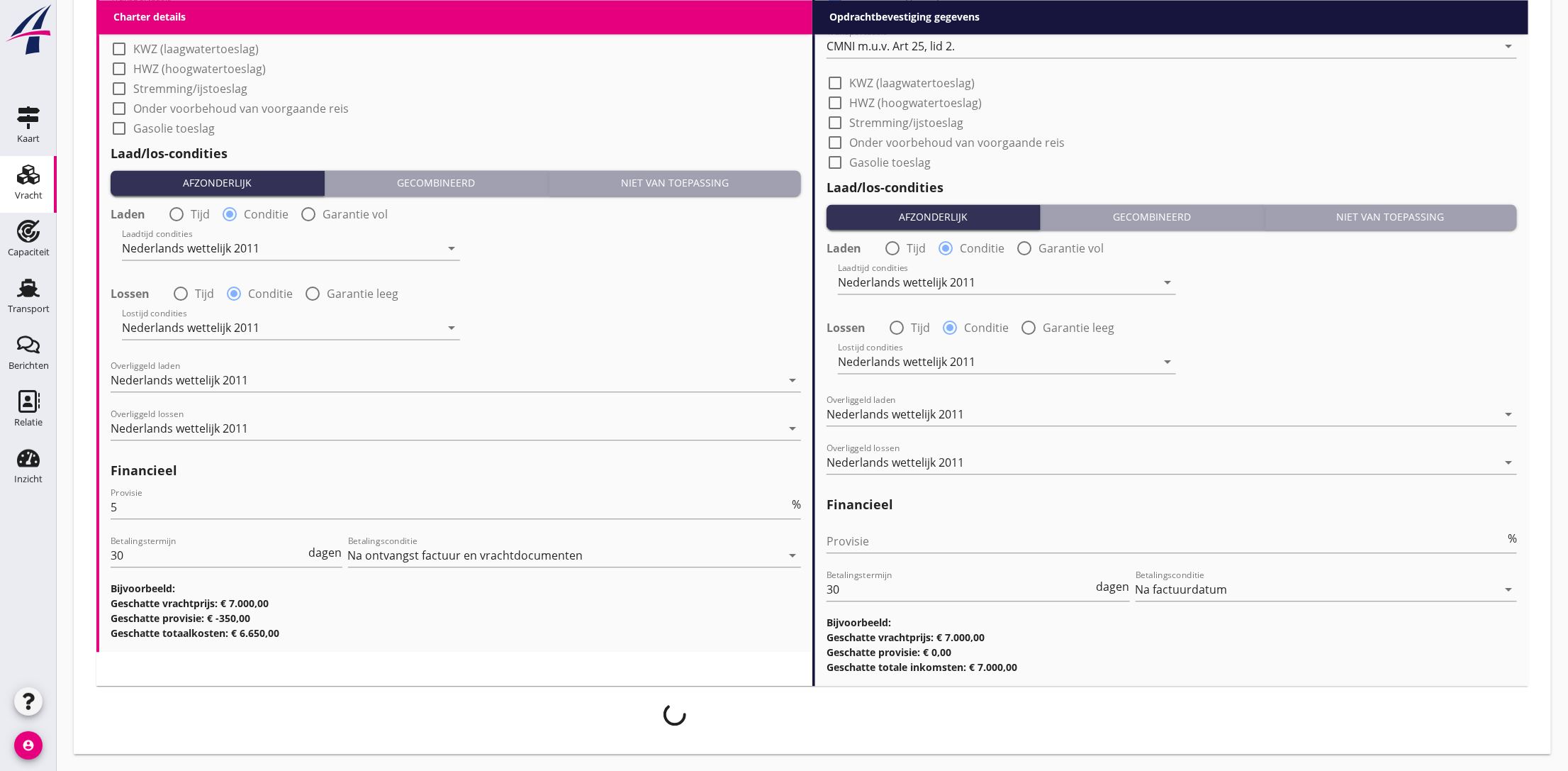
scroll to position [1578, 0]
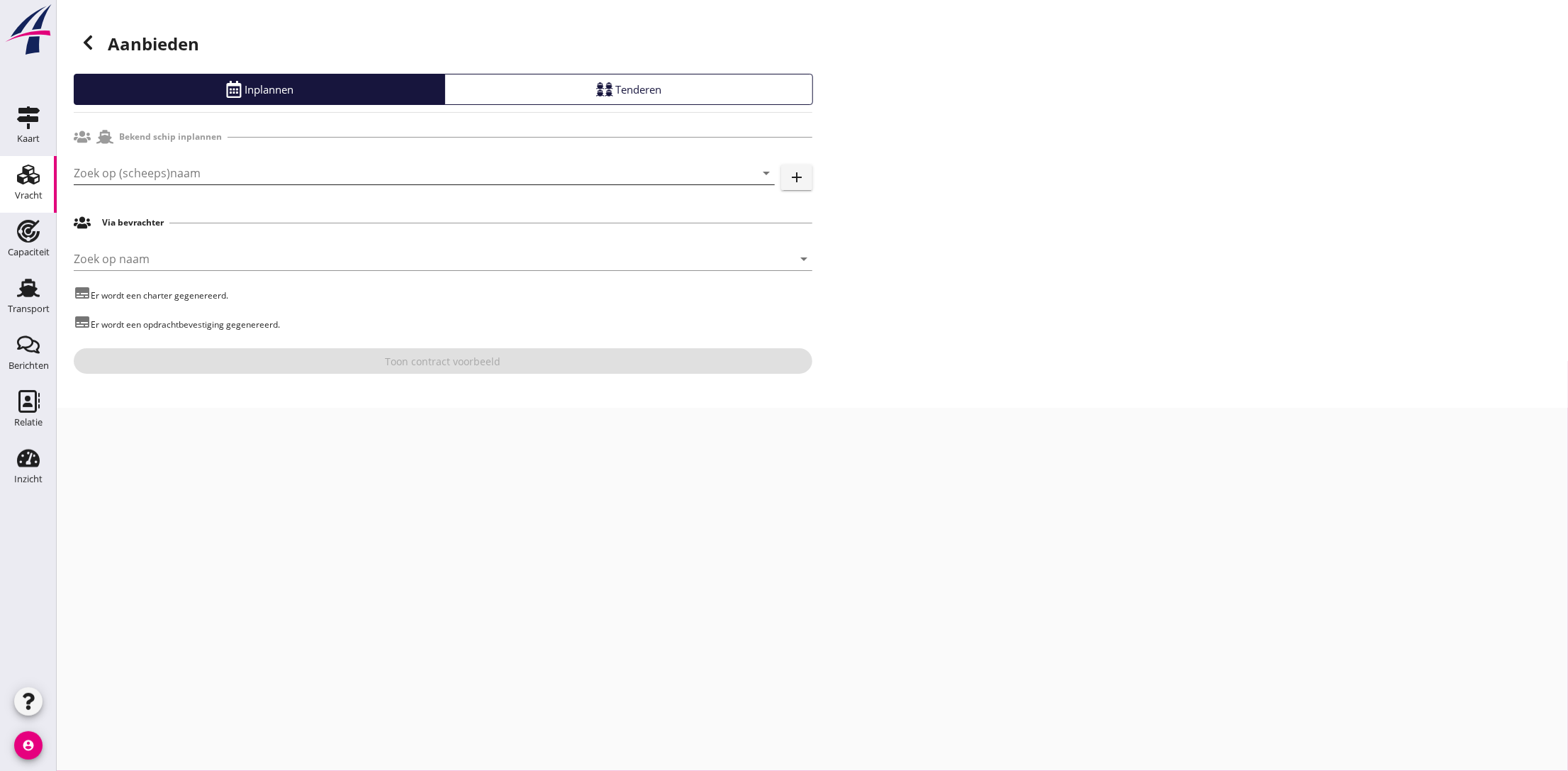
click at [165, 178] on input "Zoek op (scheeps)naam" at bounding box center [404, 173] width 661 height 22
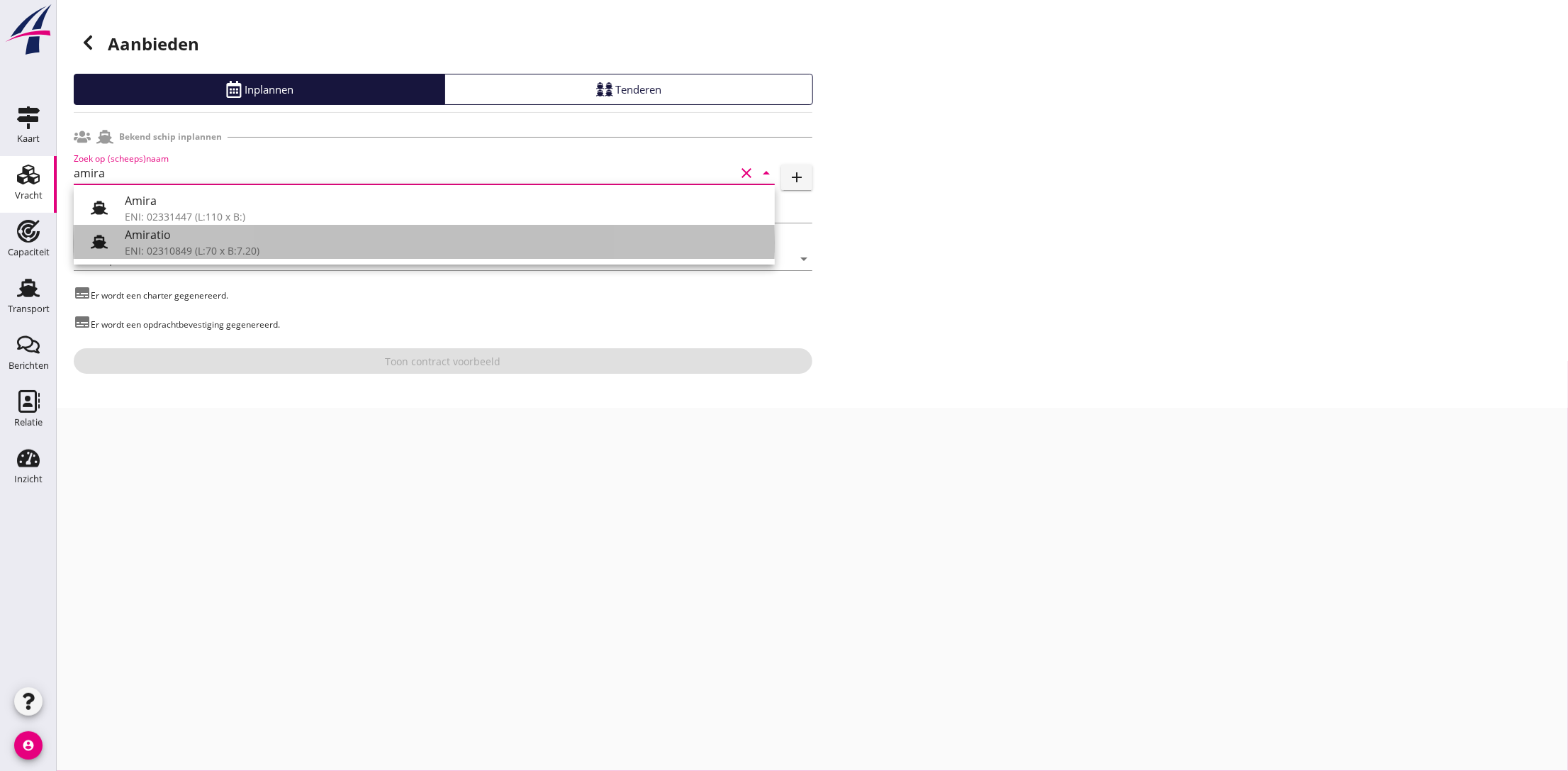
click at [165, 236] on div "Amiratio" at bounding box center [444, 235] width 639 height 17
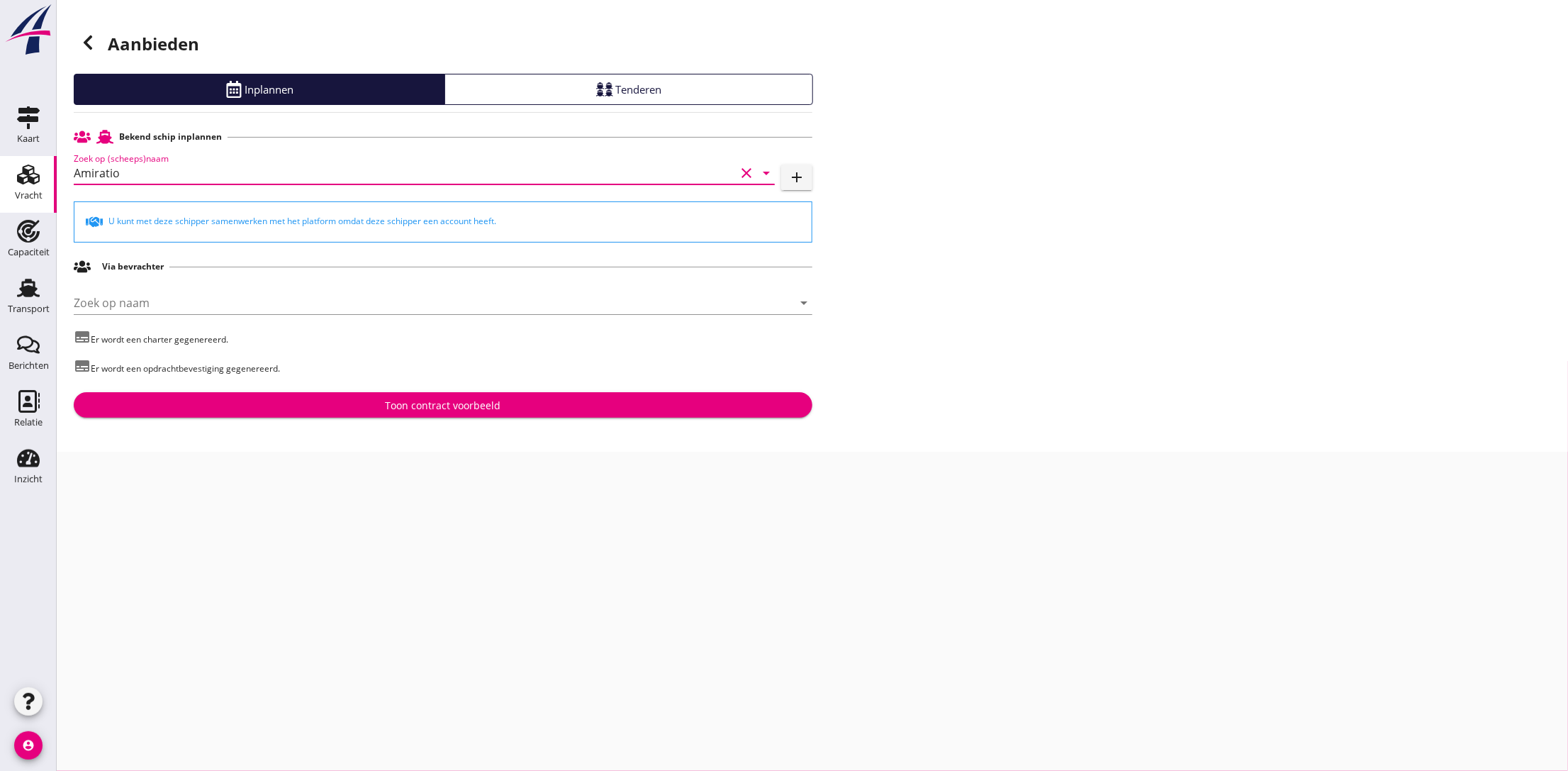
type input "Amiratio"
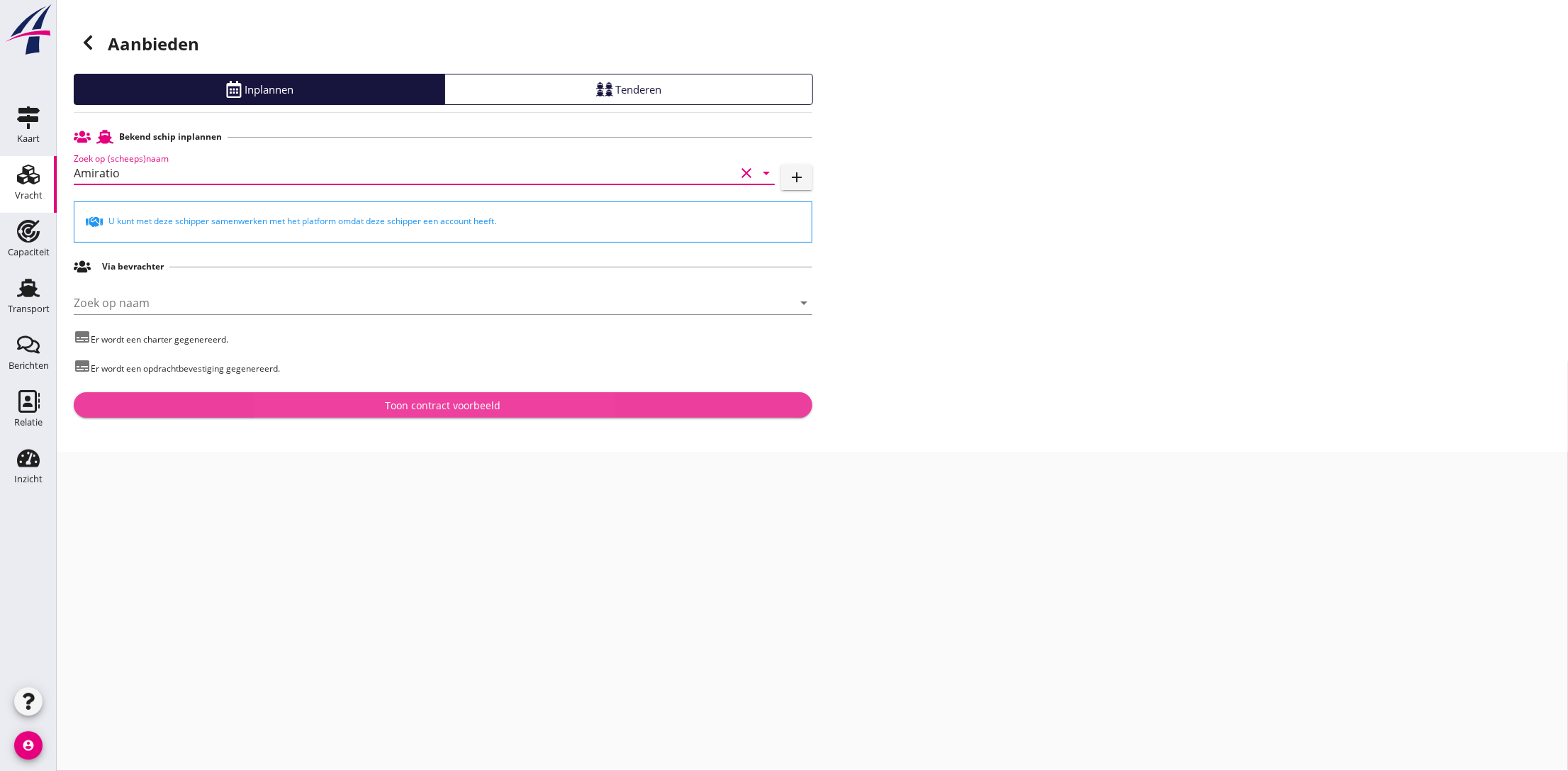
click at [415, 411] on div "Toon contract voorbeeld" at bounding box center [443, 405] width 116 height 15
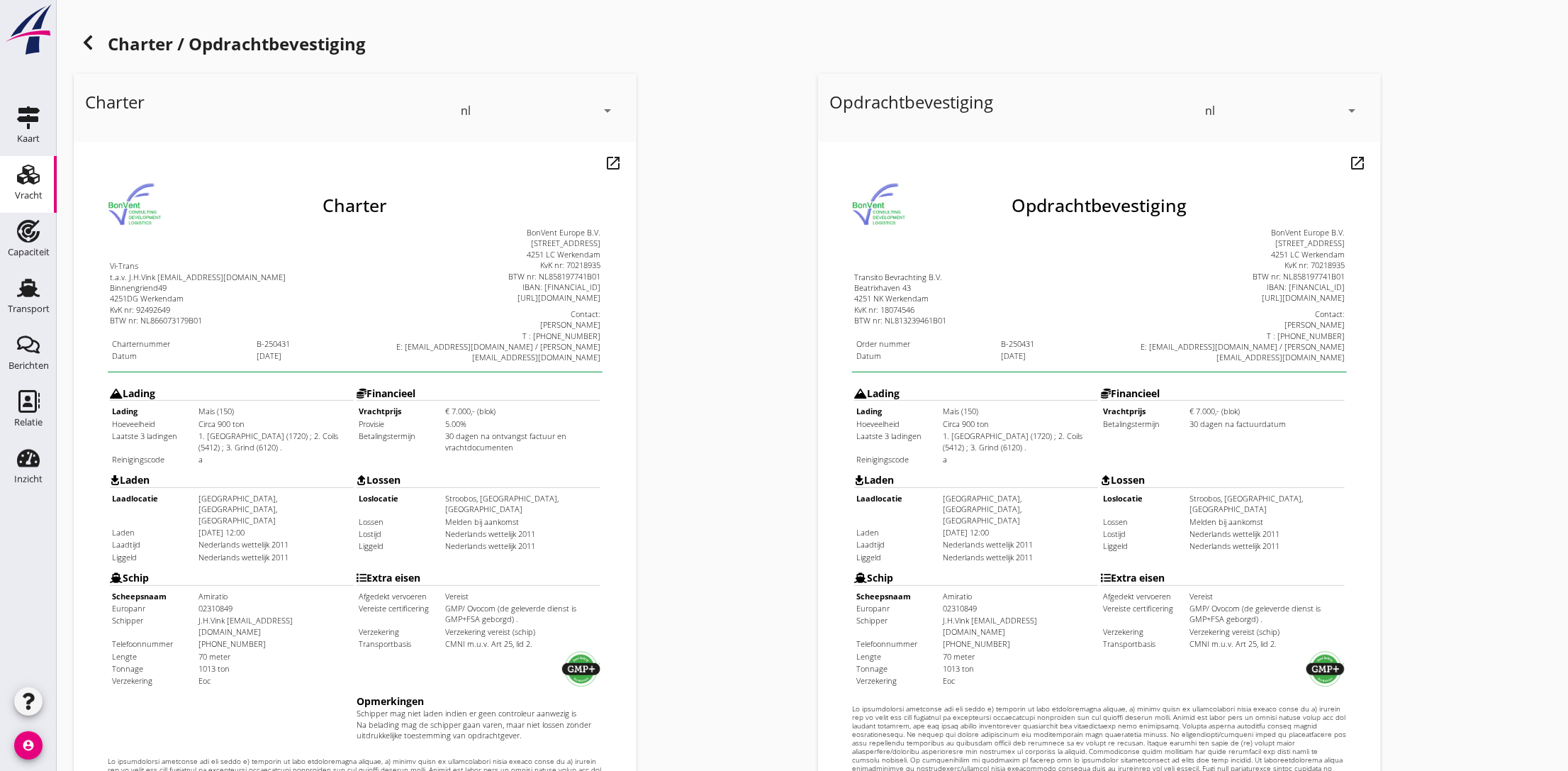
scroll to position [279, 0]
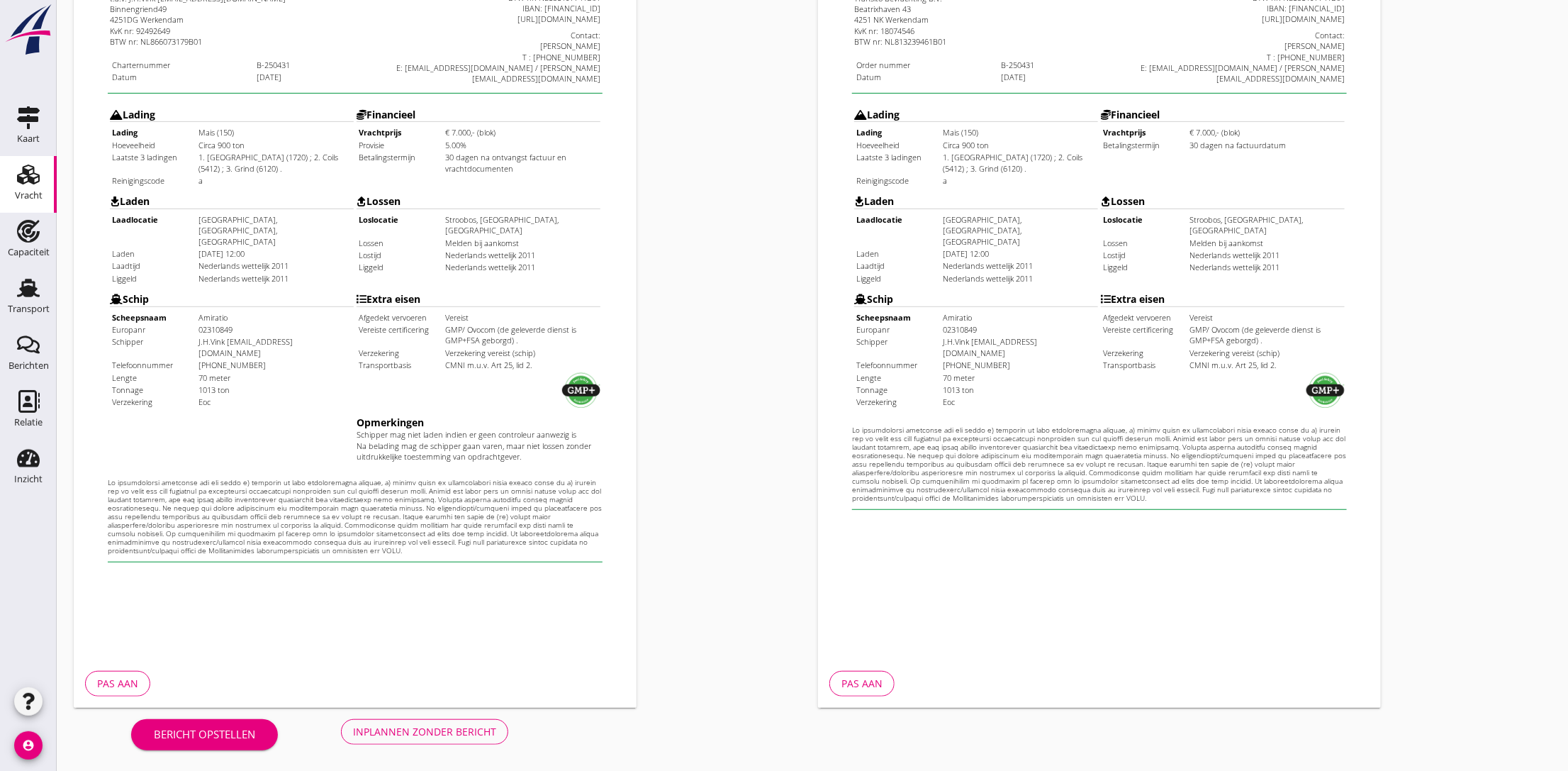
click at [435, 726] on div "Inplannen zonder bericht" at bounding box center [424, 731] width 143 height 15
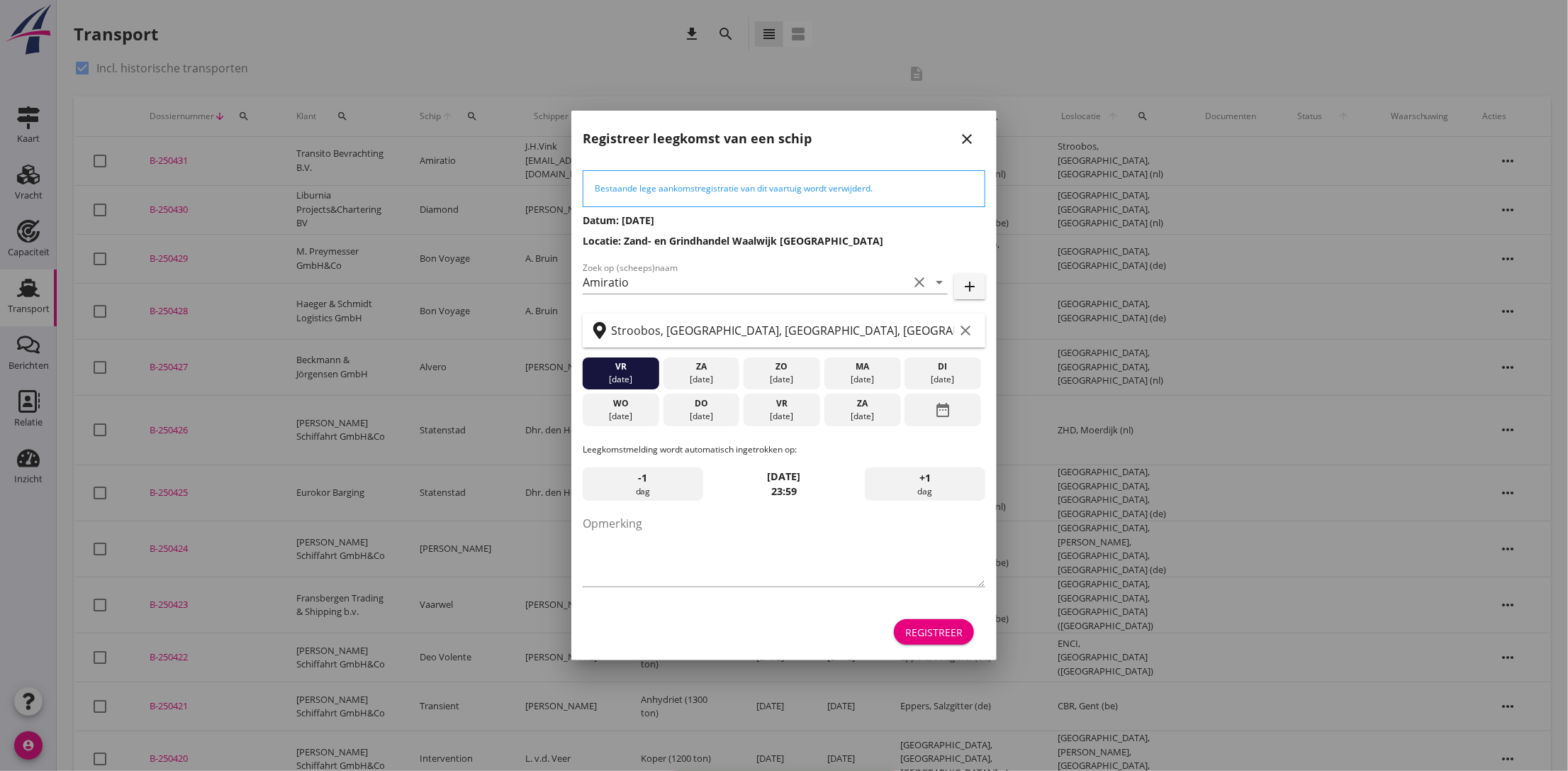
click at [906, 625] on div "Registreer" at bounding box center [934, 631] width 57 height 15
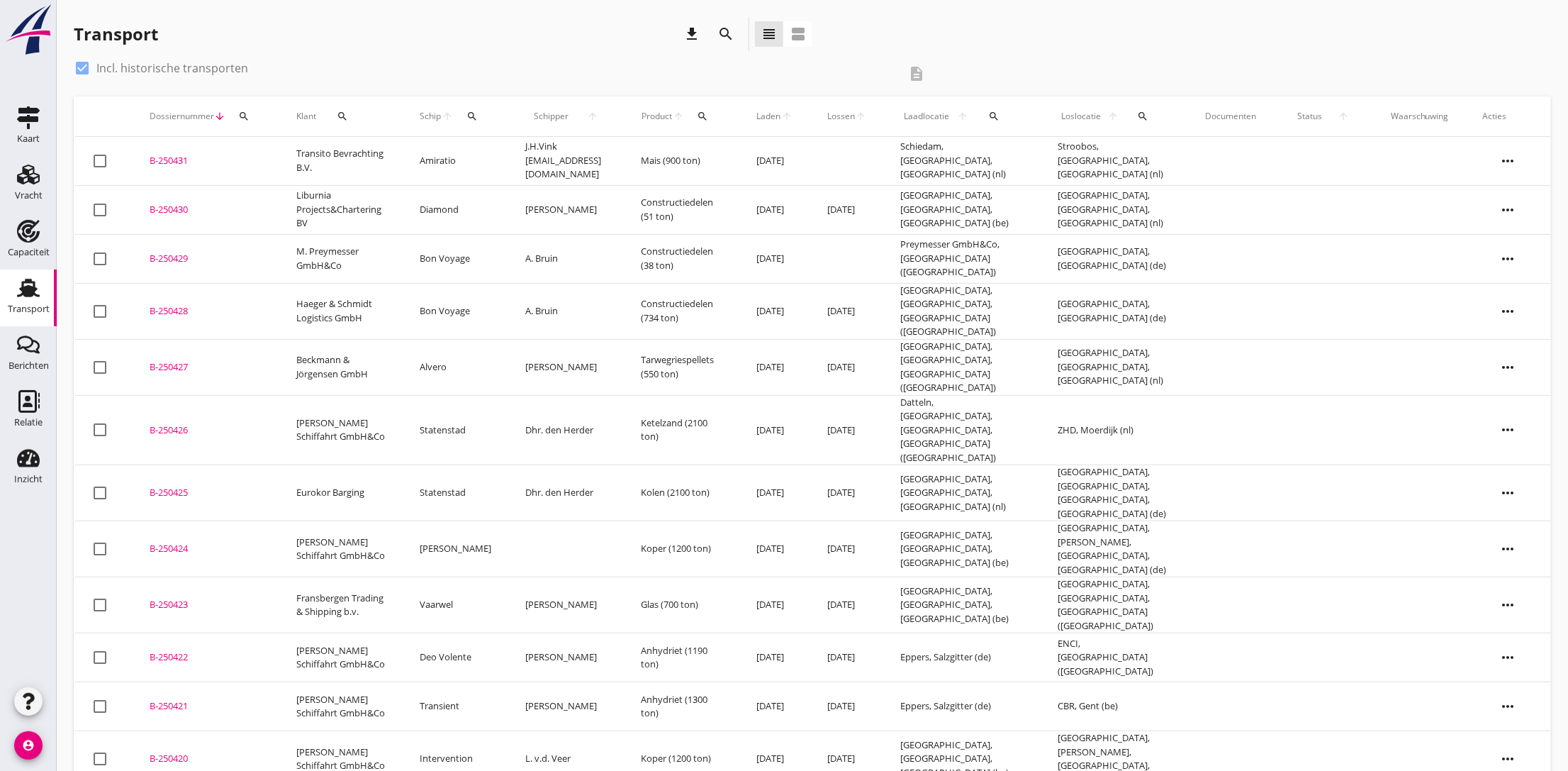
click at [172, 160] on div "B-250431" at bounding box center [205, 160] width 112 height 15
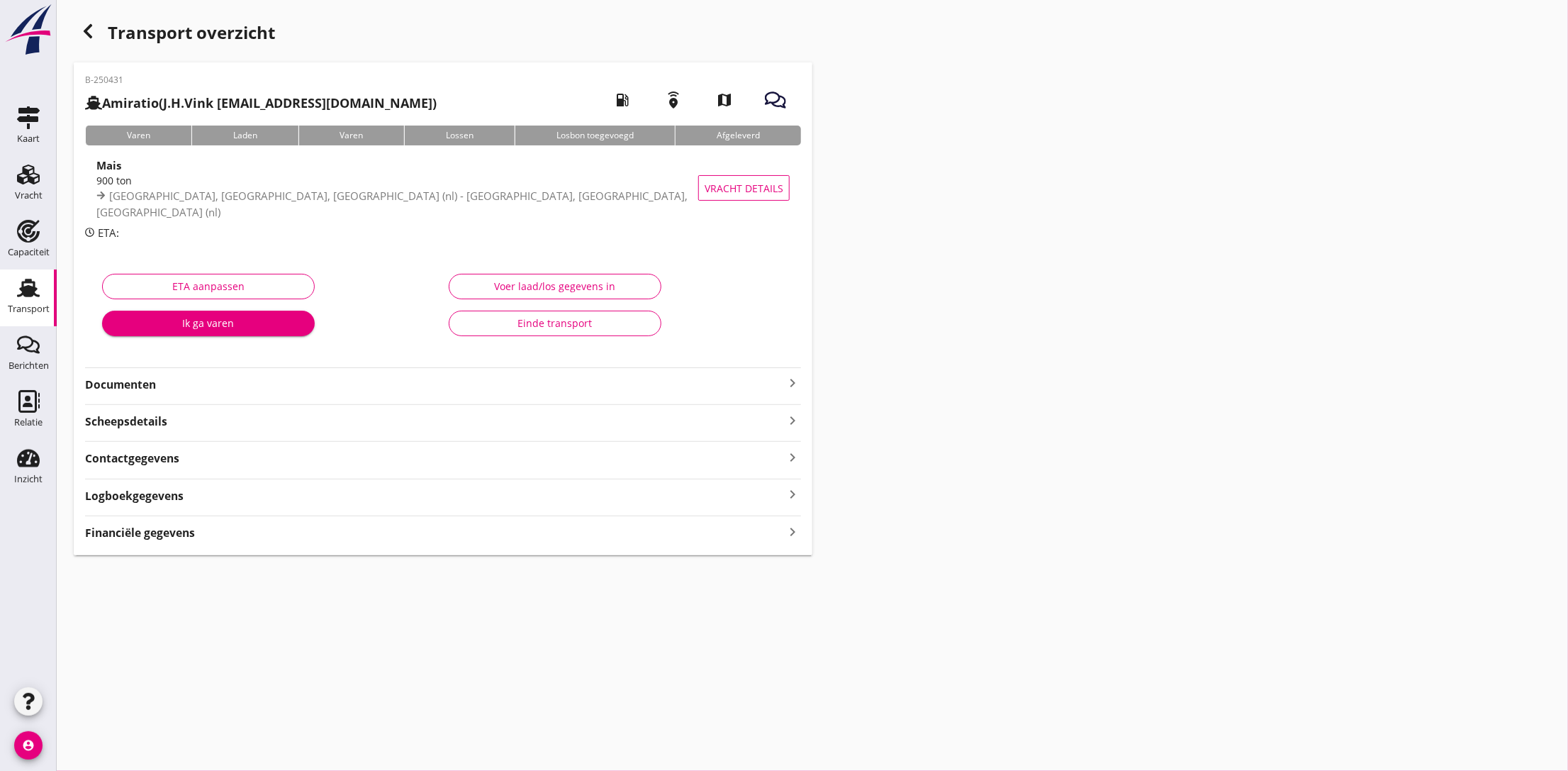
click at [517, 392] on strong "Documenten" at bounding box center [434, 384] width 699 height 16
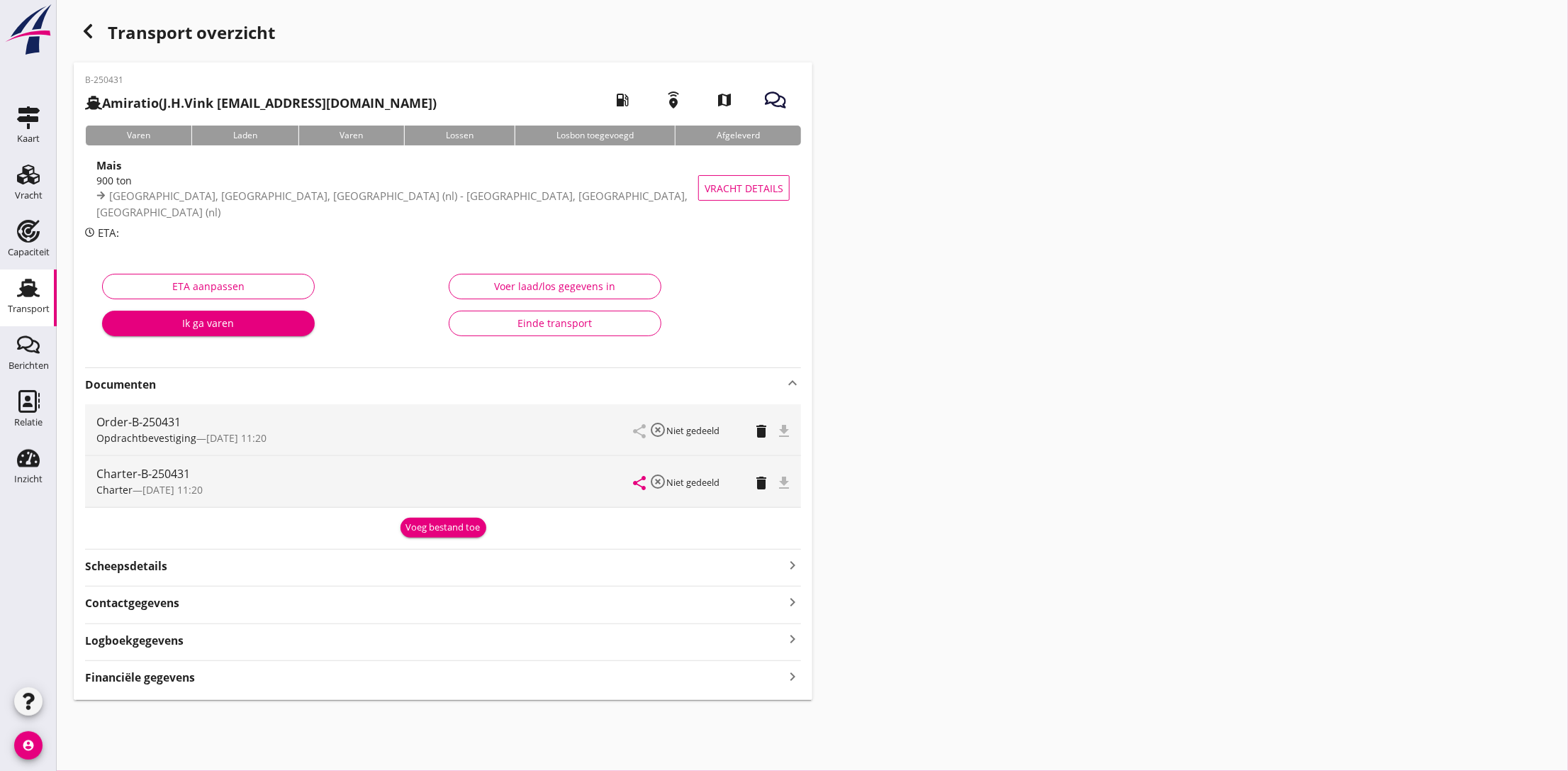
click at [28, 298] on icon "Transport" at bounding box center [28, 287] width 22 height 22
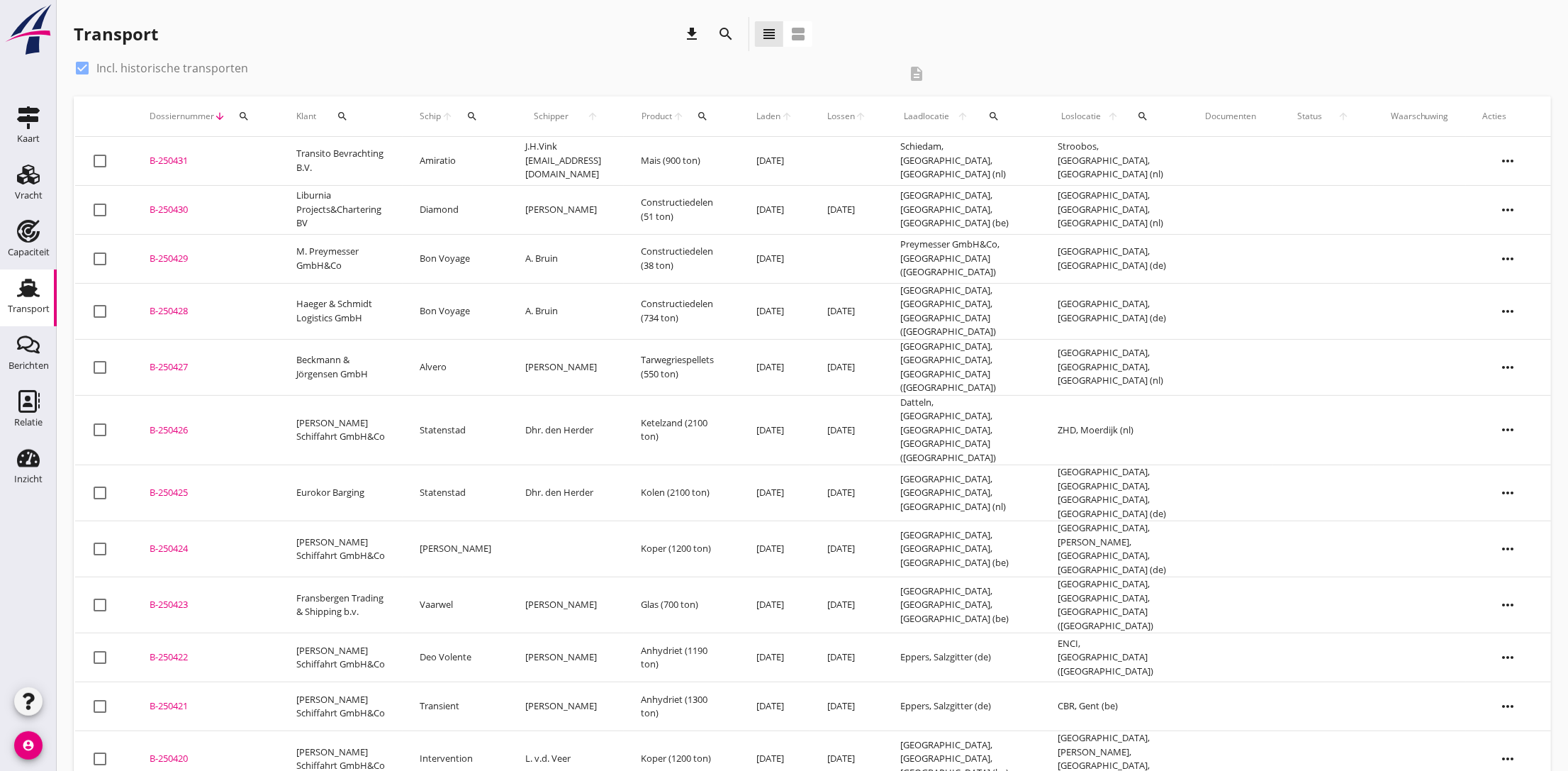
click at [177, 162] on div "B-250431" at bounding box center [205, 160] width 112 height 15
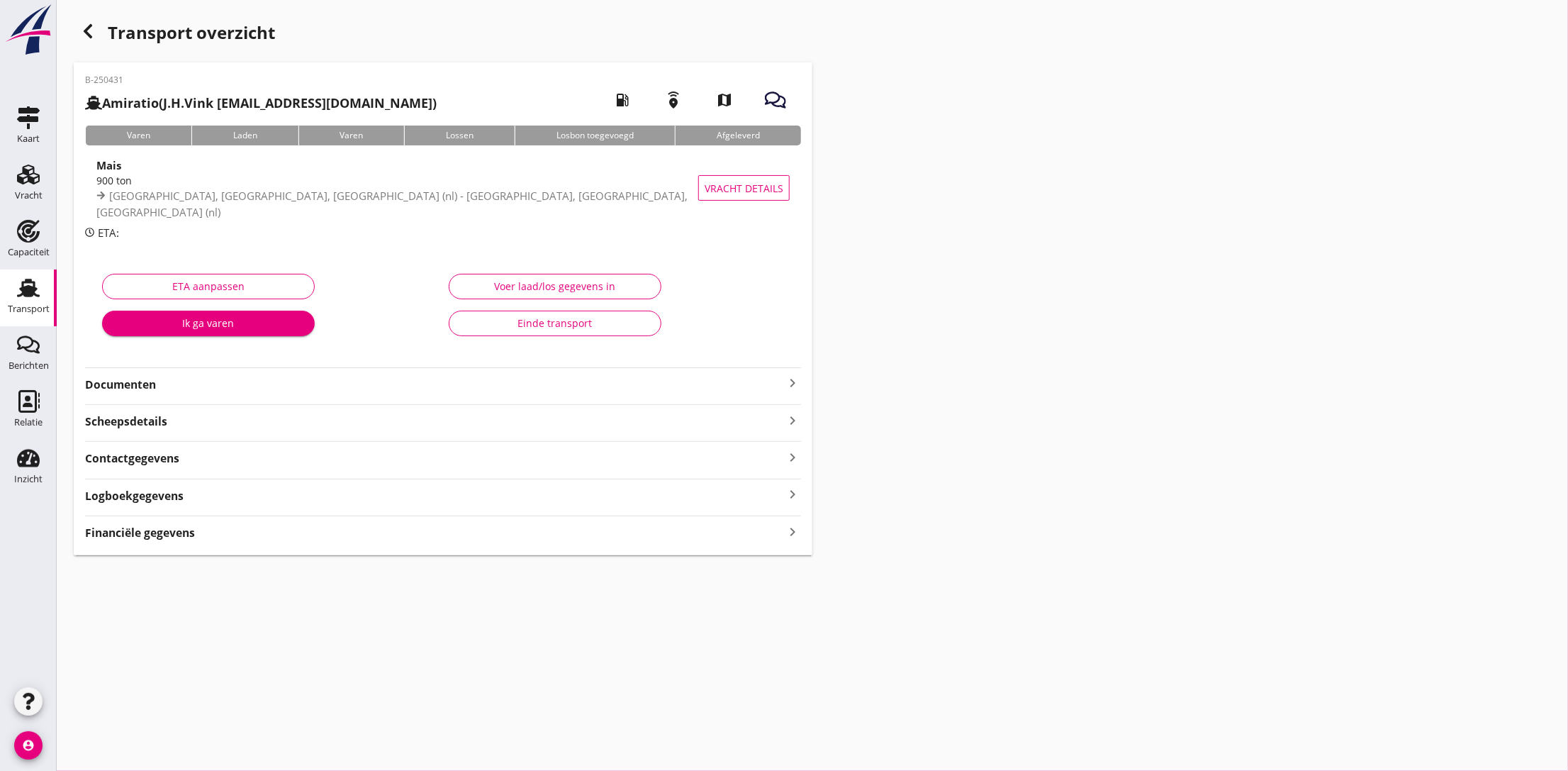
click at [200, 382] on strong "Documenten" at bounding box center [434, 384] width 699 height 16
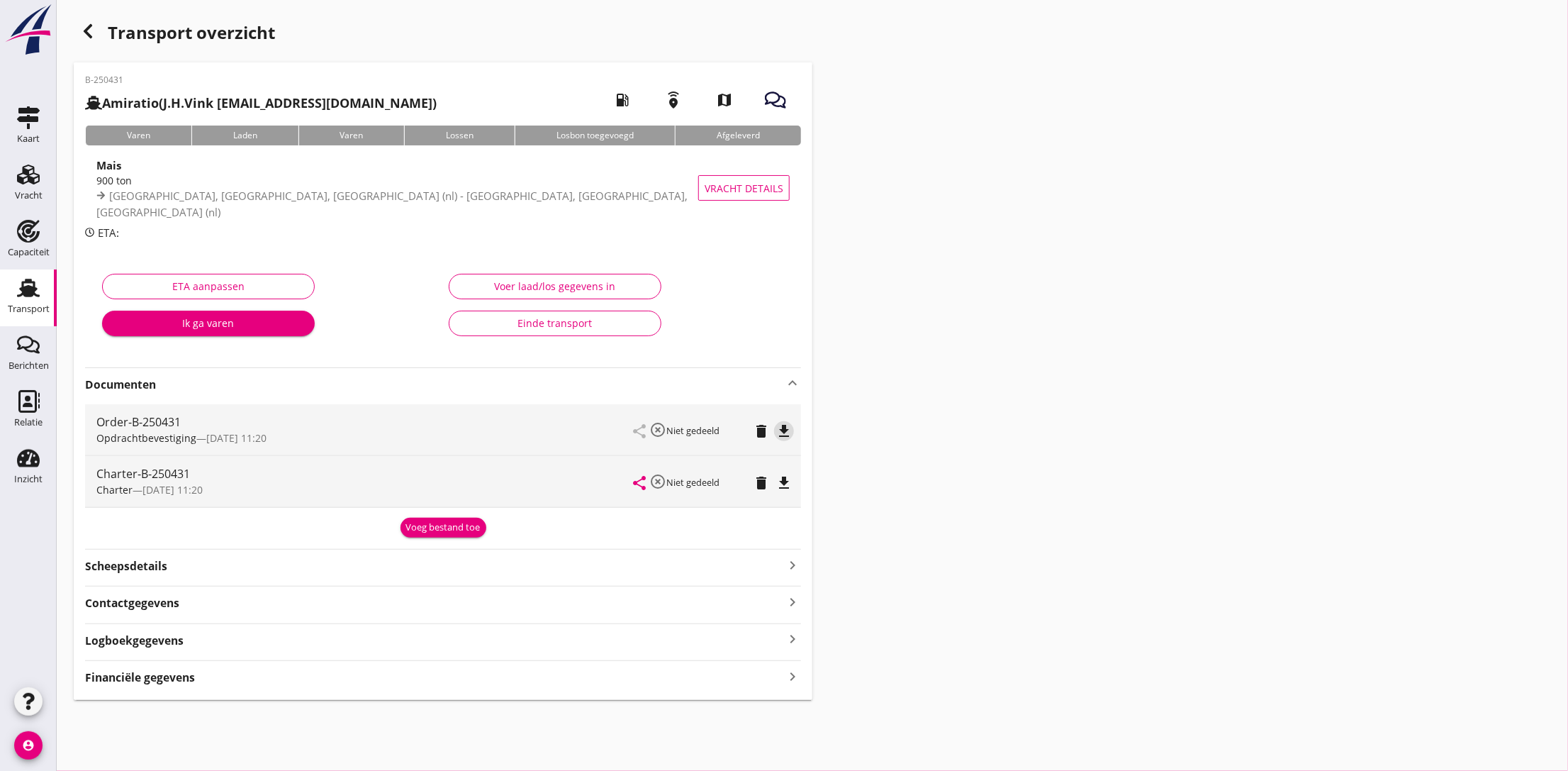
click at [777, 437] on icon "file_download" at bounding box center [784, 431] width 17 height 17
click at [784, 477] on icon "file_download" at bounding box center [784, 483] width 17 height 17
